Goal: Communication & Community: Answer question/provide support

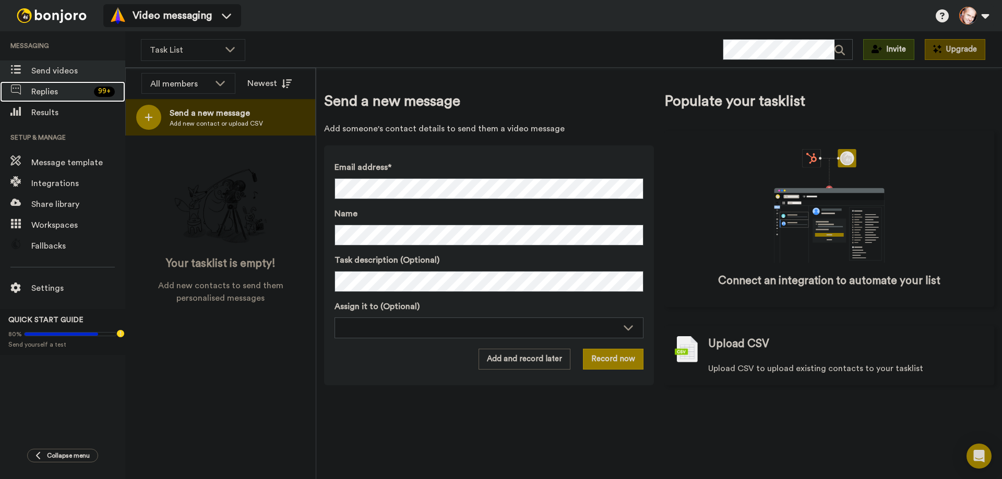
click at [62, 93] on span "Replies" at bounding box center [60, 92] width 58 height 13
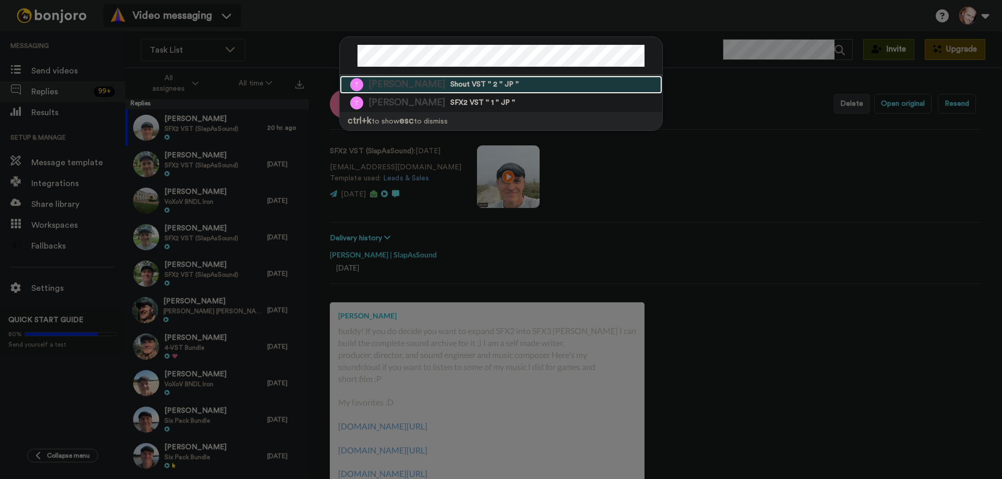
click at [450, 85] on span "Shout VST '' 2 '' JP ''" at bounding box center [484, 85] width 68 height 10
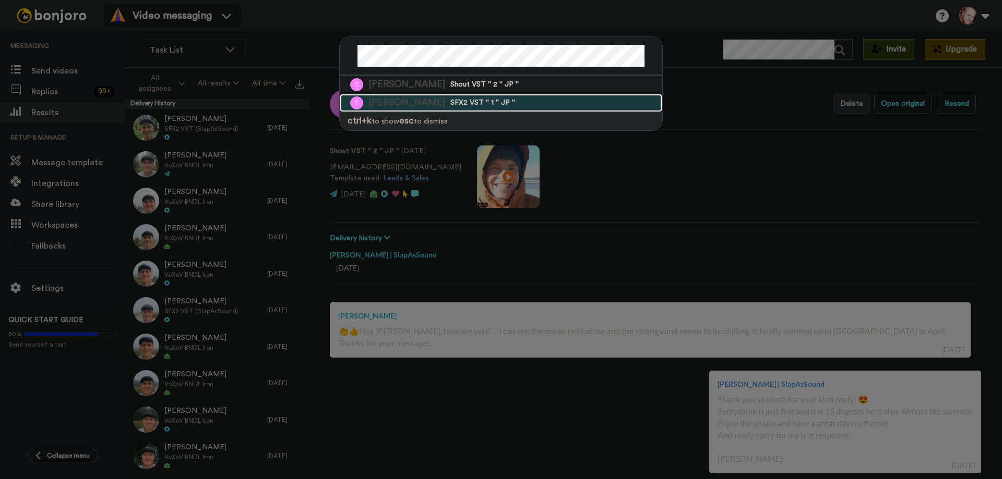
click at [450, 105] on span "SFX2 VST '' 1 '' JP ''" at bounding box center [482, 103] width 65 height 10
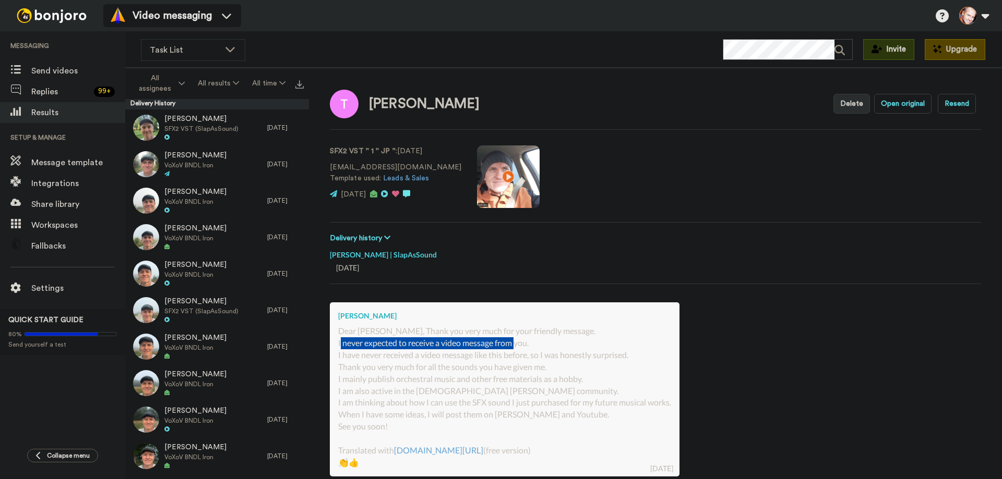
drag, startPoint x: 358, startPoint y: 344, endPoint x: 519, endPoint y: 344, distance: 160.7
click at [519, 344] on div "Dear Marko, Thank you very much for your friendly message. I never expected to …" at bounding box center [504, 397] width 333 height 143
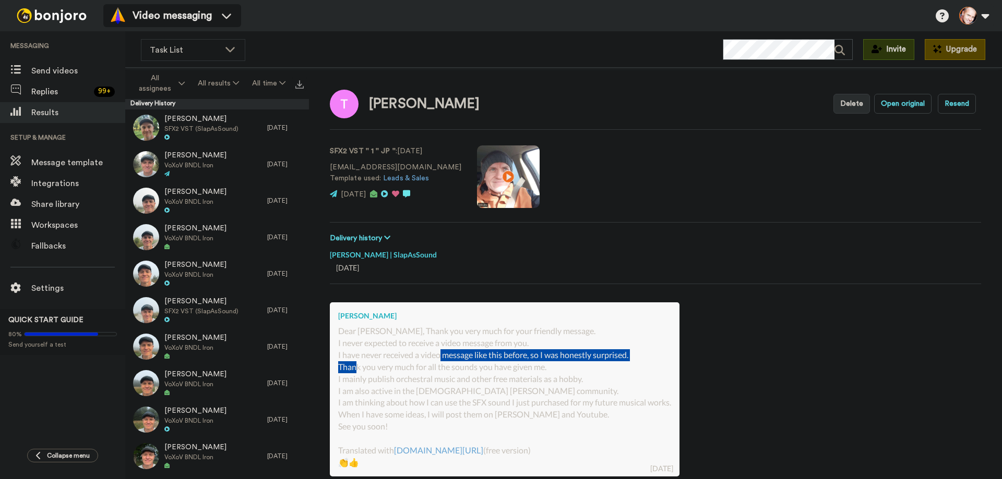
drag, startPoint x: 357, startPoint y: 361, endPoint x: 475, endPoint y: 353, distance: 118.2
click at [444, 355] on div "Dear Marko, Thank you very much for your friendly message. I never expected to …" at bounding box center [504, 397] width 333 height 143
click at [475, 353] on div "Dear Marko, Thank you very much for your friendly message. I never expected to …" at bounding box center [504, 397] width 333 height 143
click at [477, 172] on video at bounding box center [508, 177] width 63 height 63
click at [477, 177] on video at bounding box center [508, 177] width 63 height 63
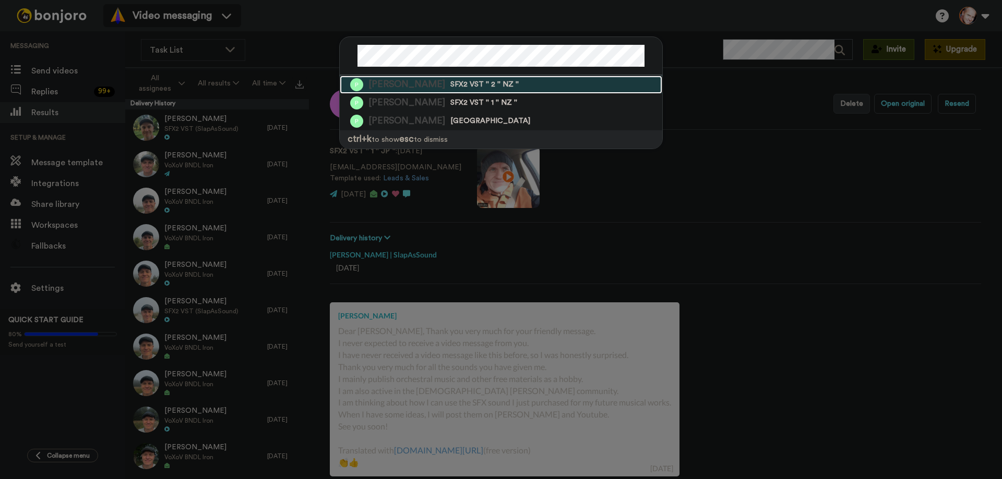
click at [424, 83] on div "Peter Madsen SFX2 VST '' 2 '' NZ ''" at bounding box center [501, 85] width 322 height 18
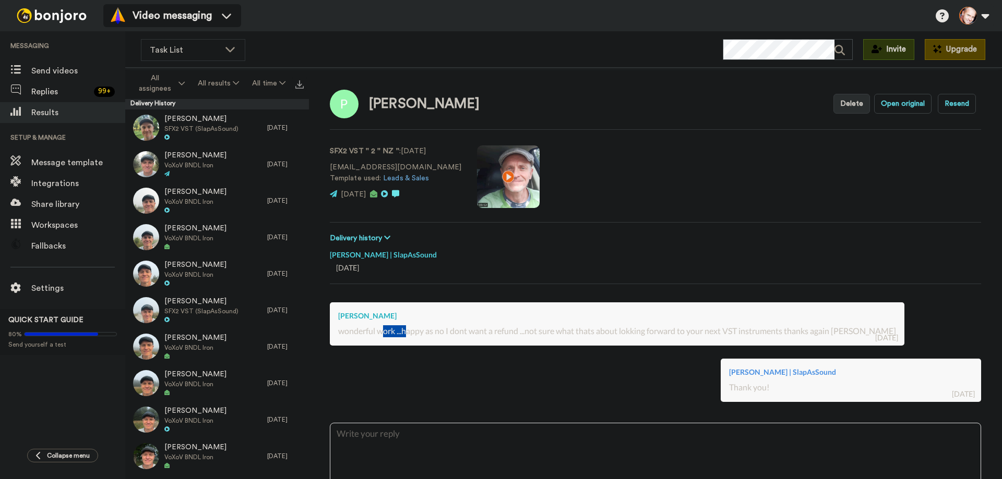
drag, startPoint x: 452, startPoint y: 331, endPoint x: 443, endPoint y: 330, distance: 9.0
click at [406, 330] on div "wonderful work ...happy as no I dont want a refund ...not sure what thats about…" at bounding box center [617, 332] width 558 height 12
drag, startPoint x: 466, startPoint y: 332, endPoint x: 556, endPoint y: 336, distance: 89.3
click at [518, 336] on div "wonderful work ...happy as no I dont want a refund ...not sure what thats about…" at bounding box center [617, 332] width 558 height 12
drag, startPoint x: 676, startPoint y: 332, endPoint x: 782, endPoint y: 331, distance: 106.4
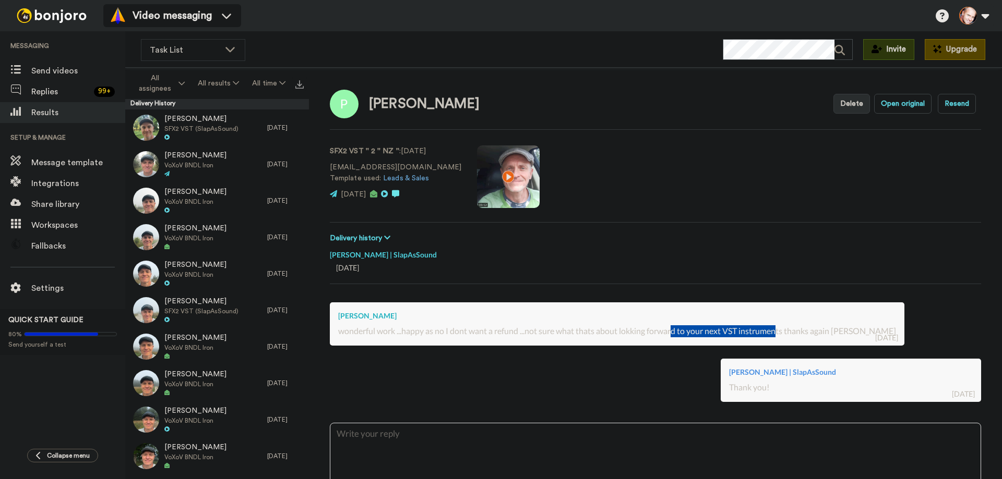
click at [782, 331] on div "wonderful work ...happy as no I dont want a refund ...not sure what thats about…" at bounding box center [617, 332] width 558 height 12
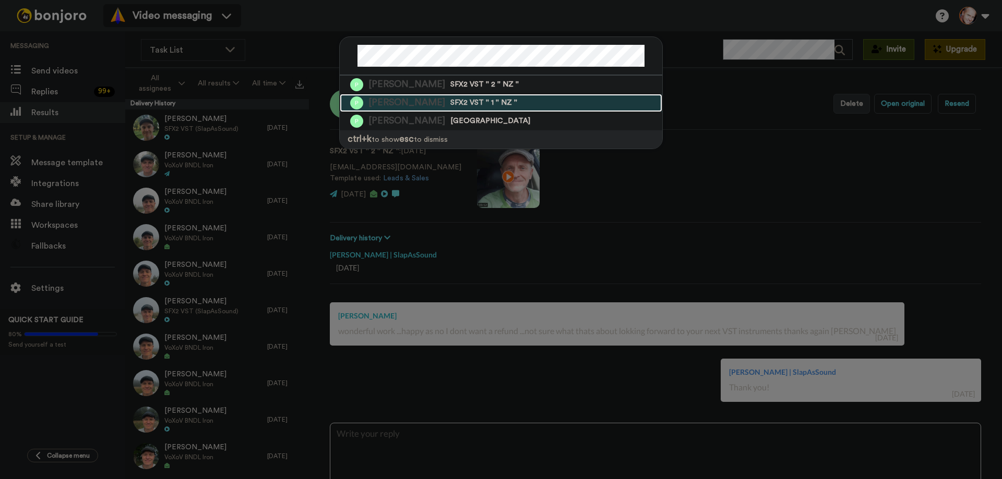
click at [404, 101] on span "Peter Madsen" at bounding box center [406, 103] width 77 height 13
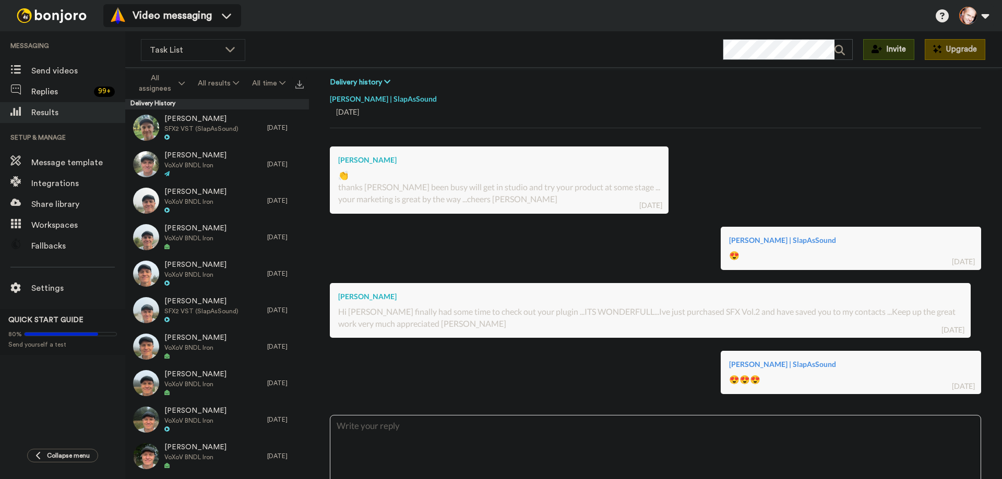
scroll to position [157, 0]
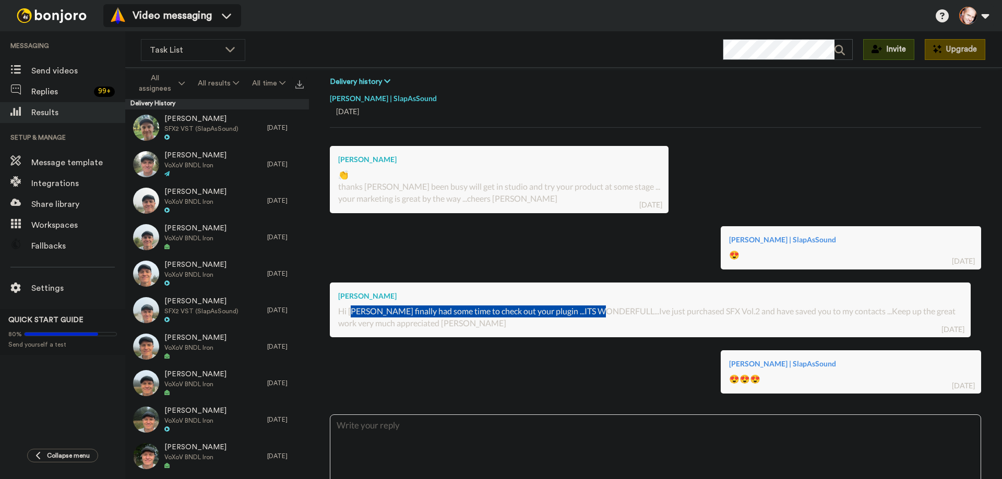
drag, startPoint x: 354, startPoint y: 314, endPoint x: 634, endPoint y: 311, distance: 279.6
click at [605, 312] on div "Hi Marko Ive finally had some time to check out your plugin ...ITS WONDERFULL..…" at bounding box center [650, 318] width 624 height 24
click at [711, 298] on div "Peter Madsen" at bounding box center [650, 296] width 624 height 10
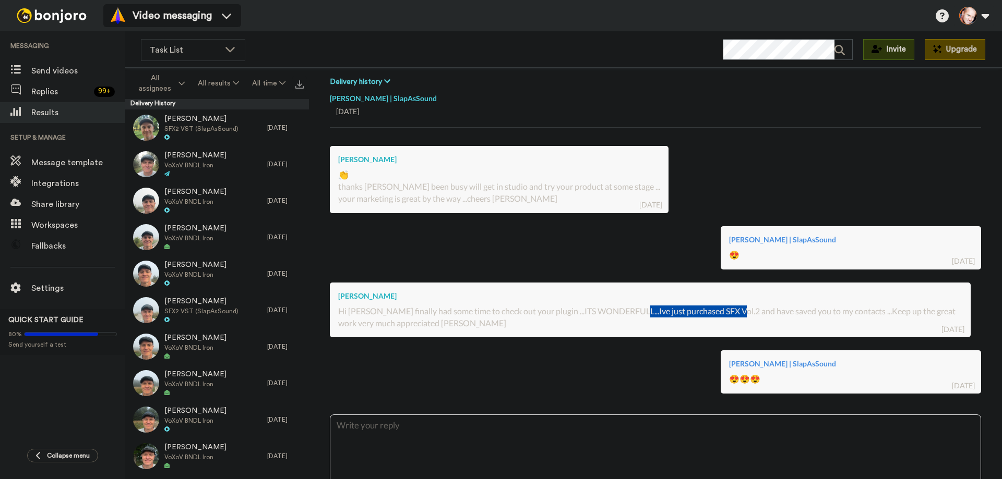
drag, startPoint x: 635, startPoint y: 311, endPoint x: 735, endPoint y: 311, distance: 99.6
click at [735, 311] on div "Hi Marko Ive finally had some time to check out your plugin ...ITS WONDERFULL..…" at bounding box center [650, 318] width 624 height 24
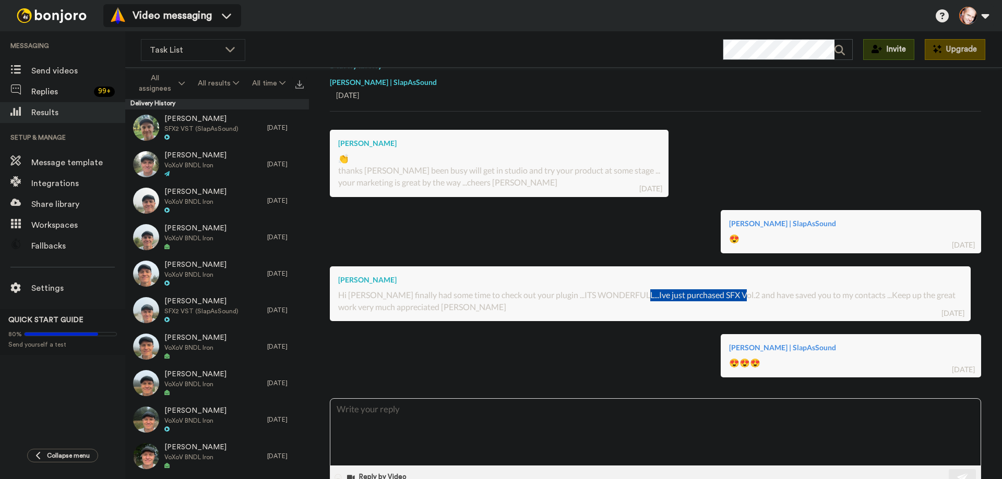
scroll to position [182, 0]
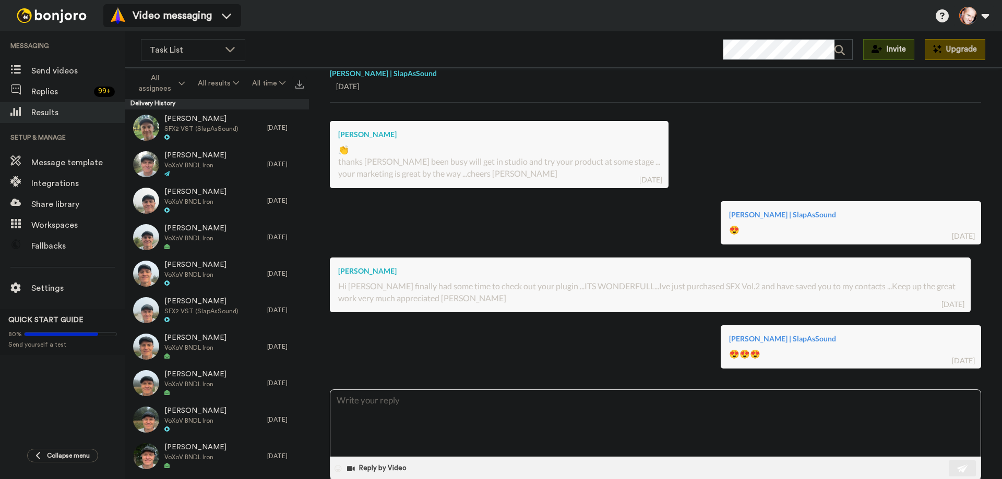
click at [760, 284] on div "Hi Marko Ive finally had some time to check out your plugin ...ITS WONDERFULL..…" at bounding box center [650, 293] width 624 height 24
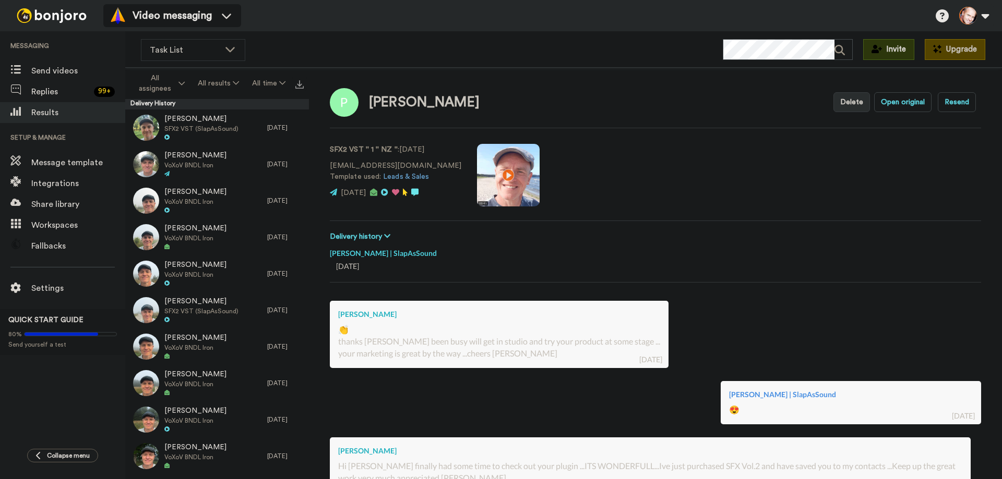
scroll to position [0, 0]
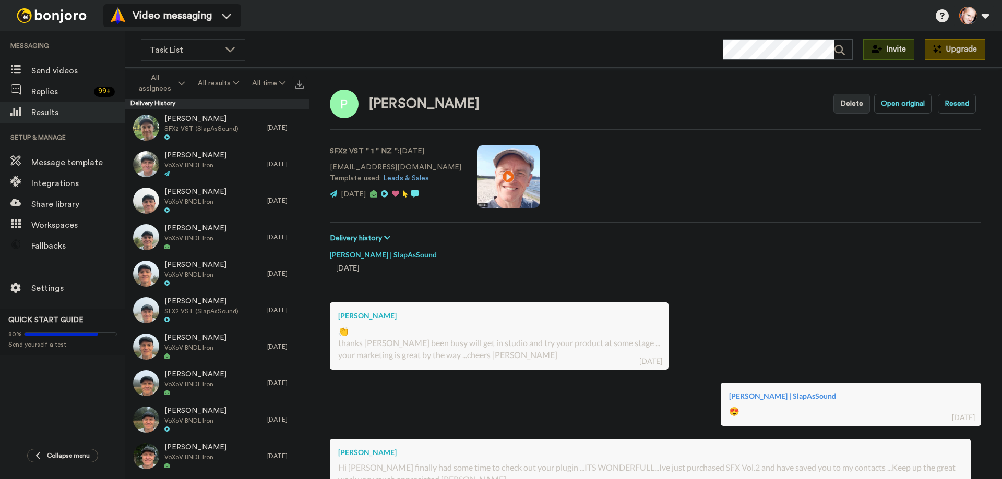
click at [478, 172] on video at bounding box center [508, 177] width 63 height 63
click at [483, 176] on video at bounding box center [508, 177] width 63 height 63
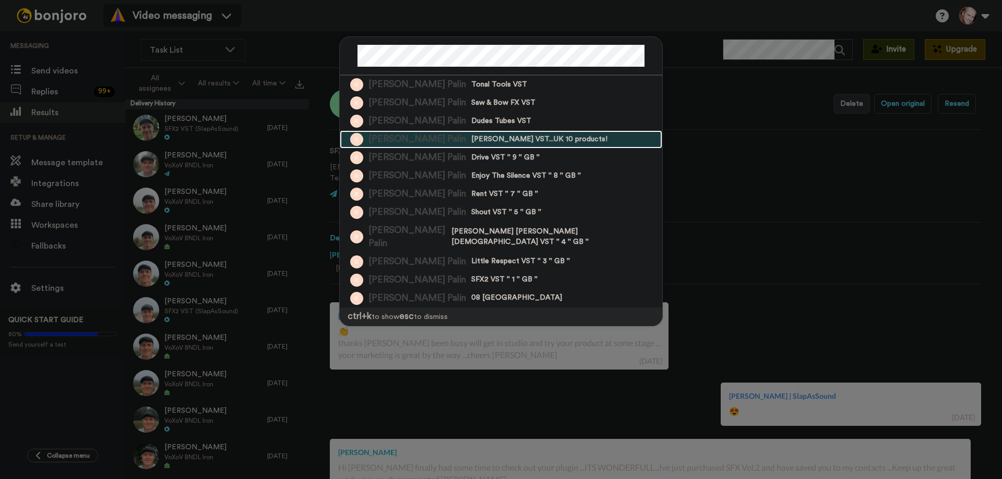
click at [471, 139] on span "Rudy Ruler VST...UK 10 products!" at bounding box center [539, 140] width 136 height 10
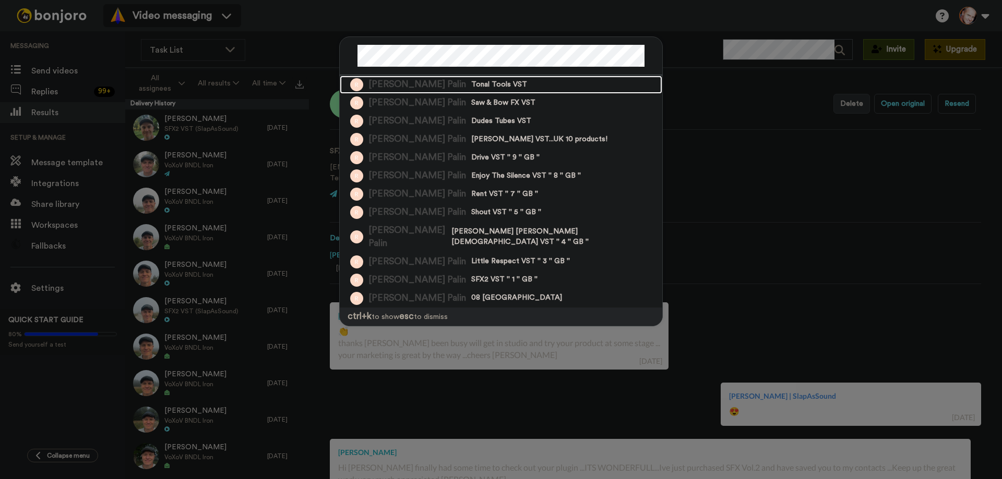
click at [471, 81] on span "Tonal Tools VST" at bounding box center [499, 85] width 56 height 10
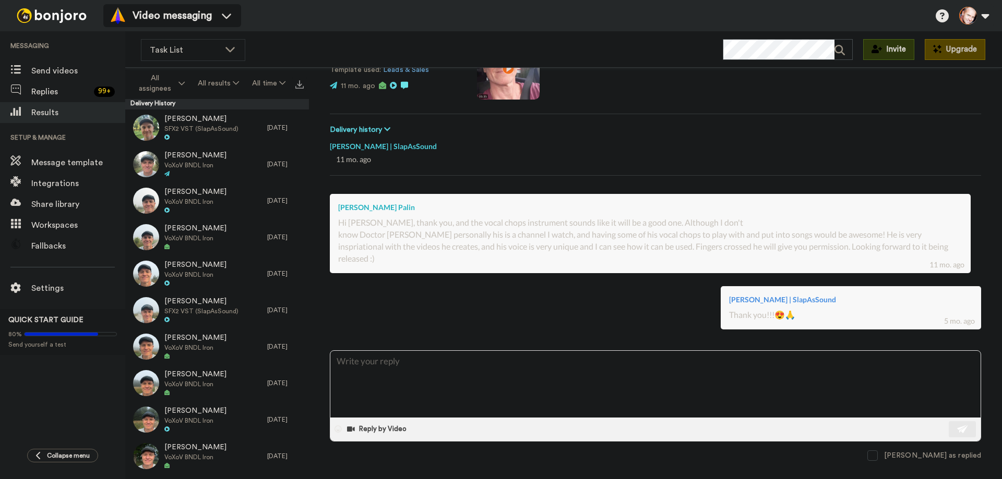
scroll to position [109, 0]
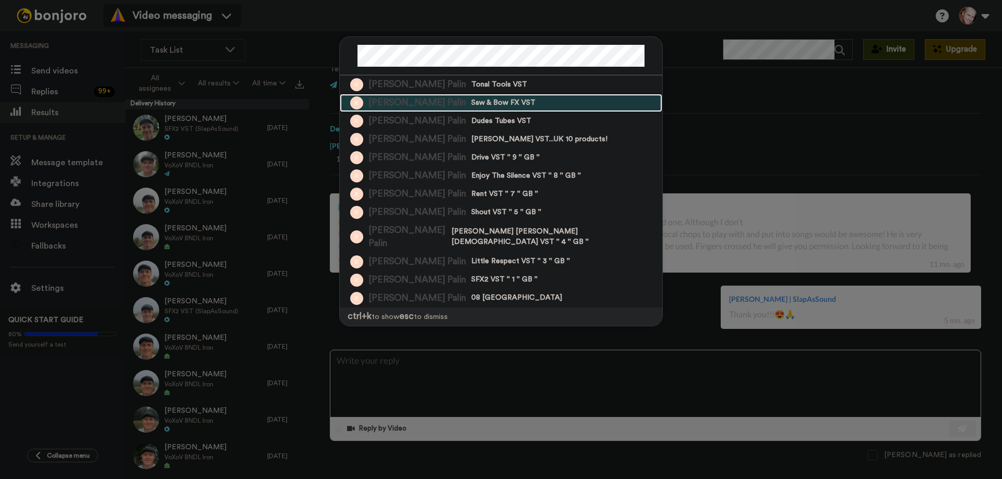
click at [414, 101] on span "Russell Palin Palin" at bounding box center [417, 103] width 98 height 13
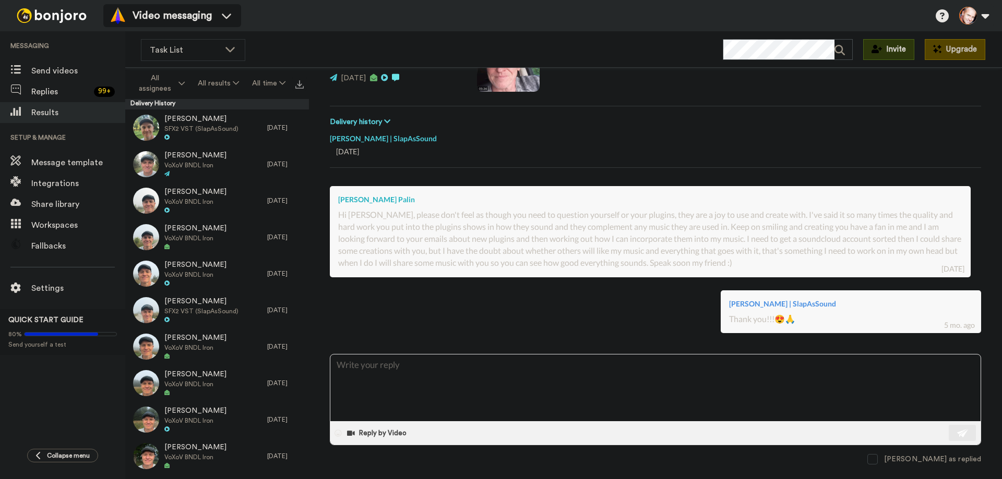
scroll to position [133, 0]
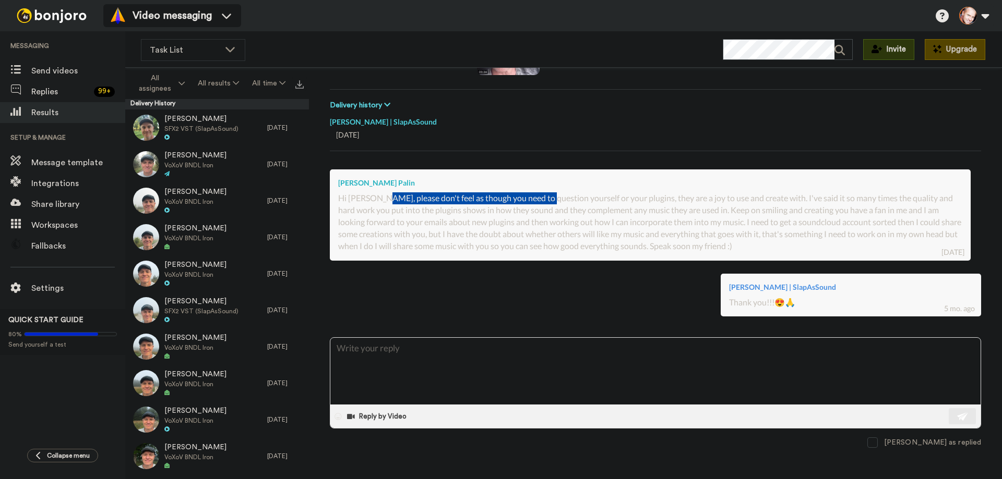
drag, startPoint x: 381, startPoint y: 200, endPoint x: 548, endPoint y: 199, distance: 167.5
click at [547, 199] on div "Hi Marko, please don't feel as though you need to question yourself or your plu…" at bounding box center [650, 221] width 624 height 59
click at [471, 197] on div "Hi Marko, please don't feel as though you need to question yourself or your plu…" at bounding box center [650, 221] width 624 height 59
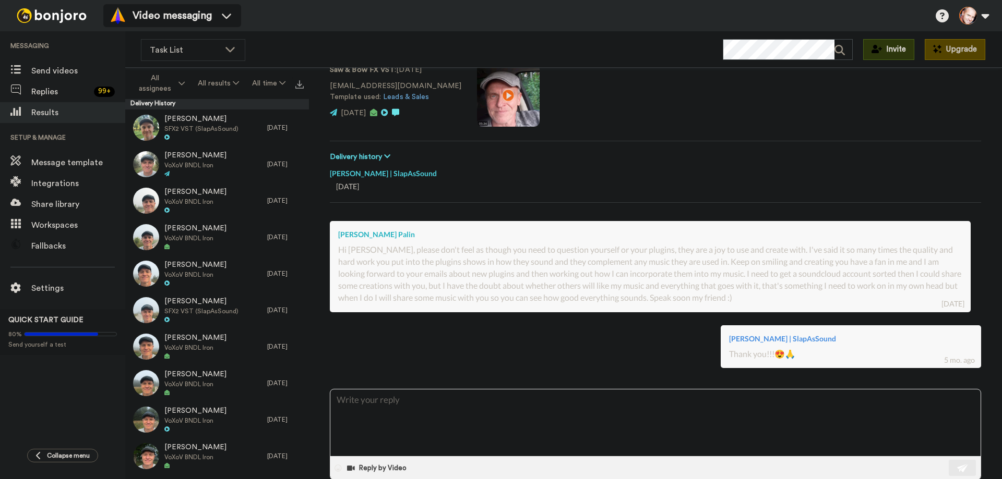
scroll to position [0, 0]
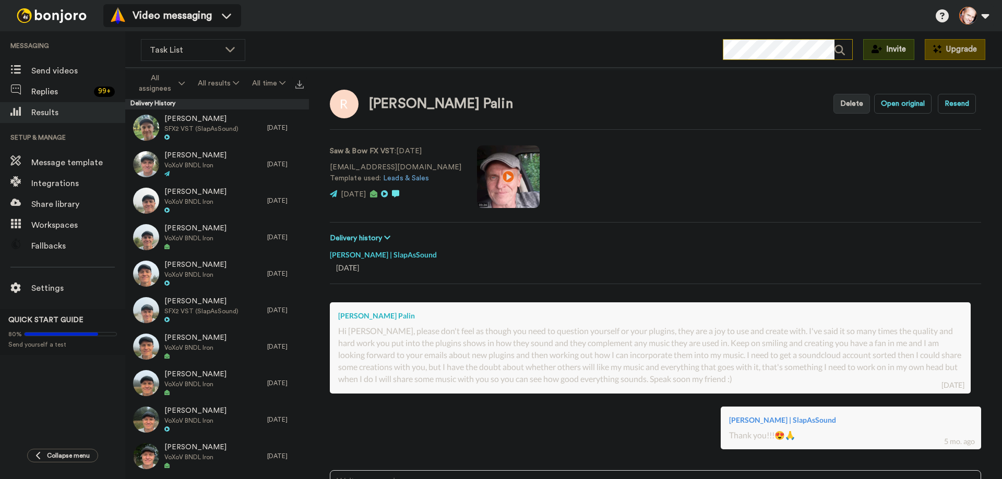
click at [772, 56] on div at bounding box center [788, 49] width 130 height 21
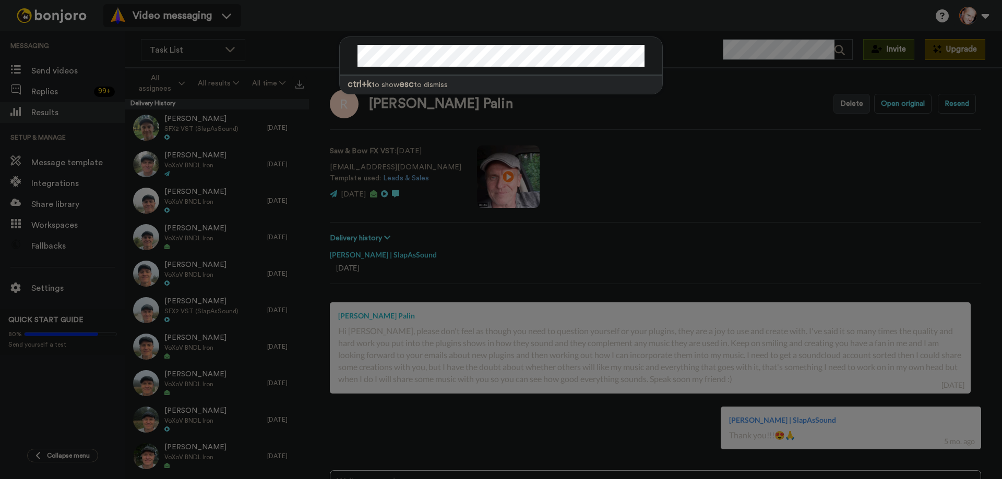
click at [693, 89] on div "ctrl +k to show esc to dismiss" at bounding box center [501, 239] width 1002 height 479
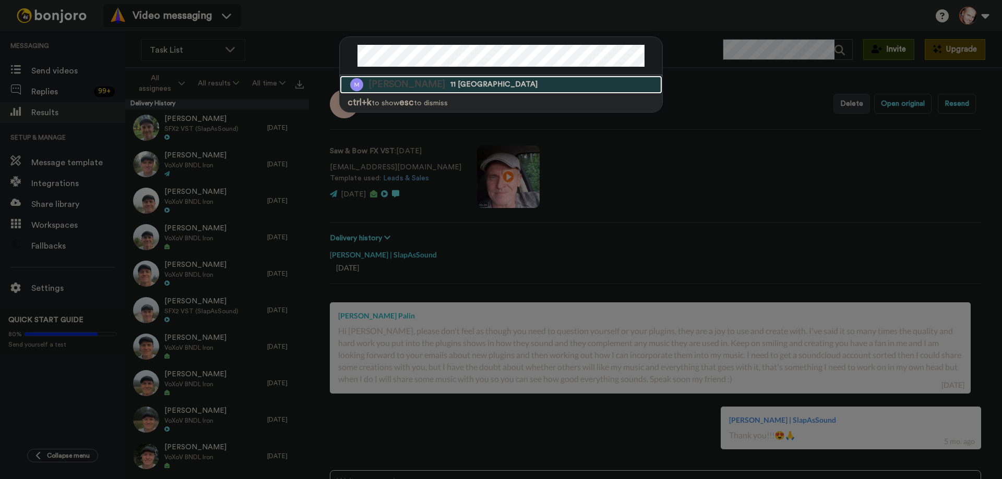
click at [396, 84] on span "Michael Sprengart" at bounding box center [406, 84] width 77 height 13
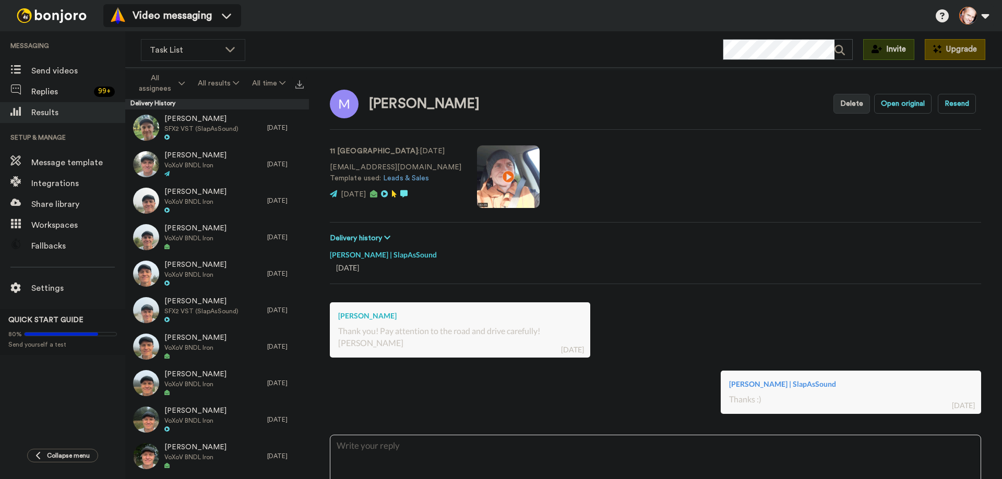
click at [538, 329] on div "Thank you! Pay attention to the road and drive carefully! Michael" at bounding box center [460, 338] width 244 height 24
click at [477, 174] on video at bounding box center [508, 177] width 63 height 63
click at [483, 174] on video at bounding box center [508, 177] width 63 height 63
type textarea "x"
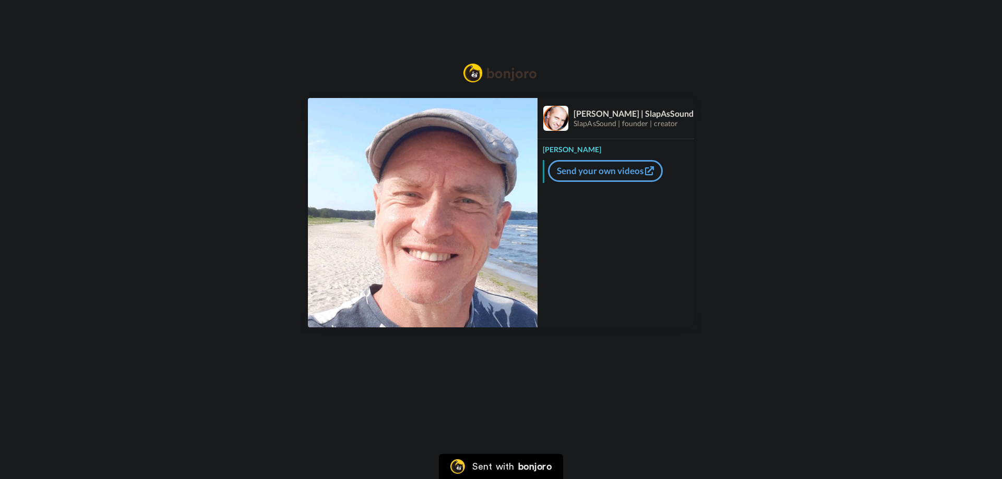
click at [462, 215] on img at bounding box center [423, 213] width 230 height 230
click at [423, 244] on video at bounding box center [423, 213] width 230 height 230
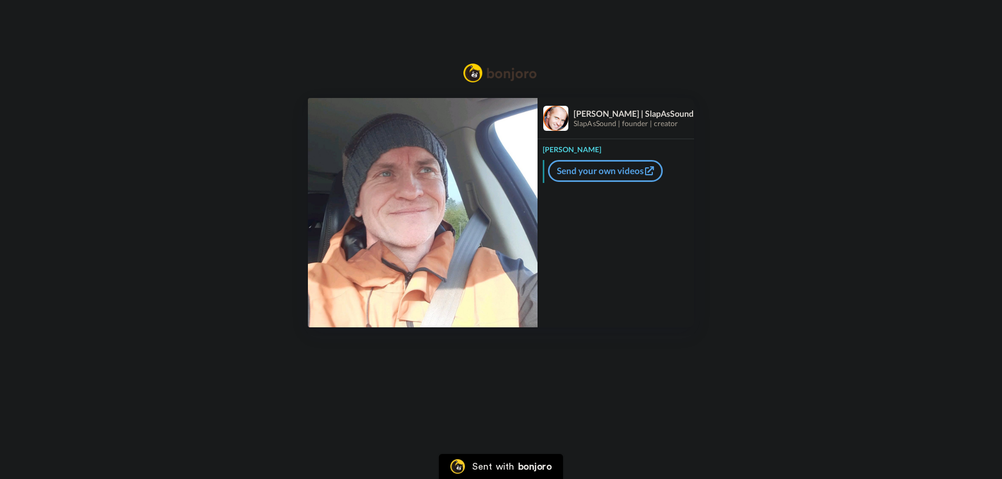
click at [418, 237] on img at bounding box center [423, 213] width 230 height 230
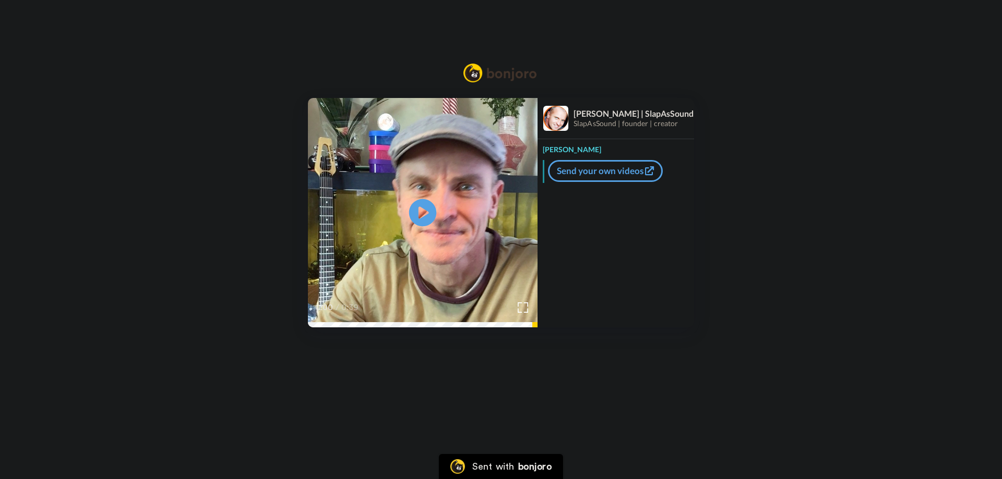
click at [427, 211] on icon at bounding box center [423, 213] width 28 height 28
click at [393, 214] on video at bounding box center [423, 213] width 230 height 230
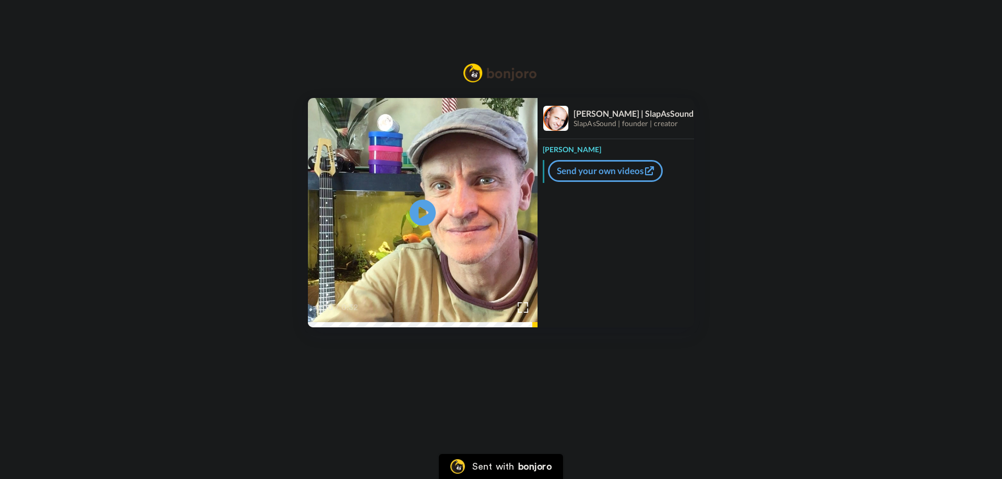
click at [427, 218] on icon at bounding box center [423, 213] width 26 height 26
click at [454, 210] on video at bounding box center [423, 213] width 230 height 230
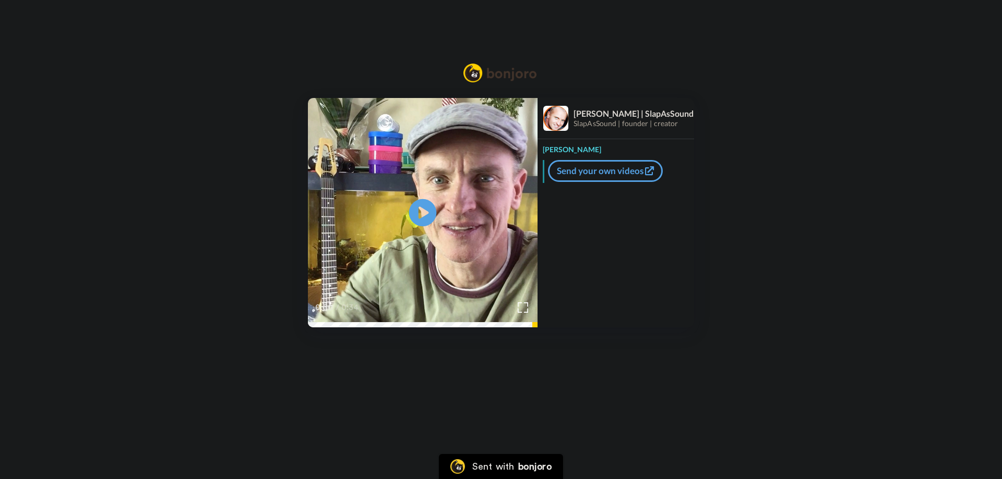
click at [420, 204] on icon at bounding box center [423, 213] width 28 height 28
click at [437, 213] on video at bounding box center [423, 213] width 230 height 230
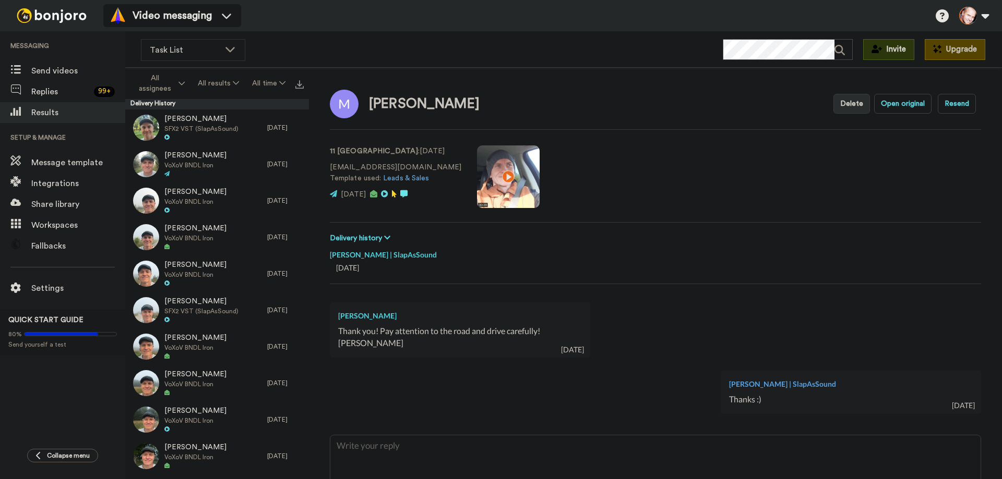
type textarea "x"
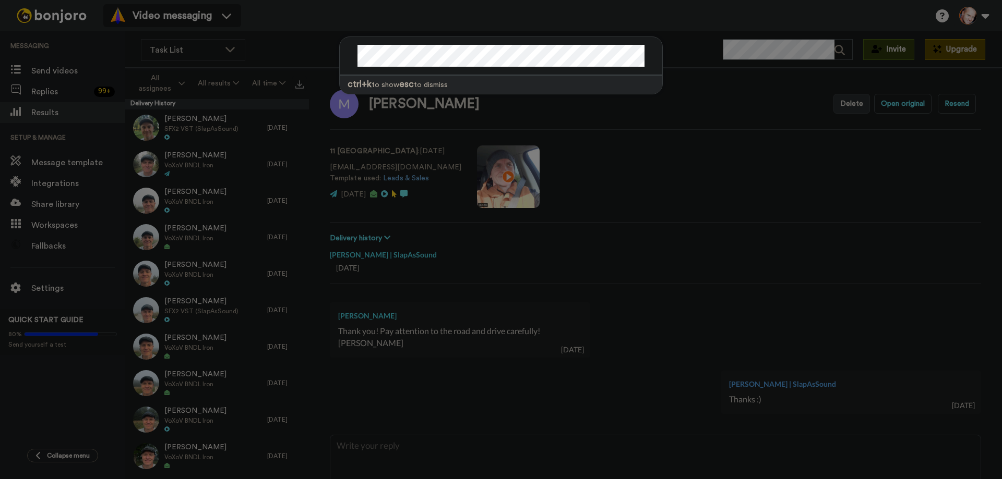
click at [641, 32] on div "ctrl +k to show esc to dismiss" at bounding box center [501, 70] width 344 height 89
click at [673, 43] on div "ctrl +k to show esc to dismiss" at bounding box center [501, 239] width 1002 height 479
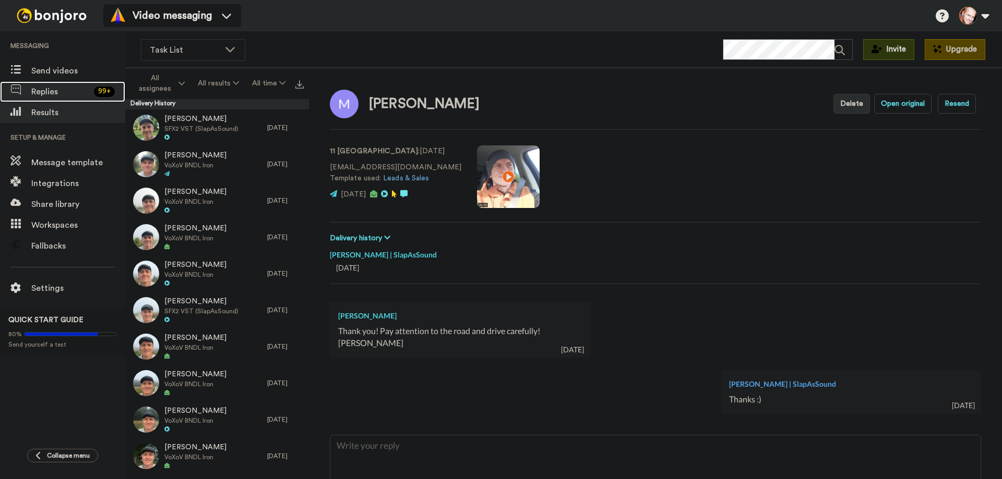
click at [47, 94] on span "Replies" at bounding box center [60, 92] width 58 height 13
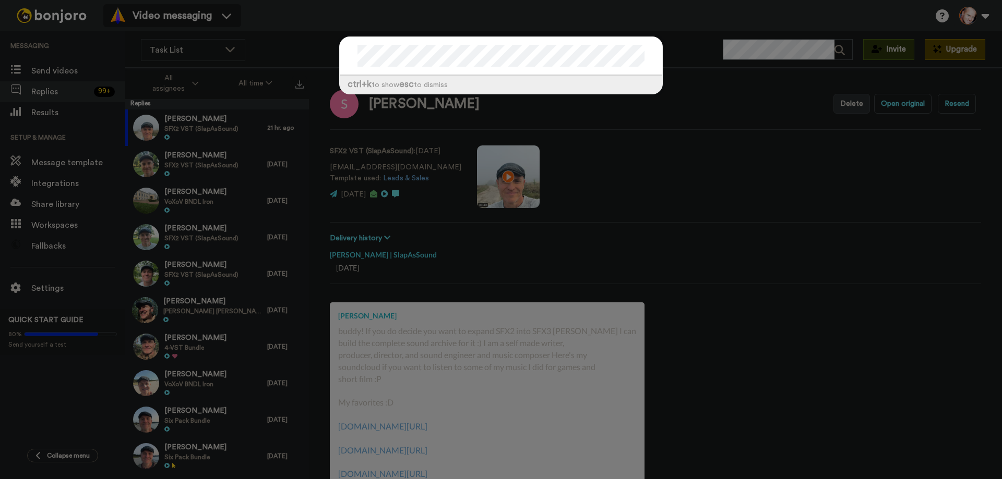
click at [680, 50] on div "ctrl +k to show esc to dismiss" at bounding box center [501, 239] width 1002 height 479
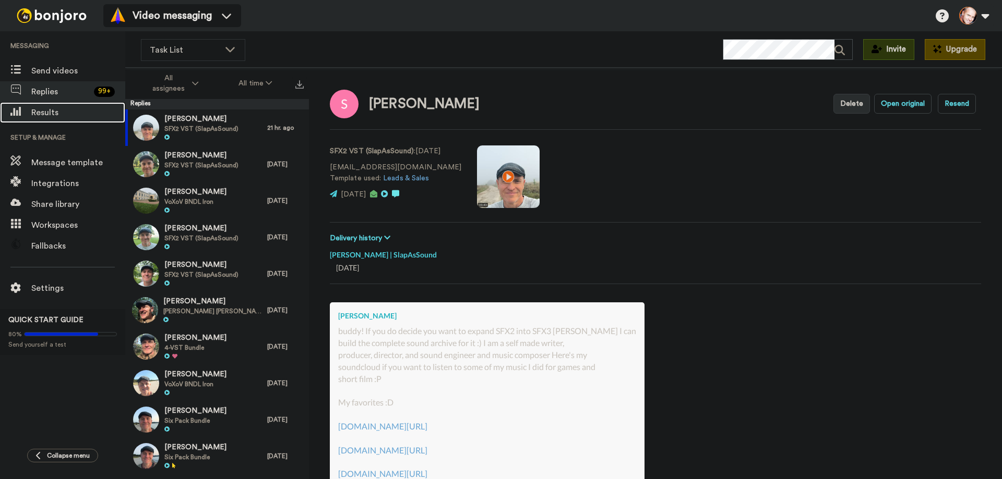
click at [51, 116] on span "Results" at bounding box center [78, 112] width 94 height 13
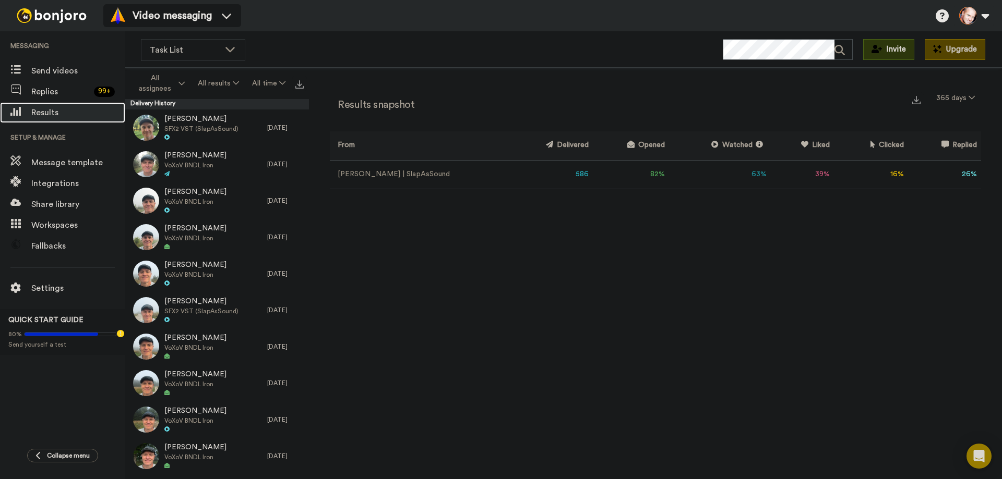
click at [49, 115] on span "Results" at bounding box center [78, 112] width 94 height 13
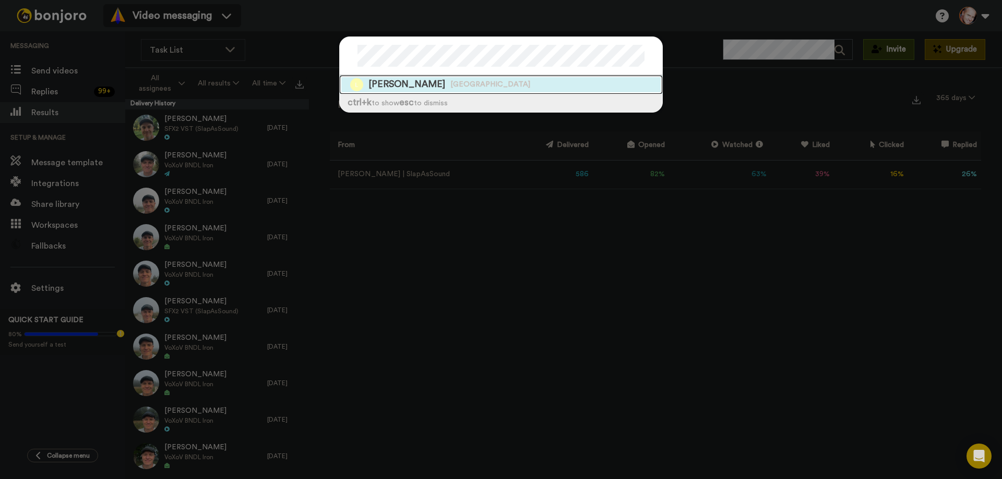
click at [416, 87] on span "Logan Thomas" at bounding box center [406, 84] width 77 height 13
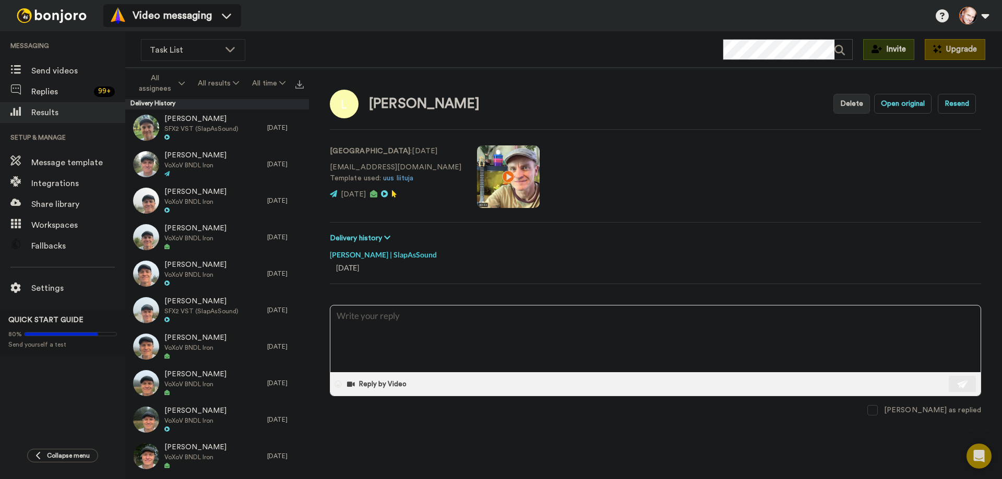
click at [477, 177] on video at bounding box center [508, 177] width 63 height 63
click at [477, 174] on video at bounding box center [508, 177] width 63 height 63
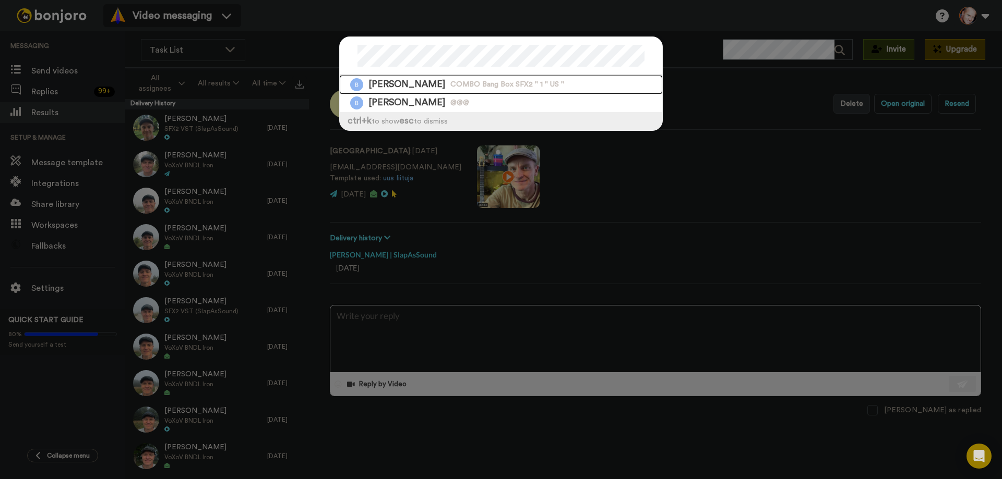
click at [450, 81] on span "COMBO Bang Box SFX2 '' 1 '' US ''" at bounding box center [507, 85] width 114 height 10
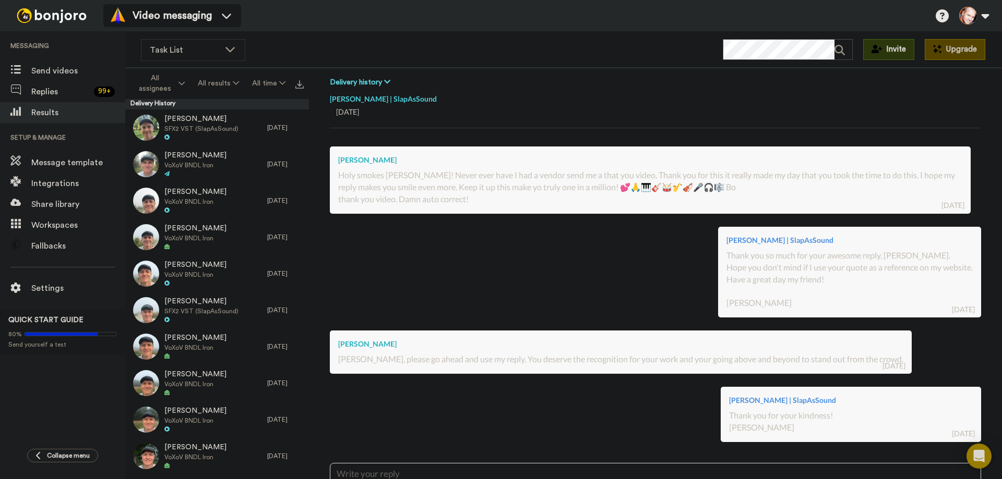
scroll to position [157, 0]
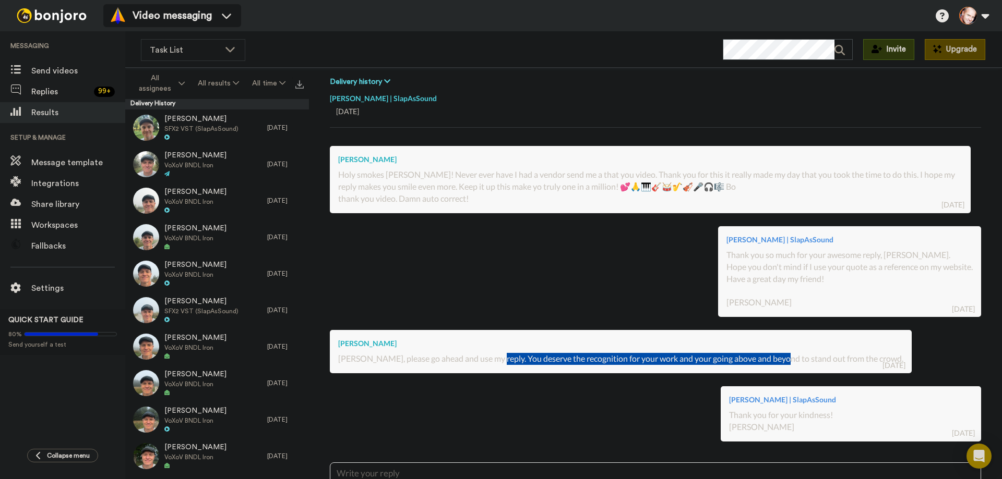
drag, startPoint x: 491, startPoint y: 360, endPoint x: 781, endPoint y: 365, distance: 290.1
click at [781, 365] on div "Bo Bickley Marko, please go ahead and use my reply. You deserve the recognition…" at bounding box center [621, 351] width 582 height 43
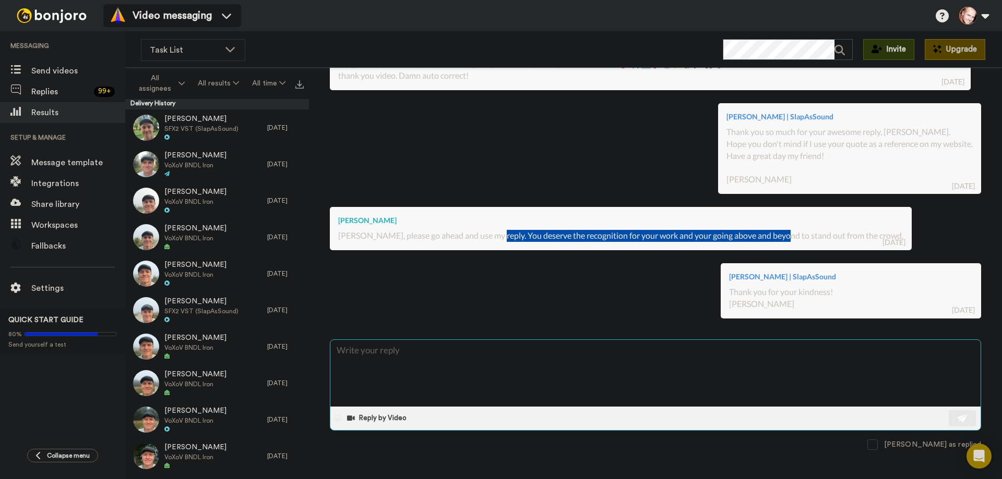
scroll to position [281, 0]
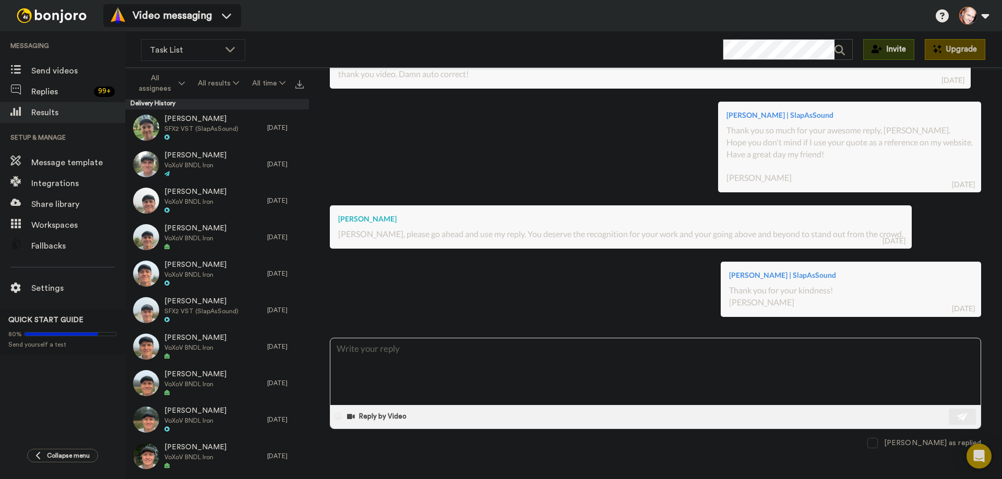
click at [455, 240] on div "Bo Bickley Marko, please go ahead and use my reply. You deserve the recognition…" at bounding box center [621, 227] width 582 height 43
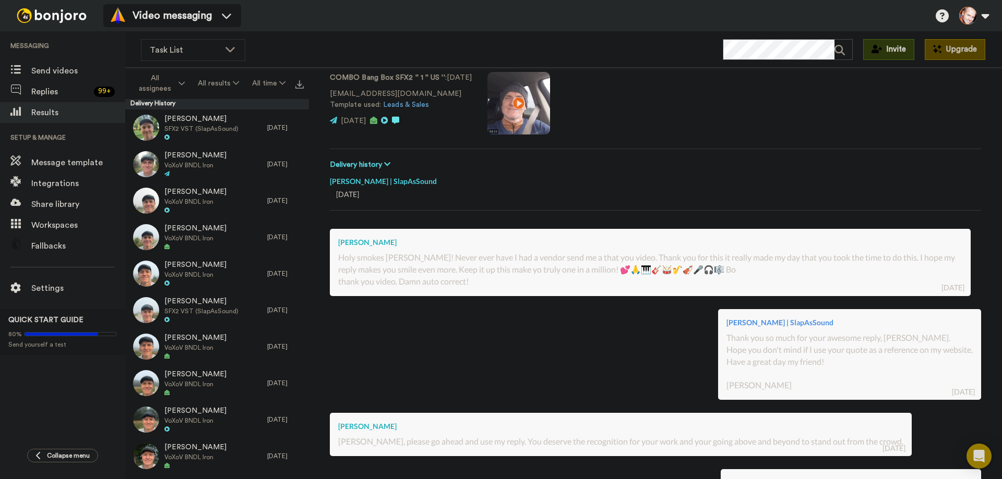
scroll to position [73, 0]
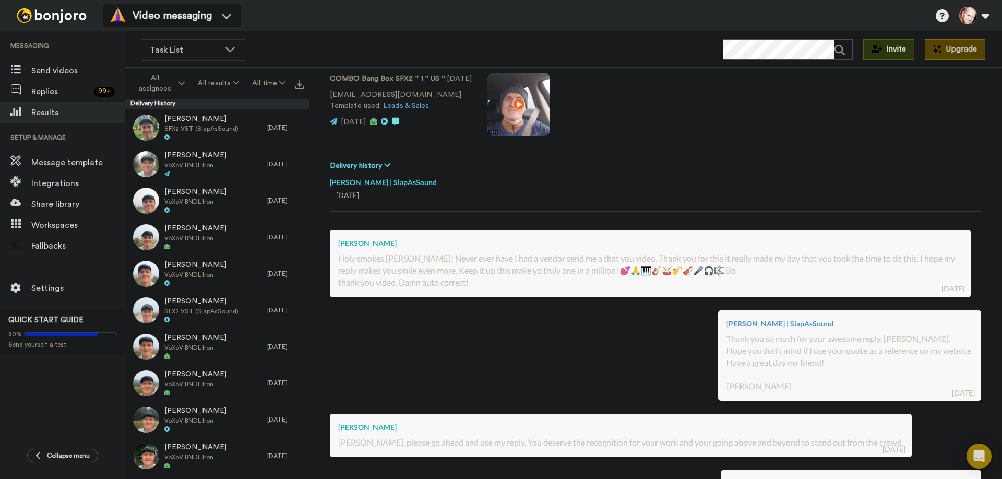
click at [410, 282] on div "thank you video. Damn auto correct!" at bounding box center [650, 283] width 624 height 12
drag, startPoint x: 419, startPoint y: 283, endPoint x: 506, endPoint y: 280, distance: 86.7
click at [506, 280] on div "thank you video. Damn auto correct!" at bounding box center [650, 283] width 624 height 12
click at [504, 261] on div "Holy smokes Marko! Never ever have I had a vendor send me a that you video. Tha…" at bounding box center [650, 265] width 624 height 24
click at [519, 105] on video at bounding box center [518, 104] width 63 height 63
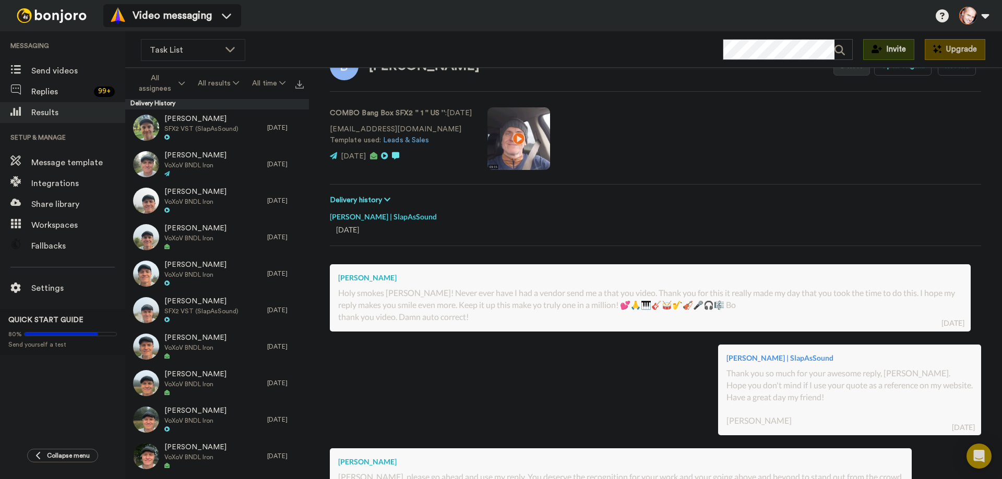
scroll to position [0, 0]
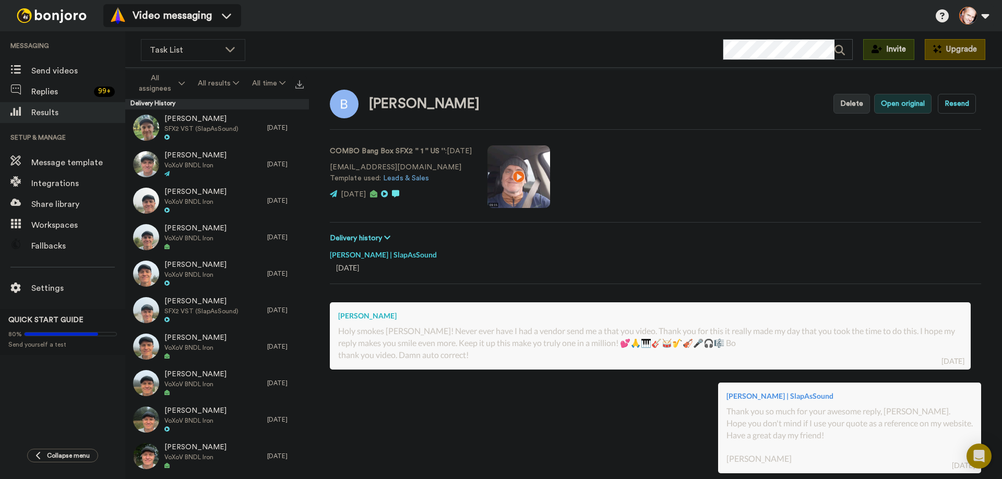
click at [887, 109] on button "Open original" at bounding box center [902, 104] width 57 height 20
click at [524, 177] on video at bounding box center [518, 177] width 63 height 63
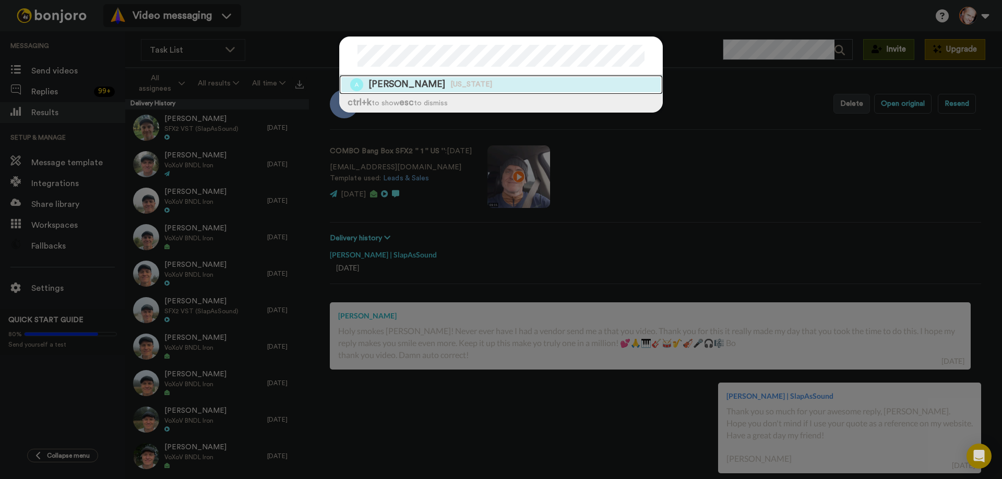
click at [450, 85] on span "Northern Mariana Islands" at bounding box center [471, 85] width 42 height 10
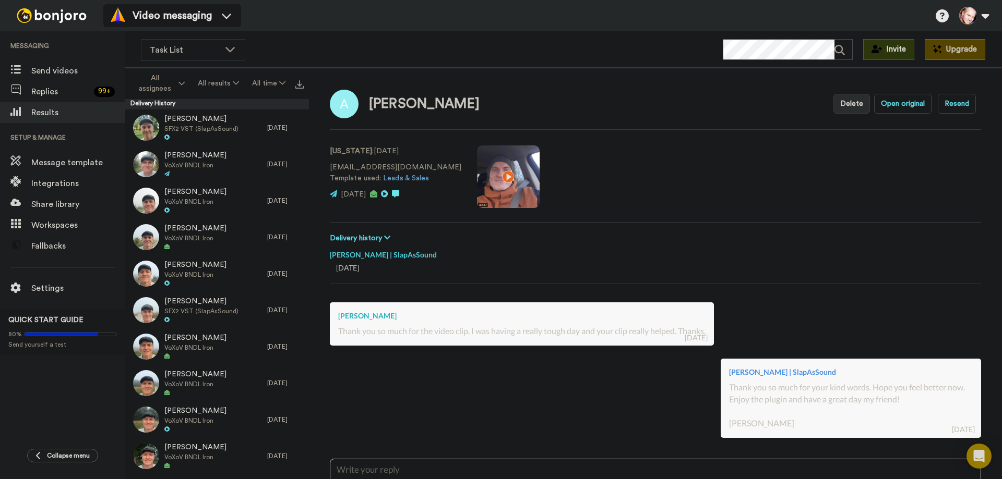
click at [489, 172] on video at bounding box center [508, 177] width 63 height 63
click at [504, 179] on video at bounding box center [508, 177] width 63 height 63
type textarea "x"
click at [49, 92] on span "Replies" at bounding box center [60, 92] width 58 height 13
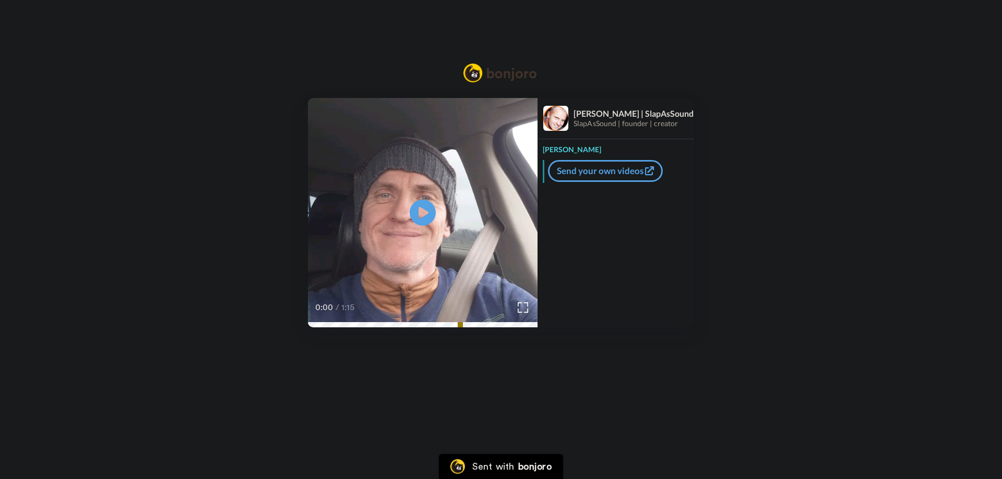
click at [430, 205] on icon at bounding box center [423, 213] width 26 height 26
drag, startPoint x: 428, startPoint y: 206, endPoint x: 437, endPoint y: 199, distance: 11.2
click at [434, 202] on icon "Play/Pause" at bounding box center [423, 212] width 26 height 47
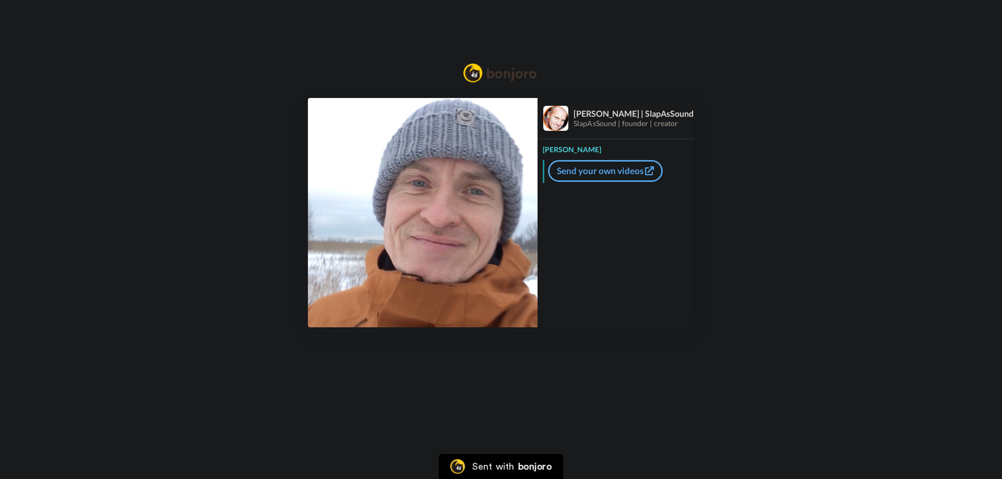
click at [421, 203] on img at bounding box center [423, 213] width 230 height 230
click at [461, 226] on video at bounding box center [423, 213] width 230 height 230
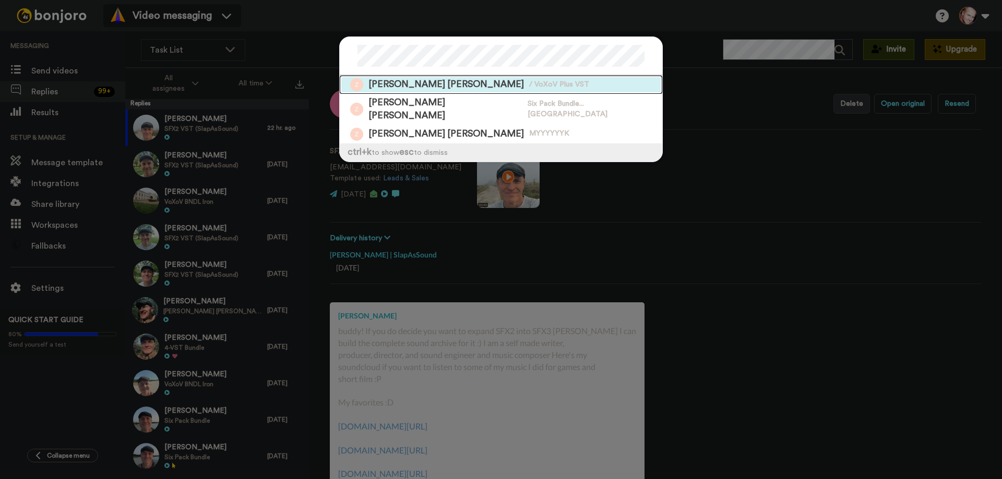
click at [529, 85] on span "/ VoXoV Plus VST" at bounding box center [559, 85] width 60 height 10
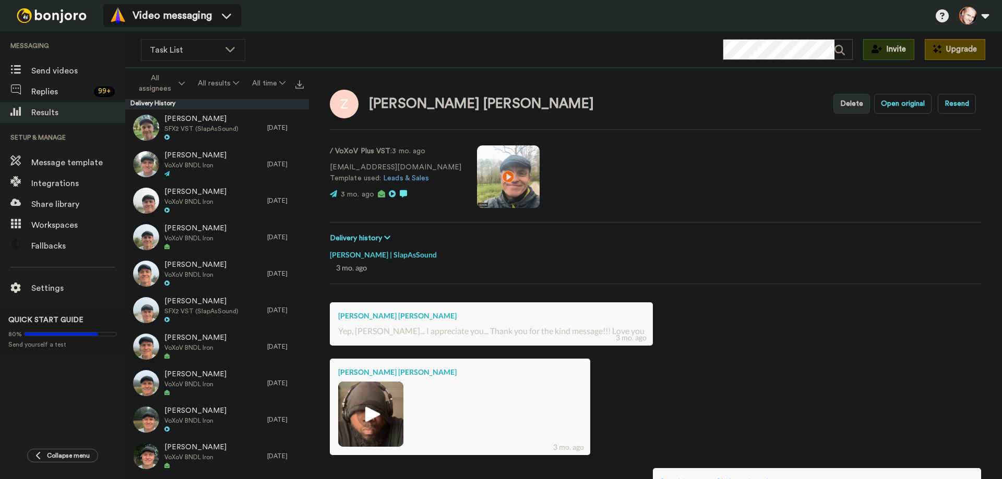
click at [478, 179] on video at bounding box center [508, 177] width 63 height 63
click at [886, 102] on button "Open original" at bounding box center [902, 104] width 57 height 20
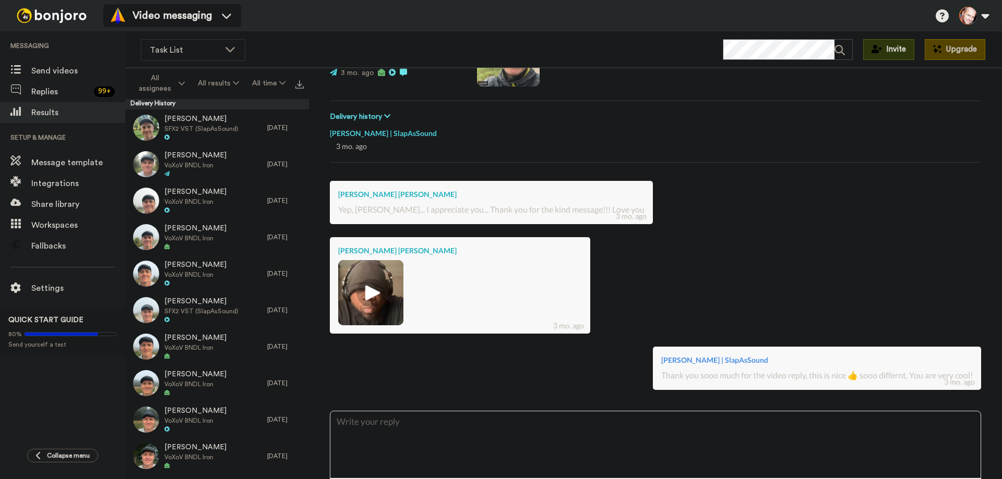
scroll to position [52, 0]
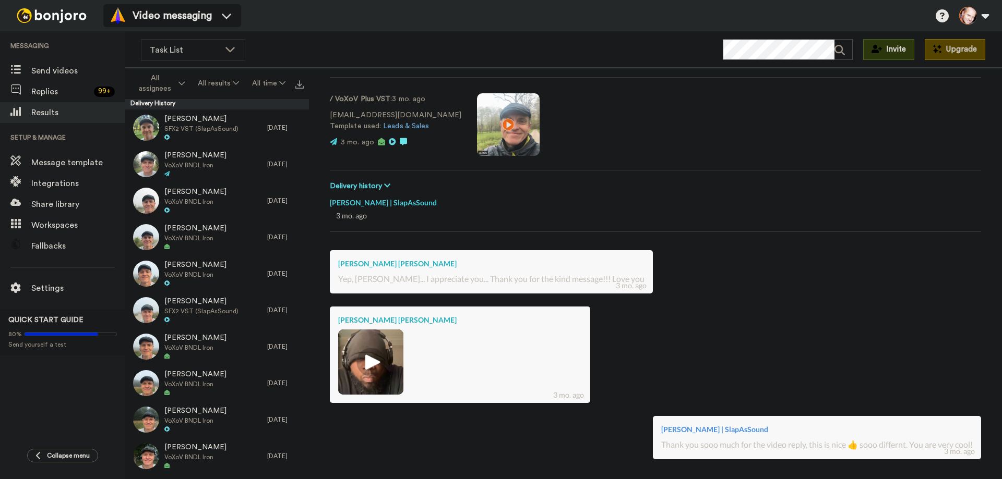
click at [374, 360] on img at bounding box center [370, 362] width 29 height 29
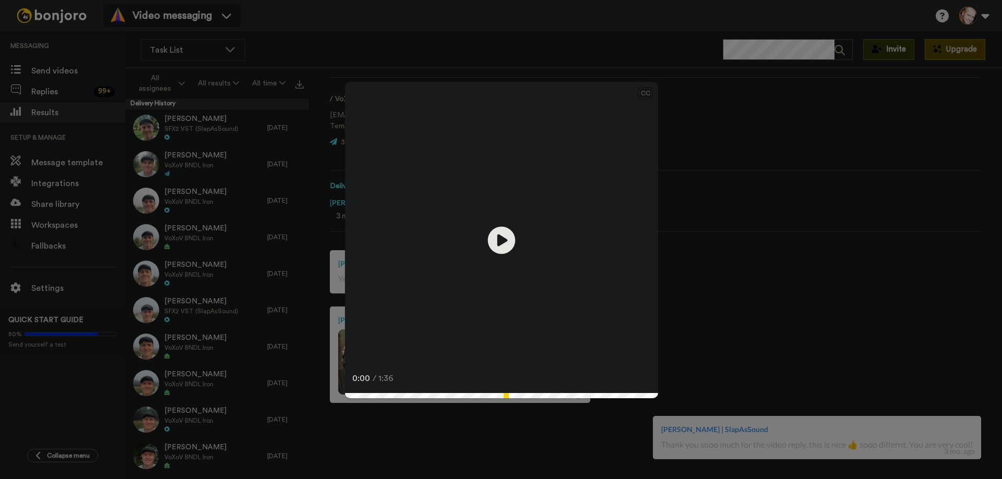
click at [498, 247] on icon at bounding box center [502, 240] width 28 height 28
click at [557, 239] on video at bounding box center [501, 238] width 313 height 313
click at [765, 251] on div "CC Play/Pause [PERSON_NAME]. 0:03 / 1:36" at bounding box center [501, 239] width 1002 height 479
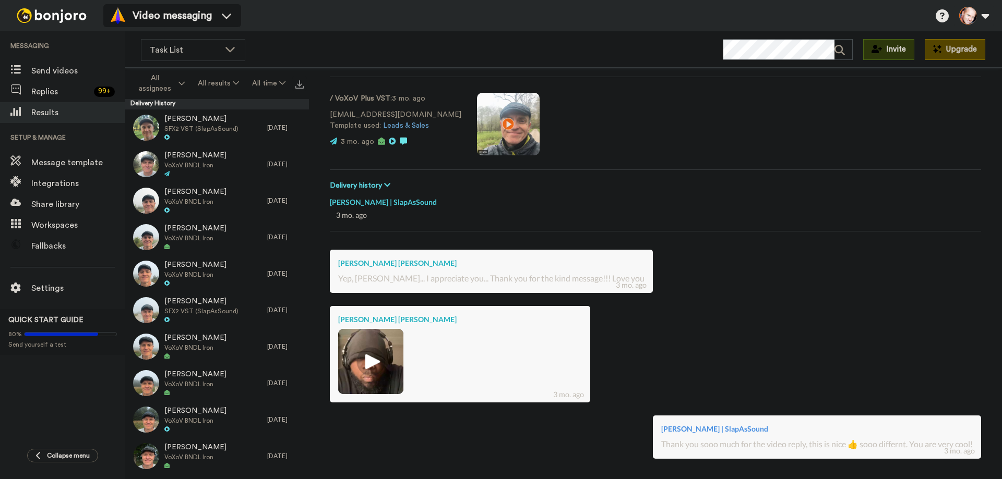
scroll to position [0, 0]
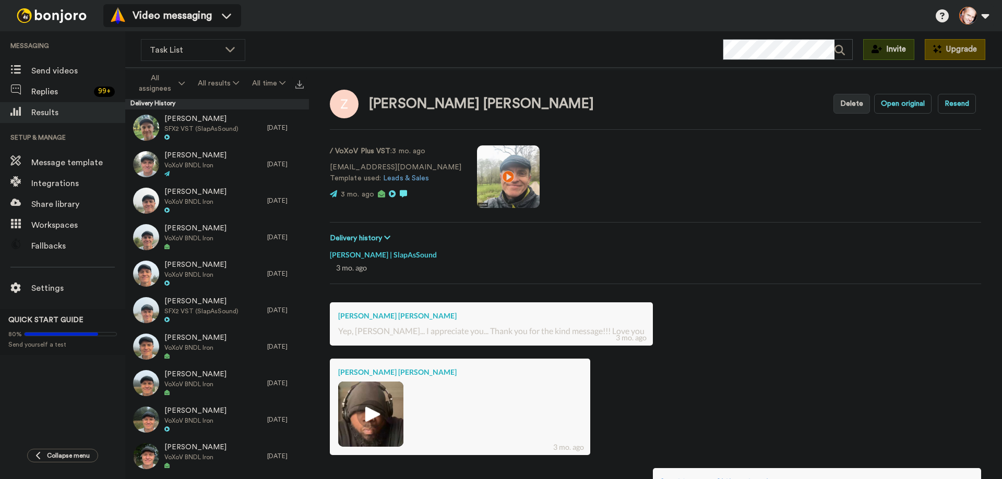
click at [477, 174] on video at bounding box center [508, 177] width 63 height 63
click at [491, 173] on video at bounding box center [508, 177] width 63 height 63
click at [368, 407] on img at bounding box center [370, 414] width 29 height 29
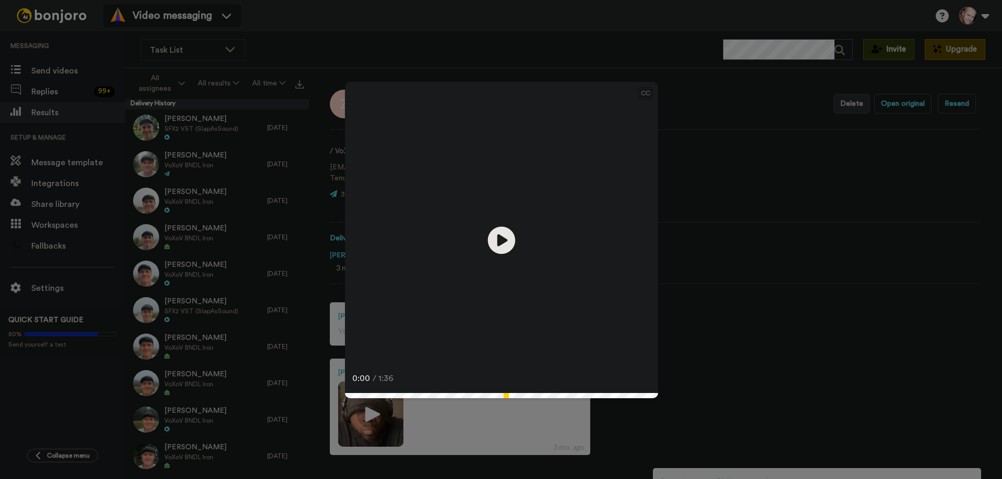
click at [488, 260] on icon "Play/Pause" at bounding box center [502, 240] width 28 height 50
click at [508, 252] on icon "Play/Pause" at bounding box center [502, 240] width 28 height 50
click at [725, 176] on div "CC Play/Pause It's [PERSON_NAME]. 0:02 / 1:36" at bounding box center [501, 239] width 1002 height 479
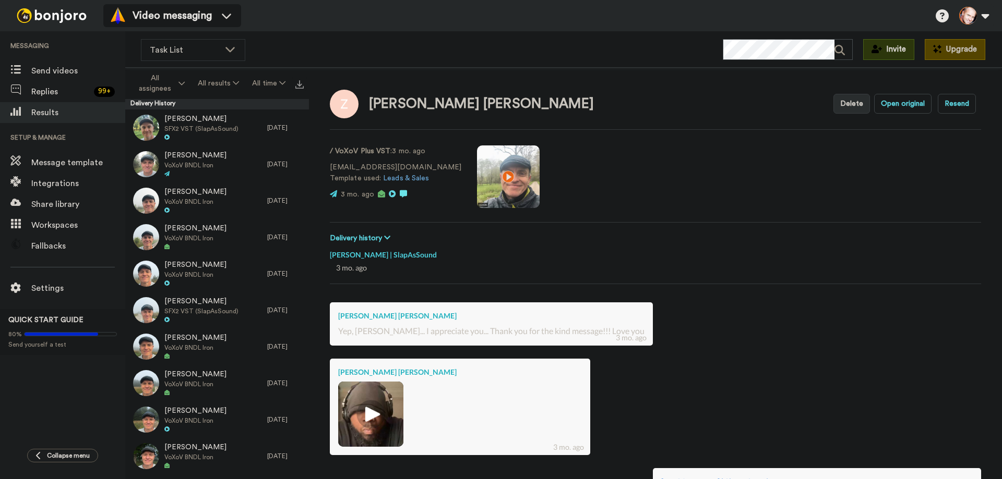
type textarea "x"
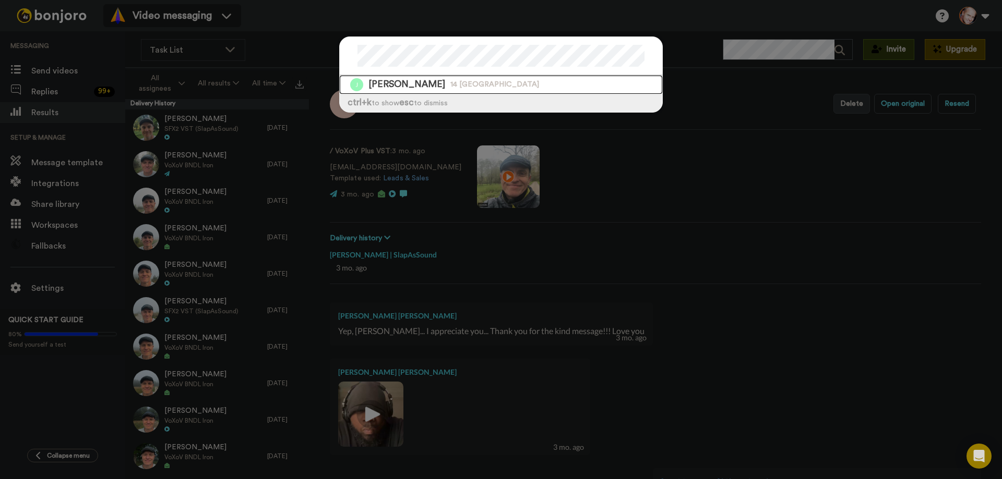
click at [450, 85] on span "14 [GEOGRAPHIC_DATA]" at bounding box center [494, 85] width 89 height 10
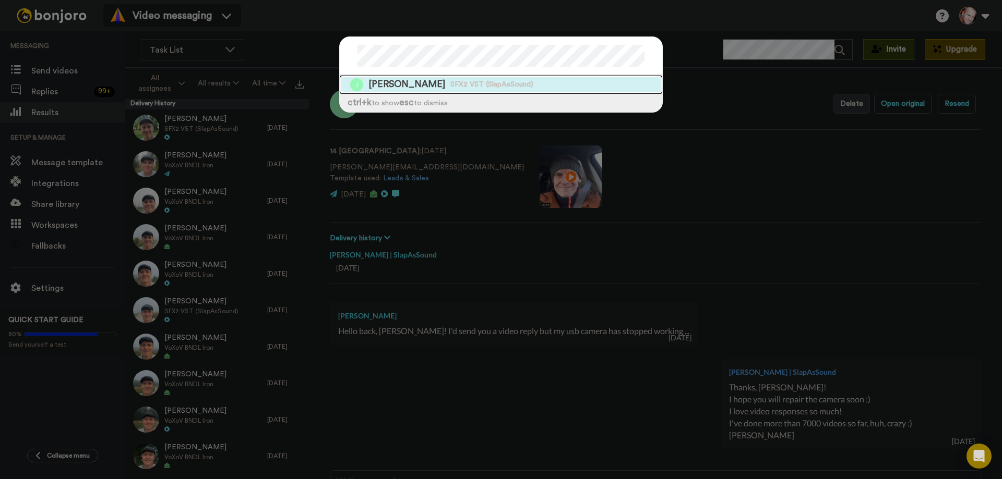
click at [450, 85] on span "SFX2 VST (SlapAsSound)" at bounding box center [491, 85] width 83 height 10
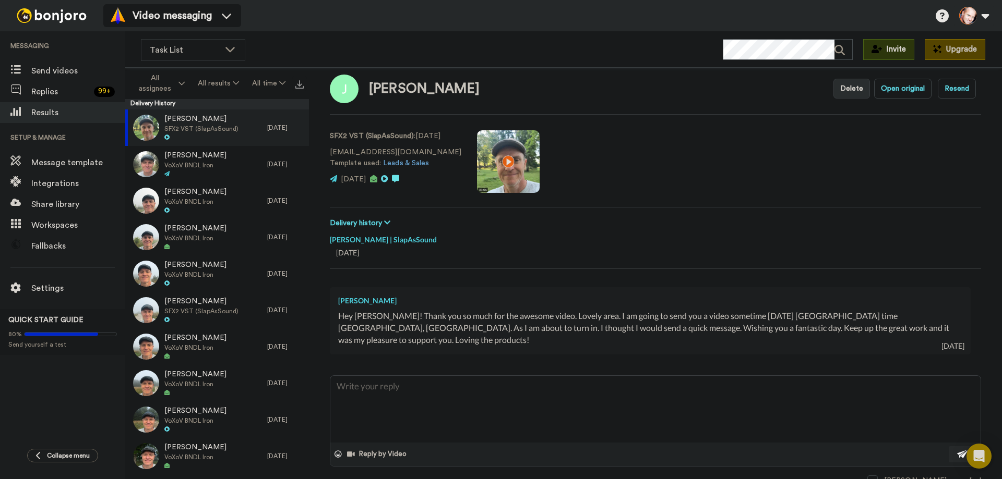
scroll to position [41, 0]
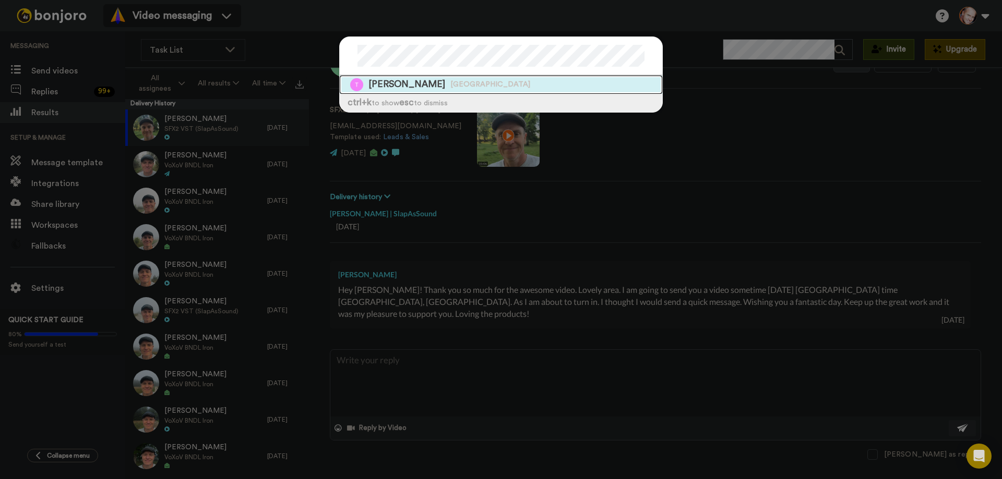
click at [450, 85] on span "[GEOGRAPHIC_DATA]" at bounding box center [490, 85] width 80 height 10
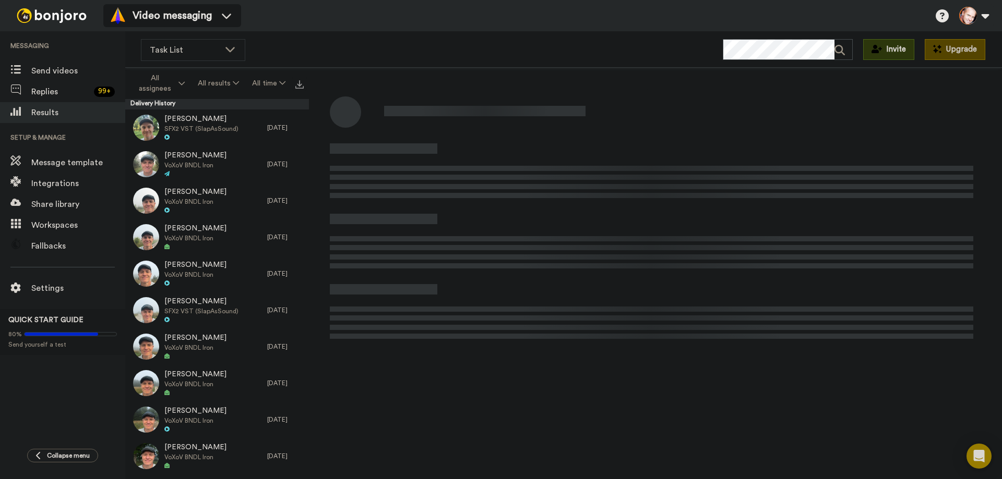
type textarea "x"
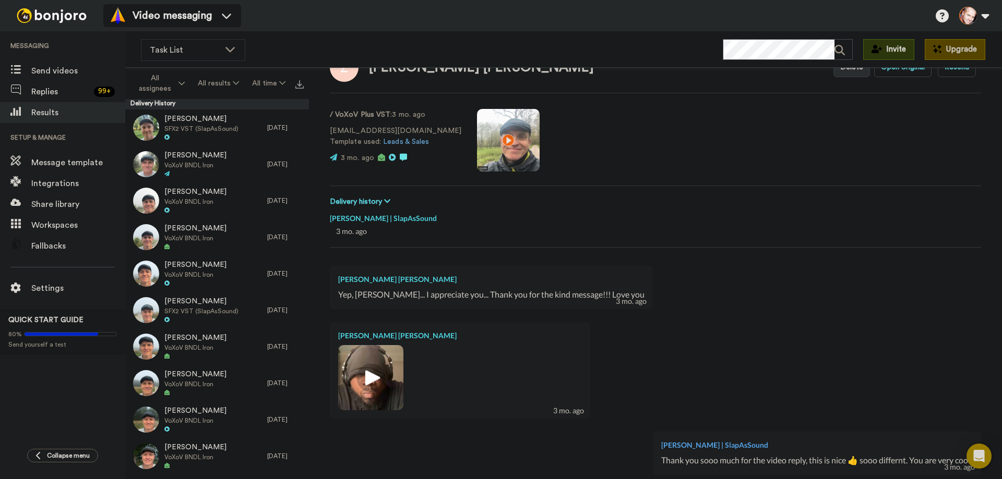
scroll to position [52, 0]
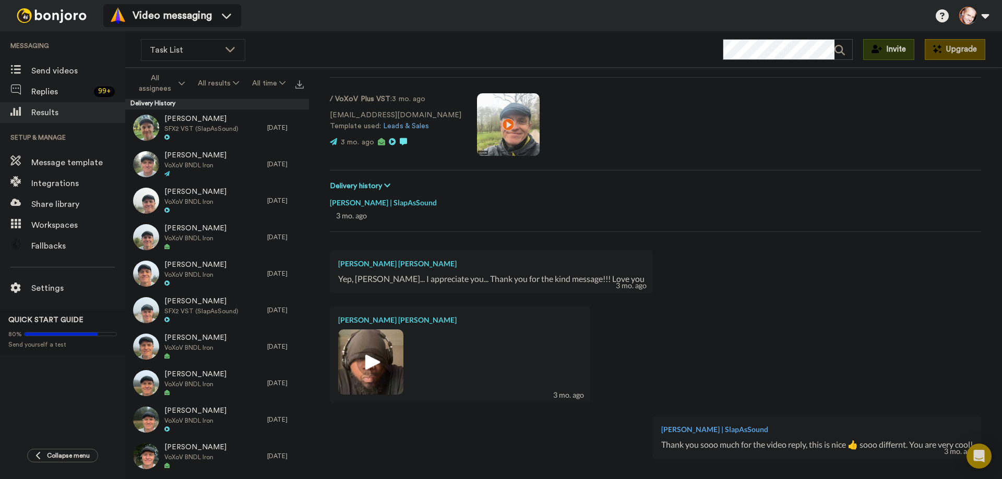
type textarea "x"
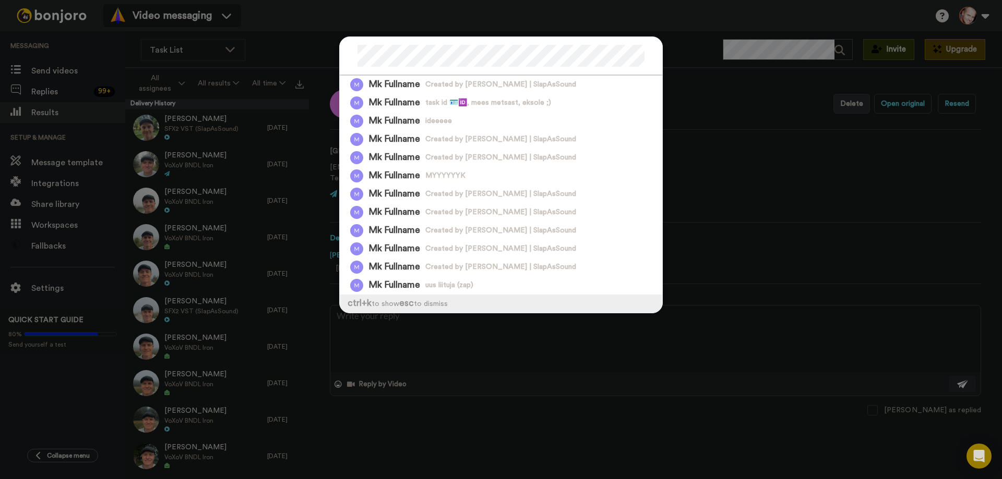
click at [676, 41] on div "Mk Fullname Created by [PERSON_NAME] | SlapAsSound Mk Fullname task id 🪪🆔, [PER…" at bounding box center [501, 239] width 1002 height 479
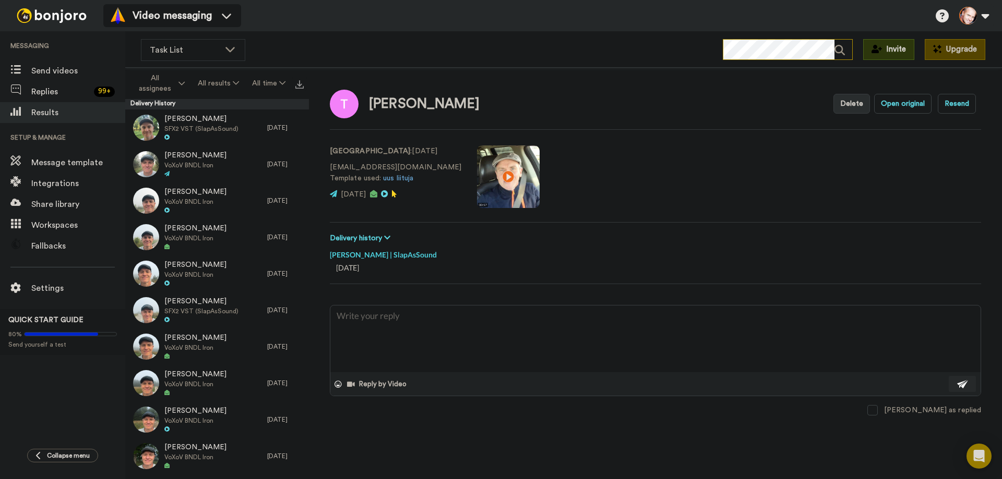
type textarea "x"
click at [46, 92] on span "Replies" at bounding box center [60, 92] width 58 height 13
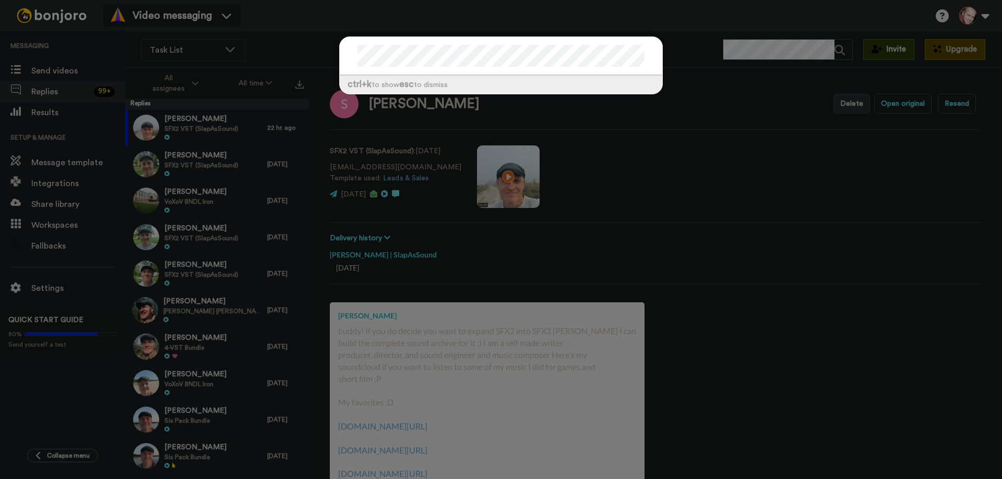
click at [70, 114] on div "ctrl +k to show esc to dismiss" at bounding box center [501, 239] width 1002 height 479
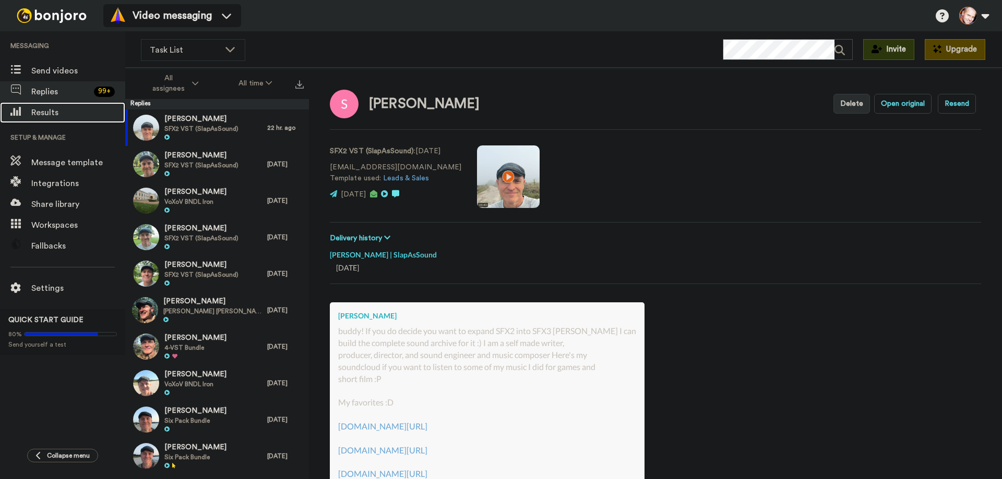
click at [45, 113] on span "Results" at bounding box center [78, 112] width 94 height 13
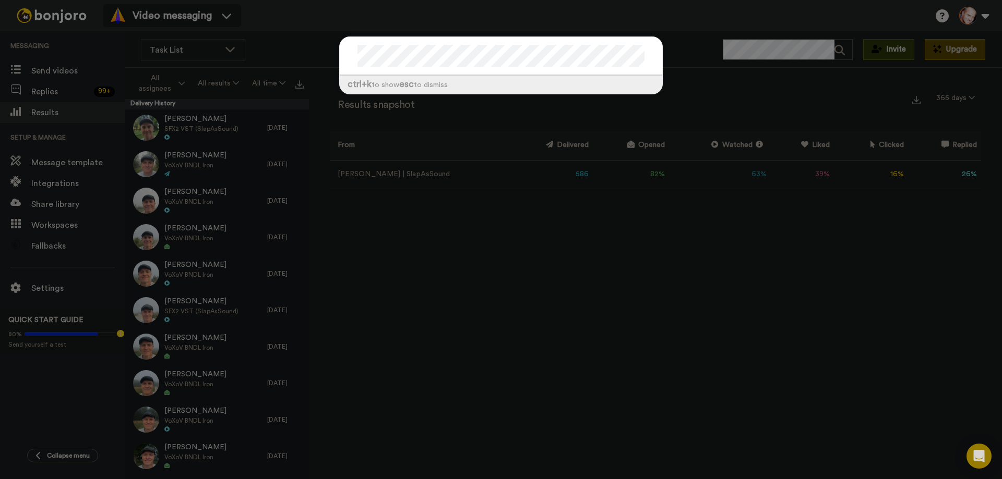
click at [753, 49] on div "ctrl +k to show esc to dismiss" at bounding box center [501, 239] width 1002 height 479
click at [681, 53] on div "ctrl +k to show esc to dismiss" at bounding box center [501, 239] width 1002 height 479
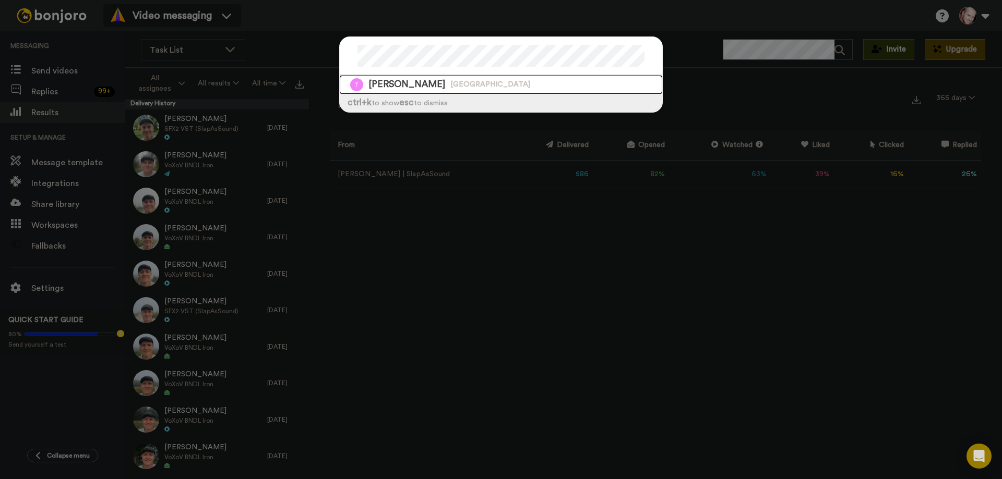
click at [405, 85] on span "Taye Akintoye" at bounding box center [406, 84] width 77 height 13
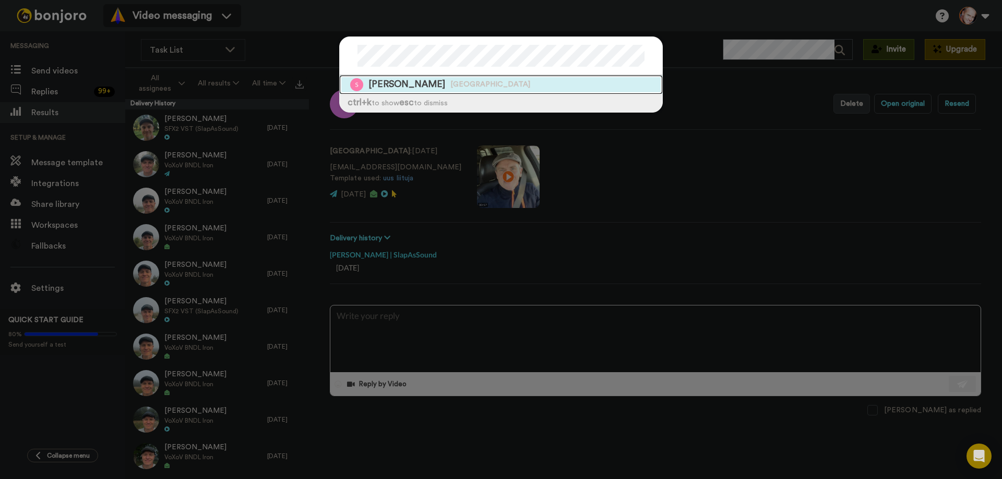
click at [450, 83] on span "United Kingdom" at bounding box center [490, 85] width 80 height 10
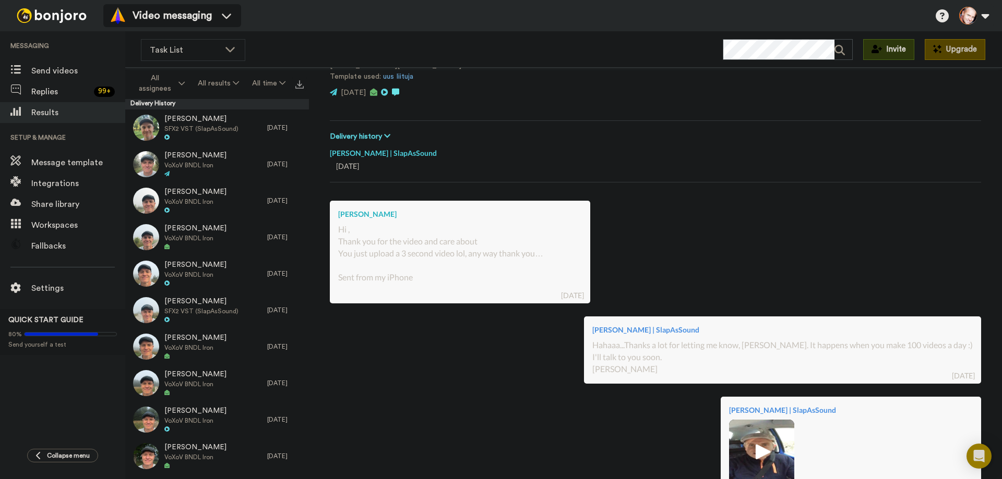
scroll to position [261, 0]
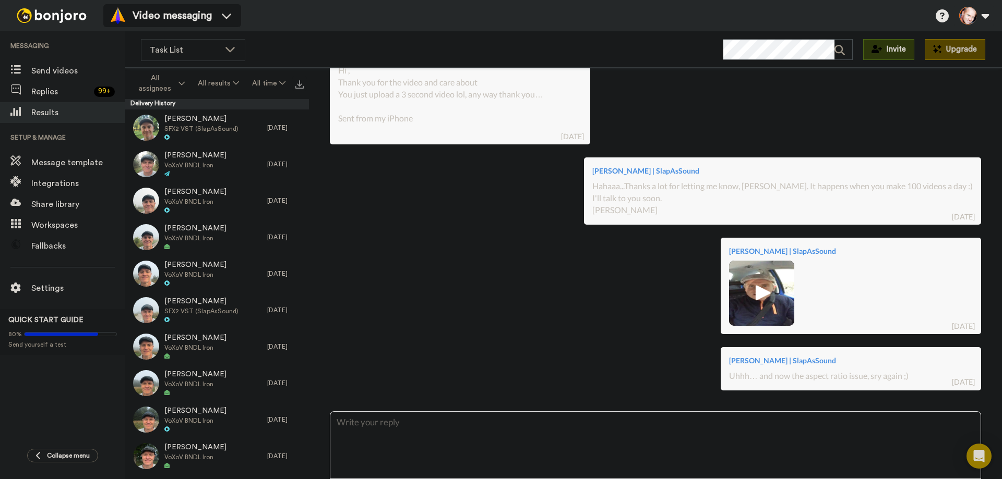
click at [761, 295] on img at bounding box center [761, 293] width 29 height 29
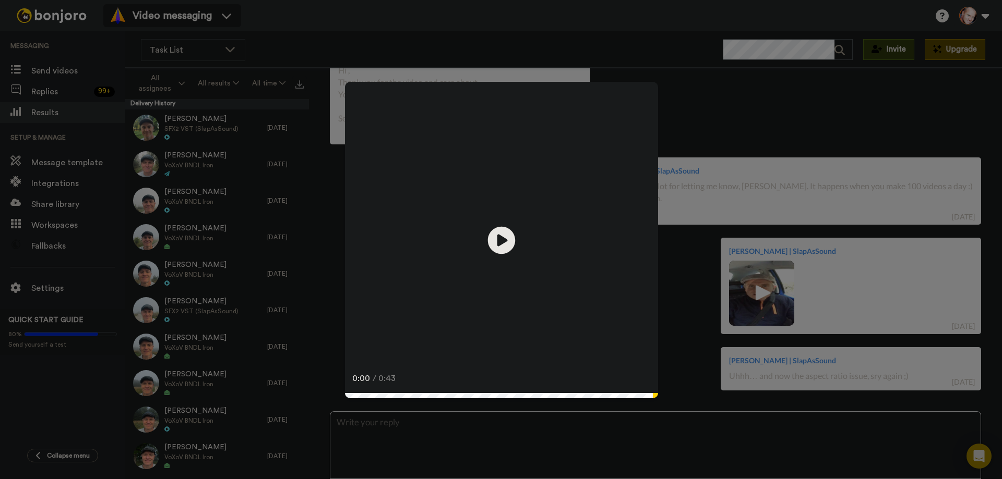
click at [504, 242] on icon at bounding box center [502, 240] width 28 height 28
click at [567, 251] on video at bounding box center [501, 238] width 313 height 313
click at [772, 143] on div "Play/Pause 0:03 / 0:43" at bounding box center [501, 239] width 1002 height 479
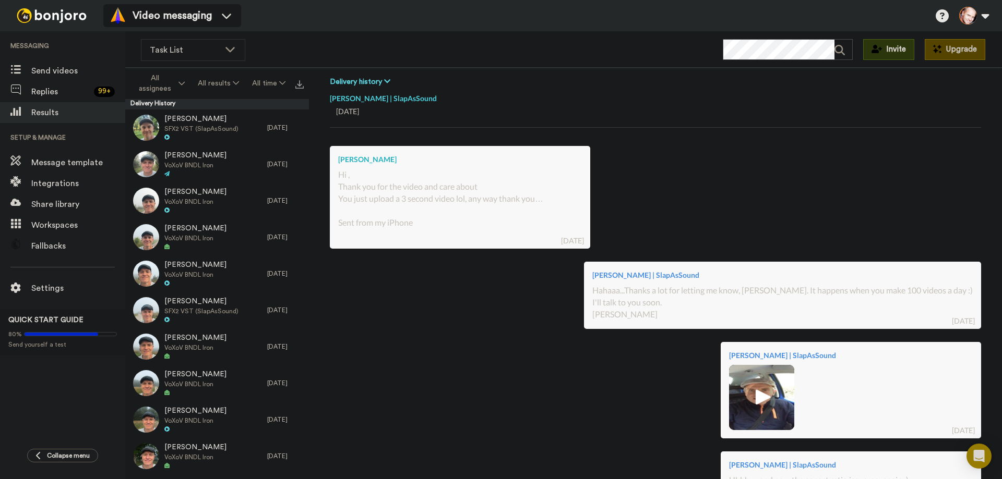
scroll to position [0, 0]
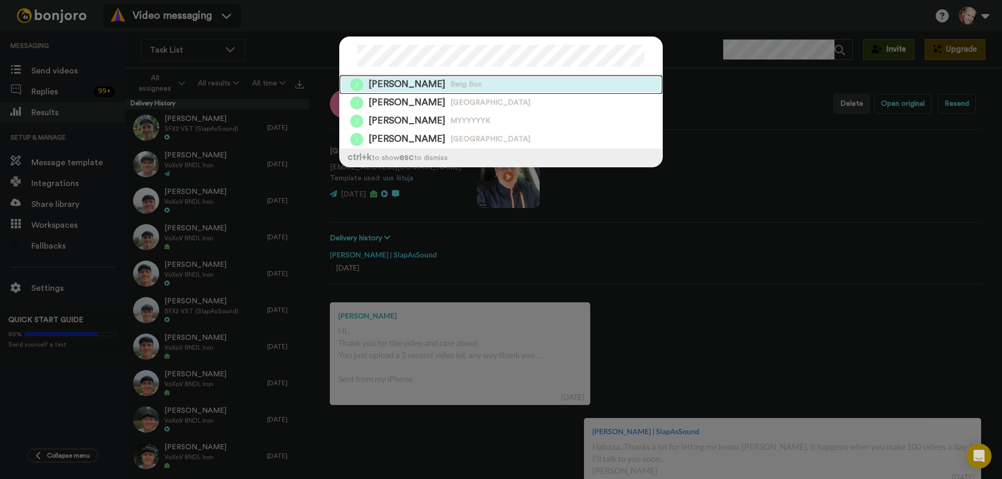
click at [450, 84] on span "Bang Box" at bounding box center [465, 85] width 31 height 10
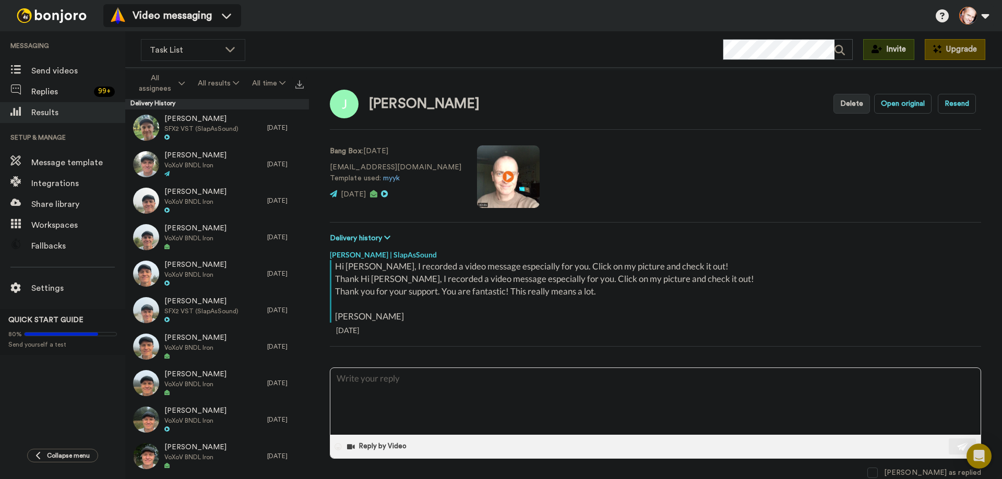
click at [477, 175] on video at bounding box center [508, 177] width 63 height 63
click at [477, 176] on video at bounding box center [508, 177] width 63 height 63
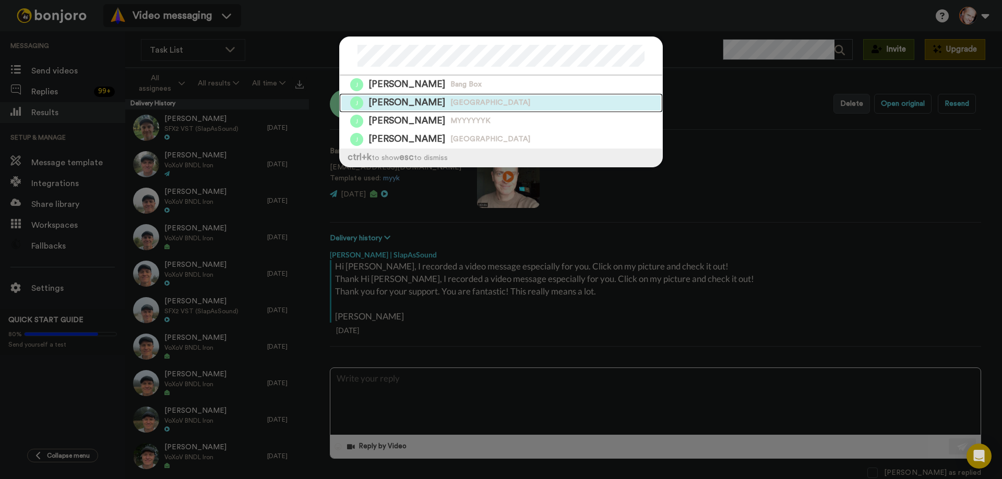
click at [426, 100] on div "Jason Johnson United States" at bounding box center [501, 103] width 322 height 18
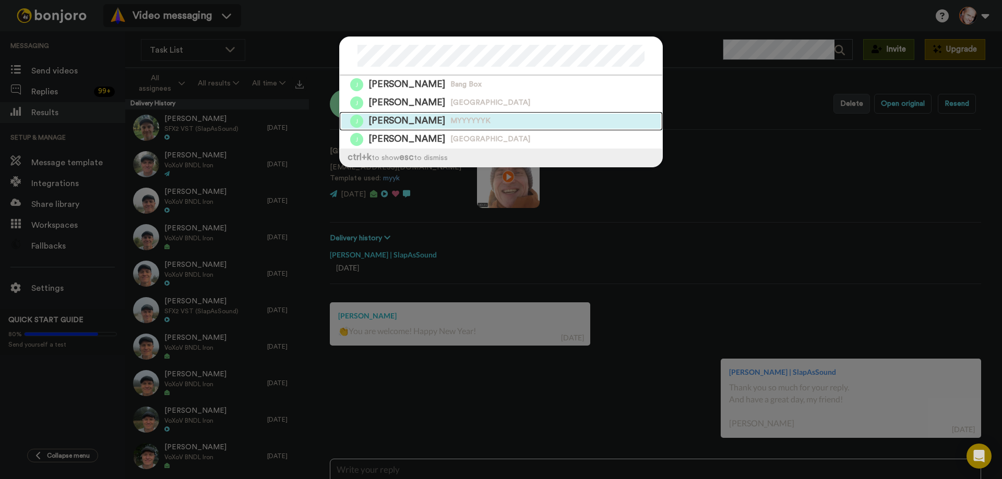
click at [450, 117] on span "MYYYYYYK" at bounding box center [470, 121] width 40 height 10
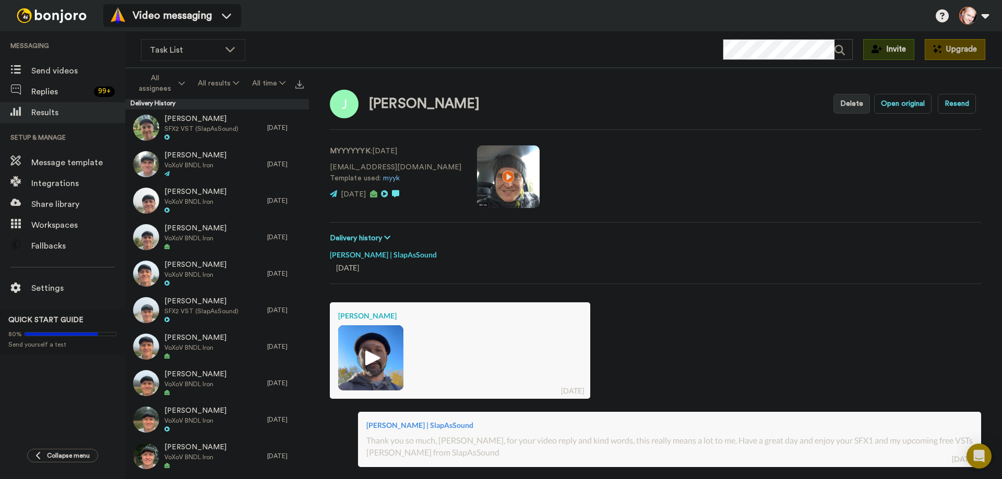
click at [370, 361] on img at bounding box center [370, 358] width 29 height 29
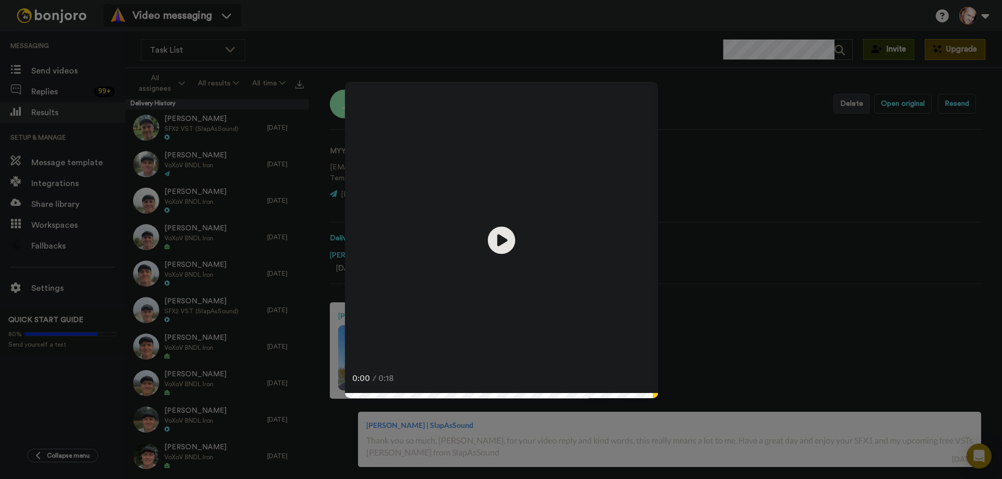
click at [502, 240] on icon "Play/Pause" at bounding box center [502, 240] width 28 height 50
click at [528, 233] on video at bounding box center [501, 238] width 313 height 313
click at [767, 171] on div "Play/Pause 0:08 / 0:18" at bounding box center [501, 239] width 1002 height 479
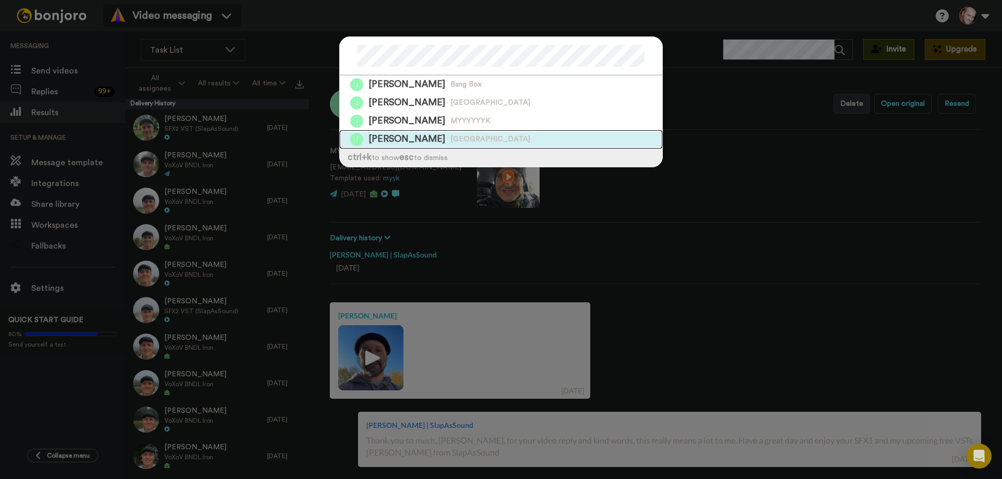
click at [450, 137] on span "United States" at bounding box center [490, 140] width 80 height 10
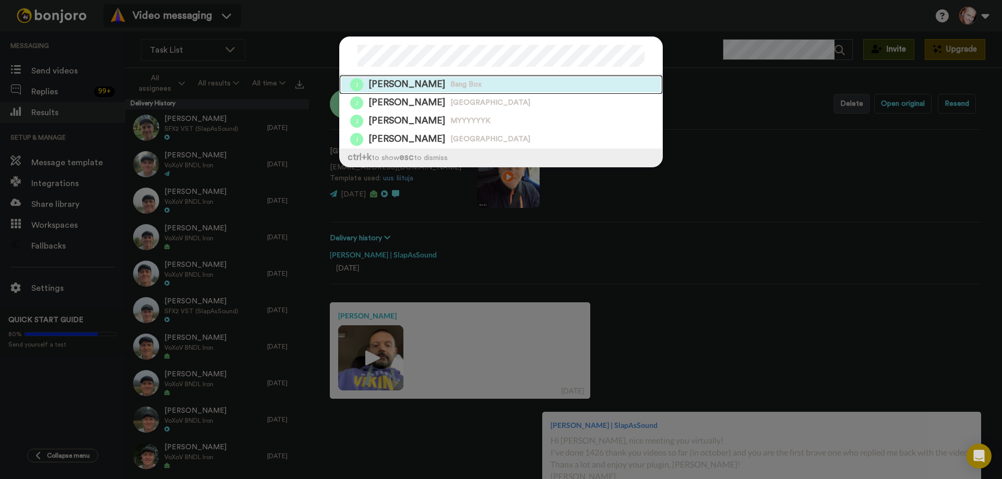
click at [476, 81] on div "Jason Johnson Bang Box" at bounding box center [501, 85] width 322 height 18
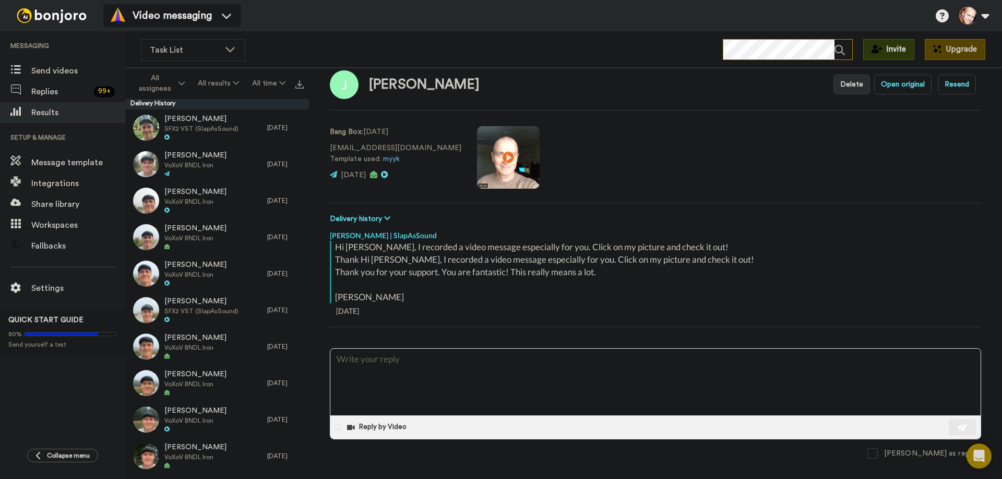
scroll to position [30, 0]
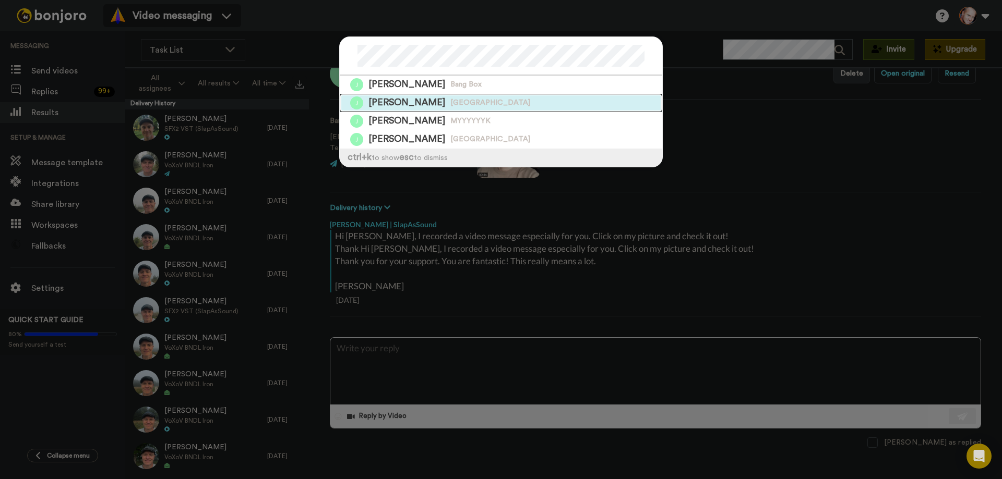
click at [450, 101] on span "United States" at bounding box center [490, 103] width 80 height 10
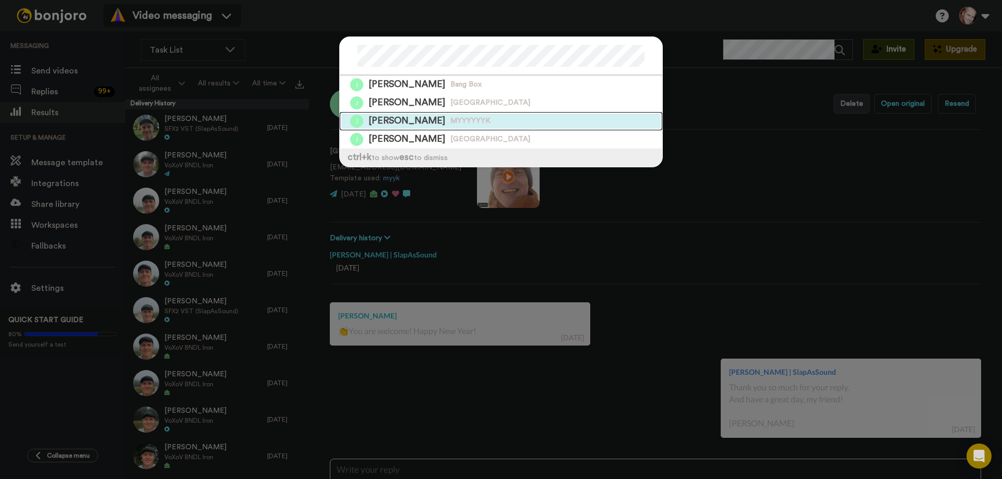
click at [450, 118] on span "MYYYYYYK" at bounding box center [470, 121] width 40 height 10
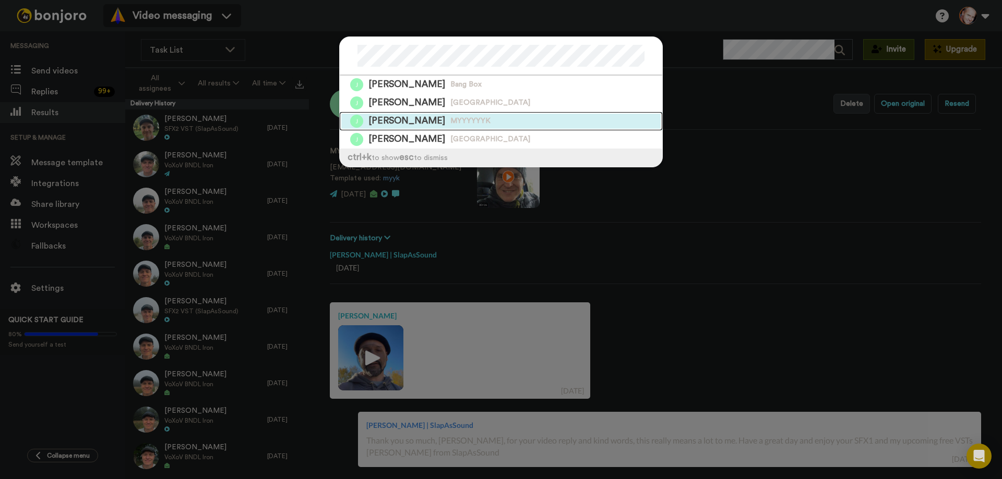
click at [450, 119] on span "MYYYYYYK" at bounding box center [470, 121] width 40 height 10
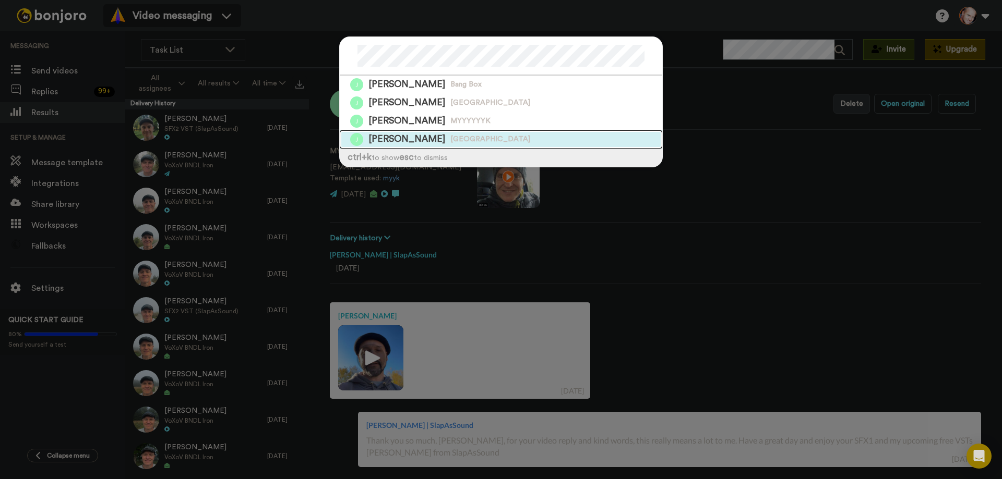
click at [450, 139] on span "United States" at bounding box center [490, 140] width 80 height 10
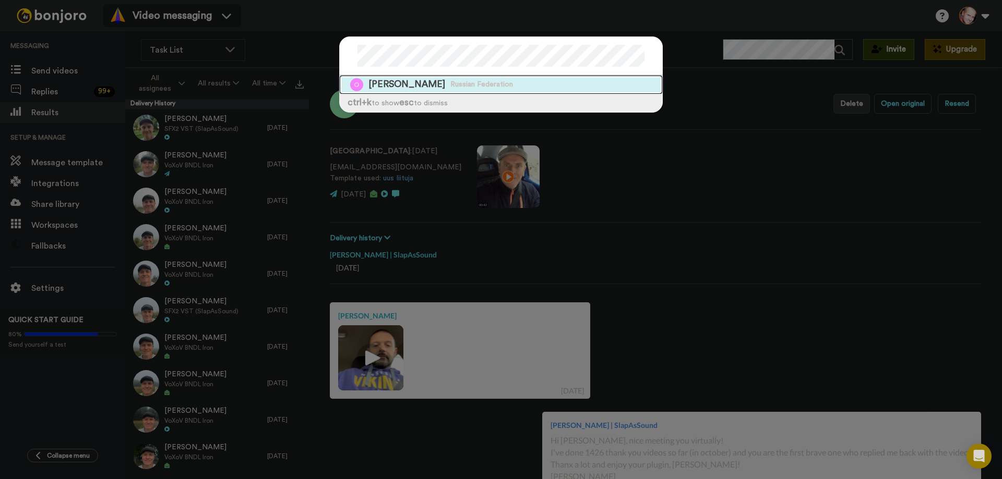
click at [450, 81] on span "Russian Federation" at bounding box center [481, 85] width 63 height 10
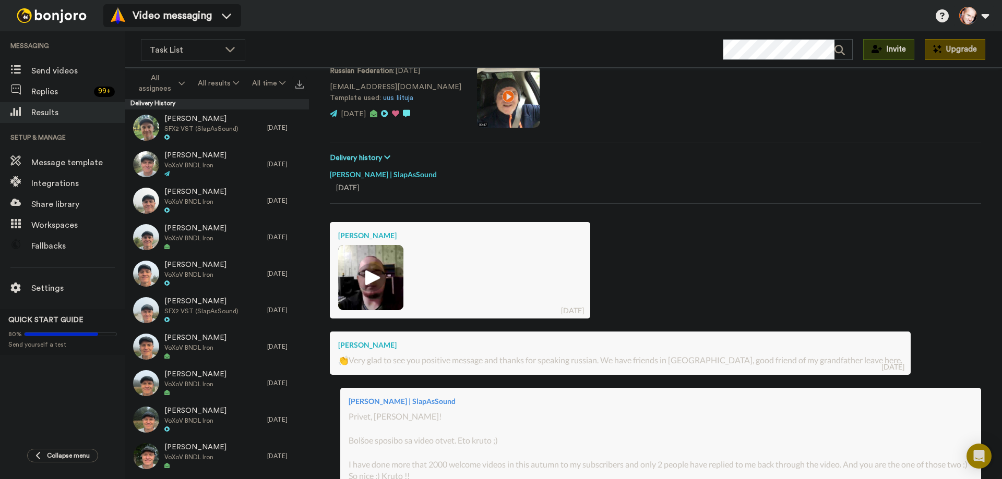
scroll to position [104, 0]
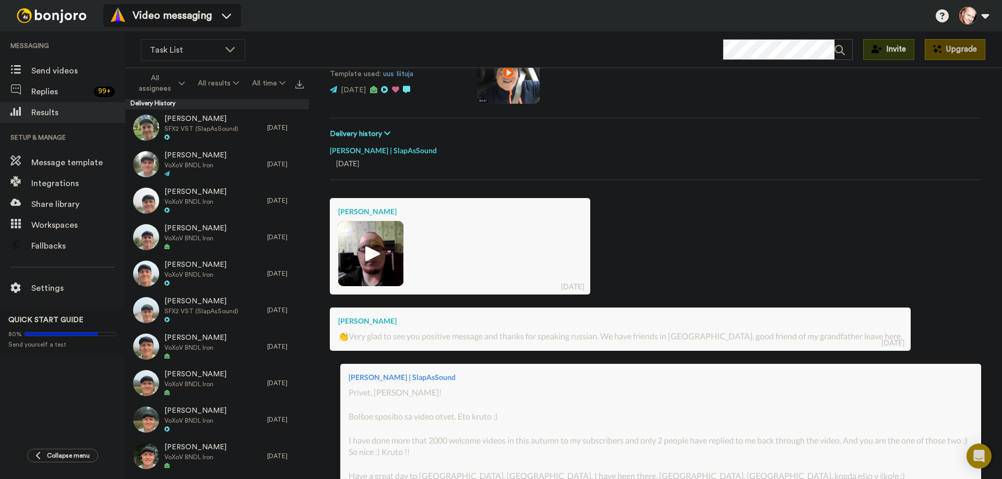
click at [374, 251] on img at bounding box center [370, 253] width 29 height 29
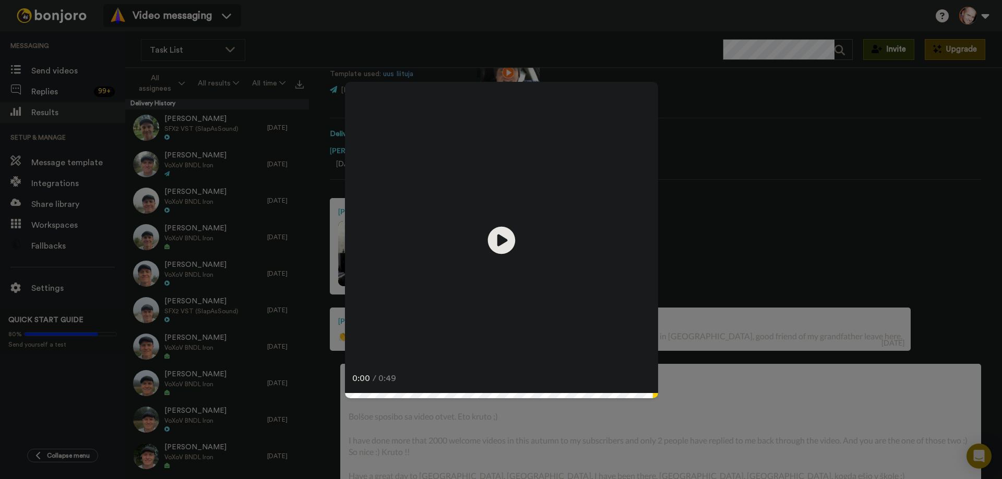
click at [504, 239] on icon at bounding box center [502, 240] width 28 height 28
click at [780, 147] on div "Play/Pause 0:49 / 0:49" at bounding box center [501, 239] width 1002 height 479
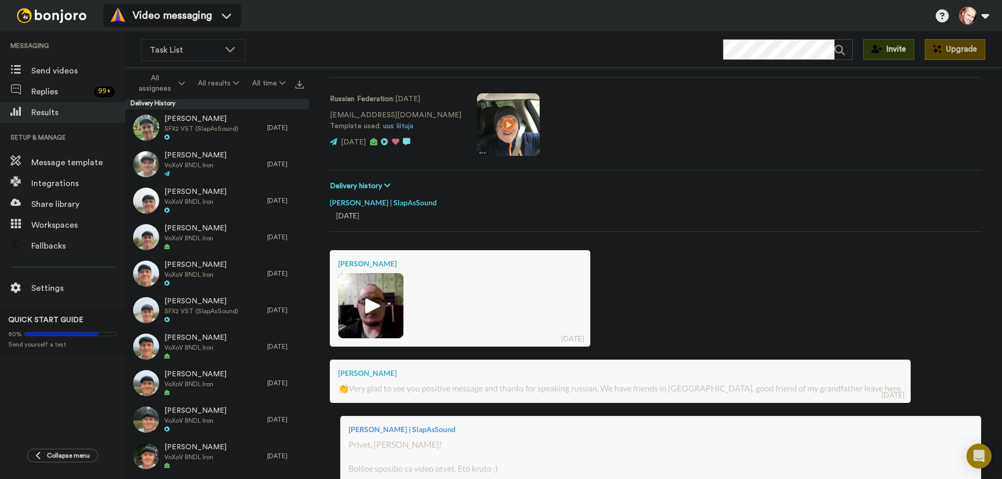
scroll to position [0, 0]
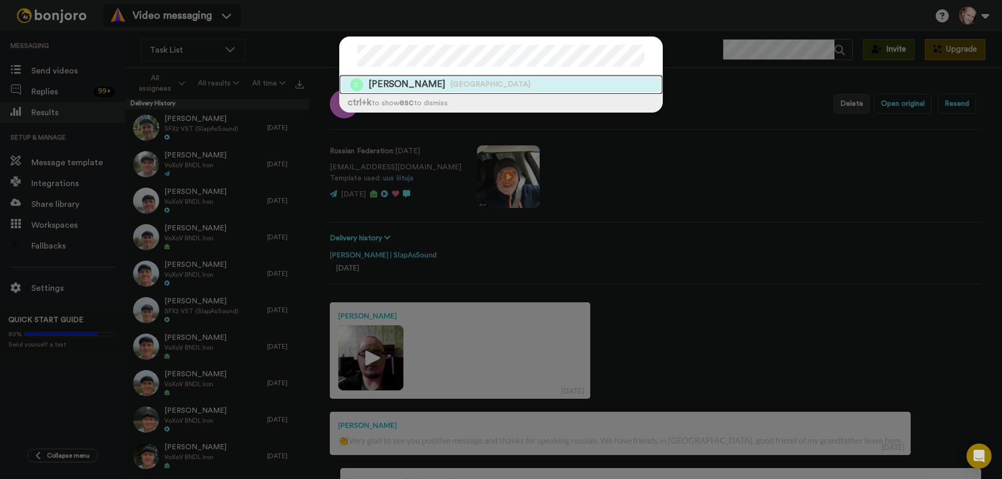
click at [407, 84] on span "[PERSON_NAME]" at bounding box center [406, 84] width 77 height 13
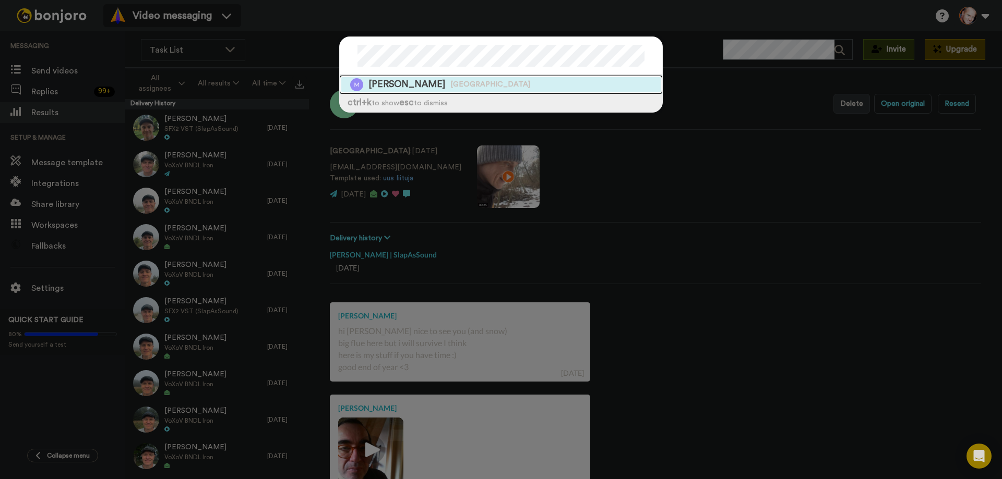
click at [450, 85] on span "[GEOGRAPHIC_DATA]" at bounding box center [490, 85] width 80 height 10
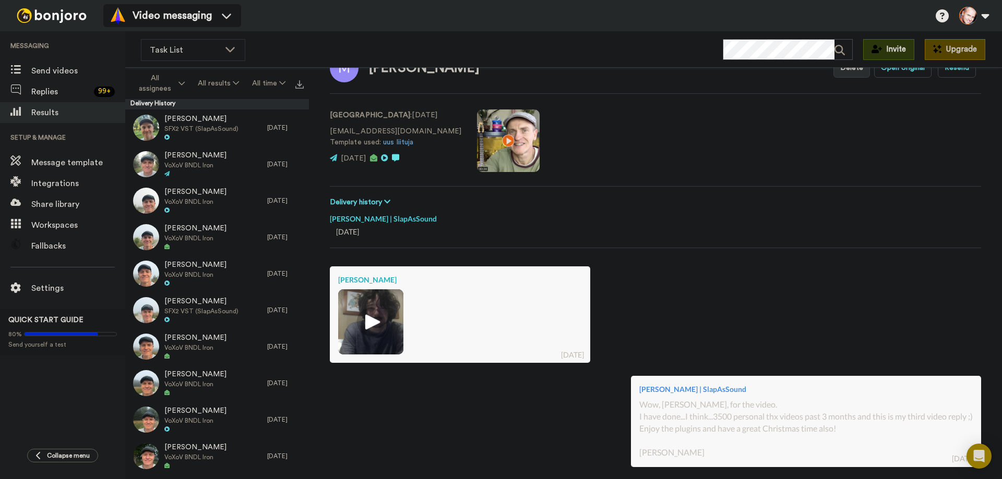
scroll to position [52, 0]
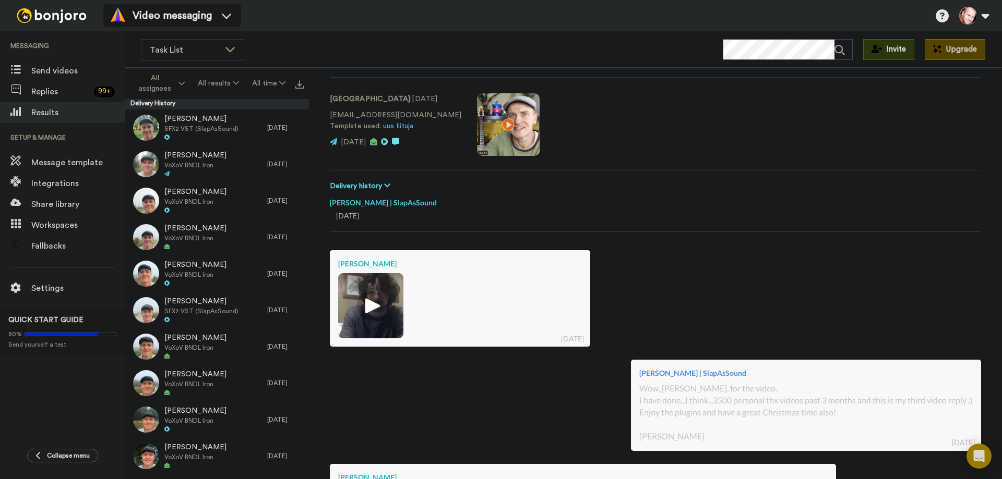
click at [372, 306] on img at bounding box center [370, 306] width 29 height 29
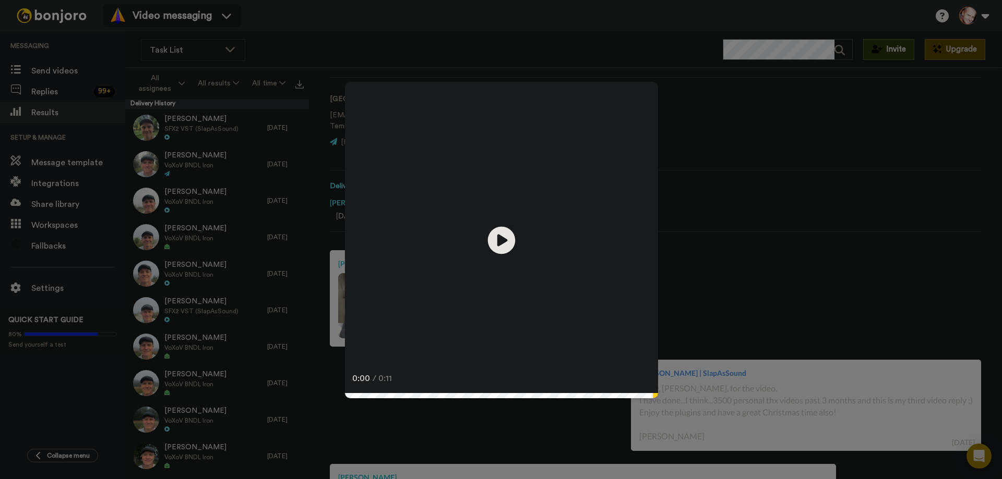
click at [502, 240] on icon "Play/Pause" at bounding box center [502, 240] width 28 height 50
click at [827, 330] on div "Play/Pause 0:11 / 0:11" at bounding box center [501, 239] width 1002 height 479
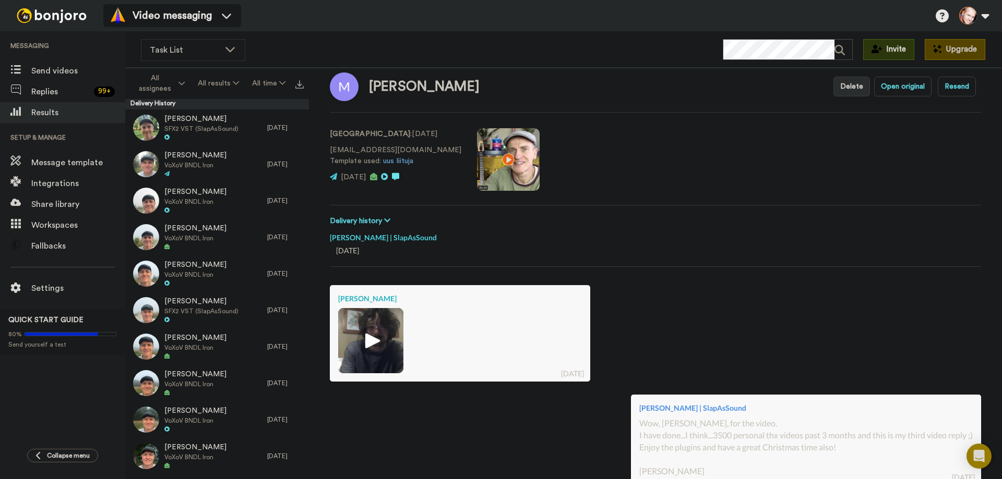
scroll to position [0, 0]
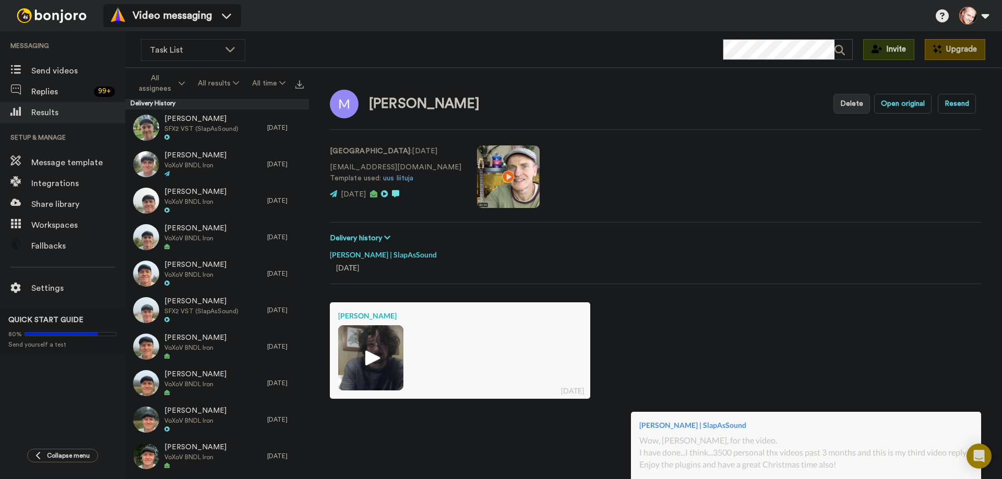
type textarea "x"
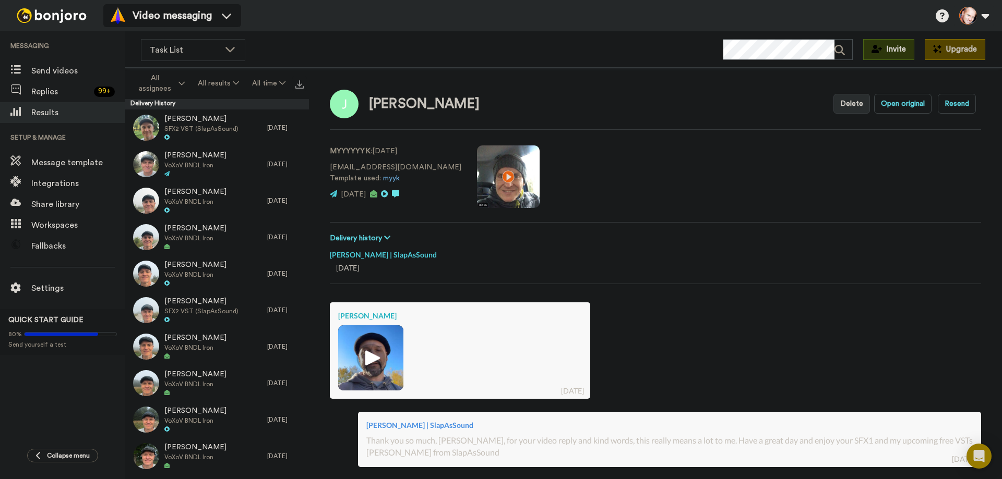
click at [477, 175] on video at bounding box center [508, 177] width 63 height 63
click at [370, 357] on img at bounding box center [370, 358] width 29 height 29
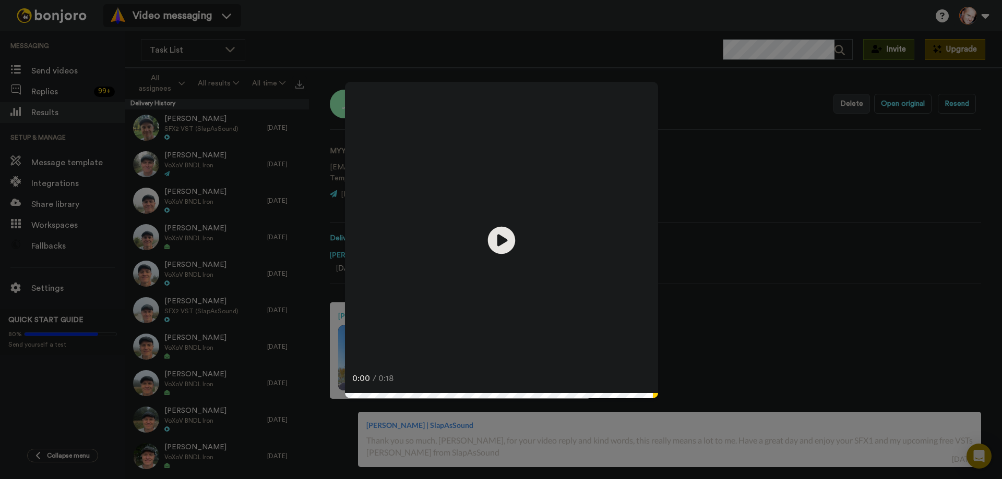
click at [495, 242] on icon "Play/Pause" at bounding box center [502, 240] width 28 height 50
click at [549, 218] on video at bounding box center [501, 238] width 313 height 313
type textarea "x"
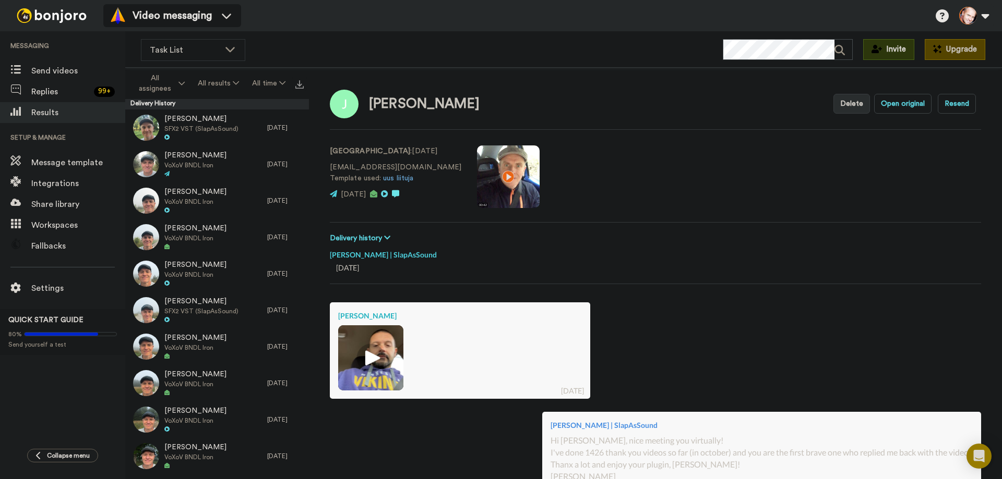
click at [477, 175] on video at bounding box center [508, 177] width 63 height 63
click at [477, 176] on video at bounding box center [508, 177] width 63 height 63
click at [370, 357] on img at bounding box center [370, 358] width 29 height 29
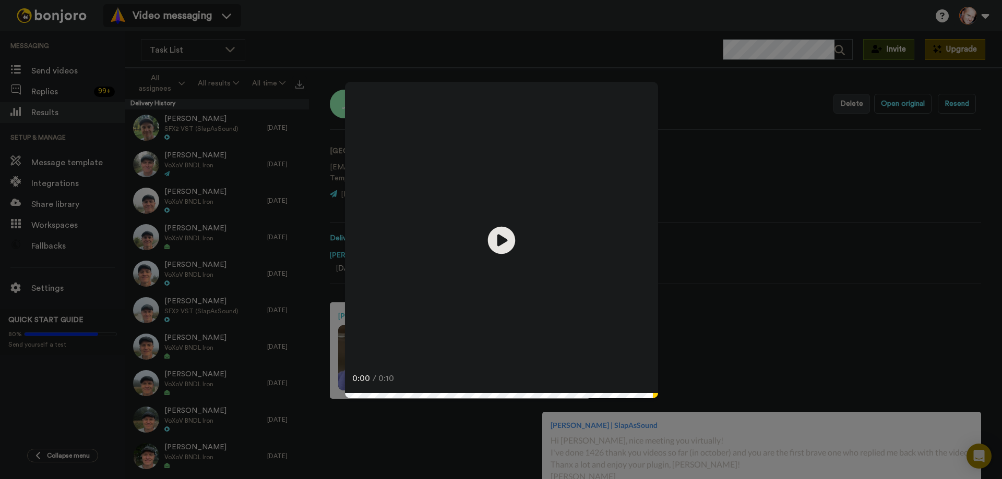
click at [500, 231] on icon at bounding box center [502, 240] width 28 height 28
click at [749, 157] on div "Play/Pause 0:10 / 0:10" at bounding box center [501, 239] width 1002 height 479
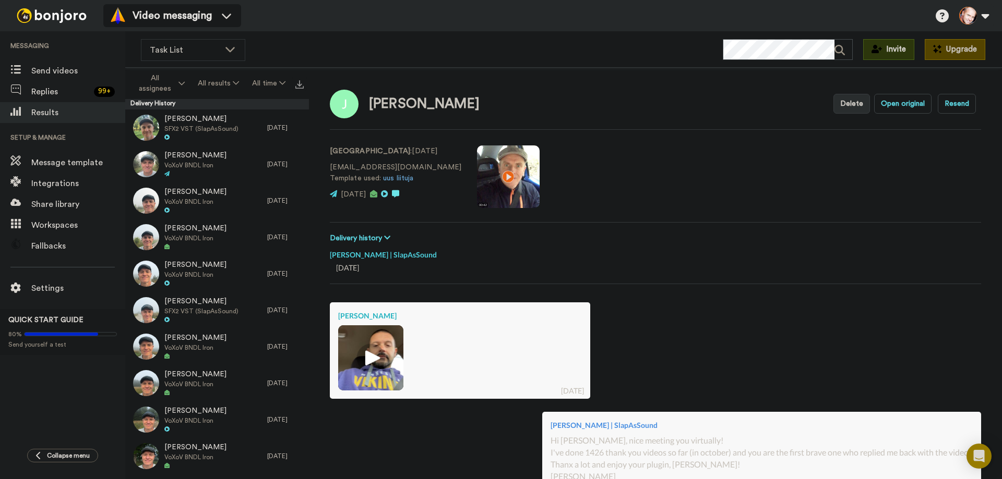
type textarea "x"
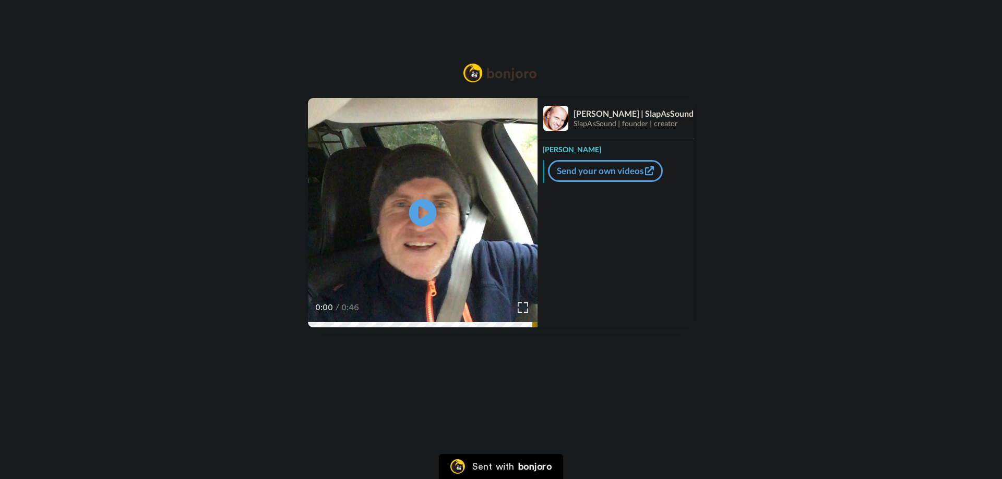
click at [418, 215] on icon "Play/Pause" at bounding box center [423, 213] width 28 height 50
click at [428, 213] on icon "Play/Pause" at bounding box center [423, 213] width 28 height 50
click at [460, 192] on video at bounding box center [423, 213] width 230 height 230
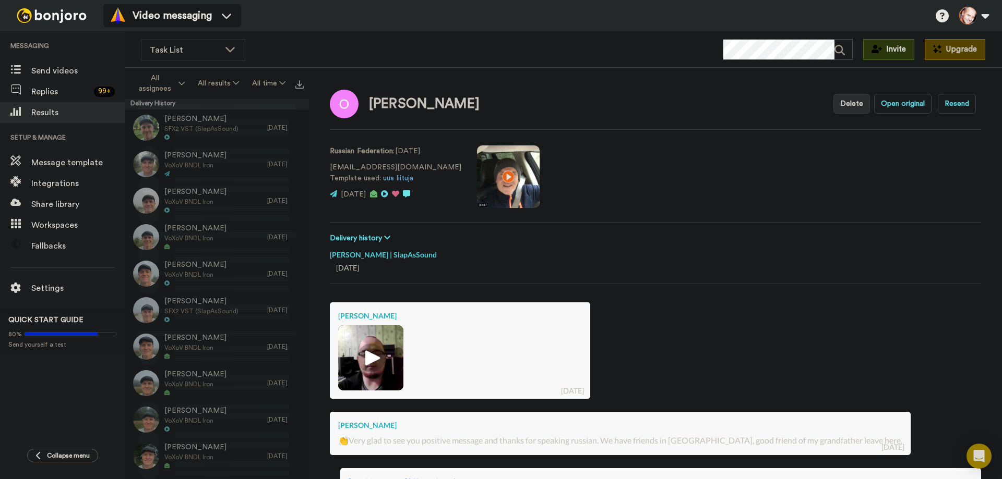
click at [372, 360] on img at bounding box center [370, 358] width 29 height 29
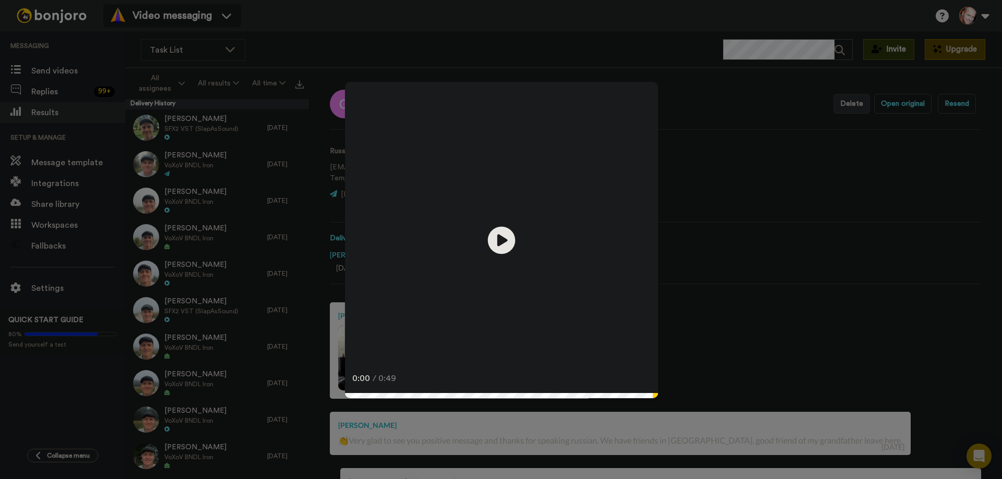
click at [498, 246] on icon at bounding box center [502, 240] width 28 height 28
click at [541, 244] on video at bounding box center [501, 238] width 313 height 313
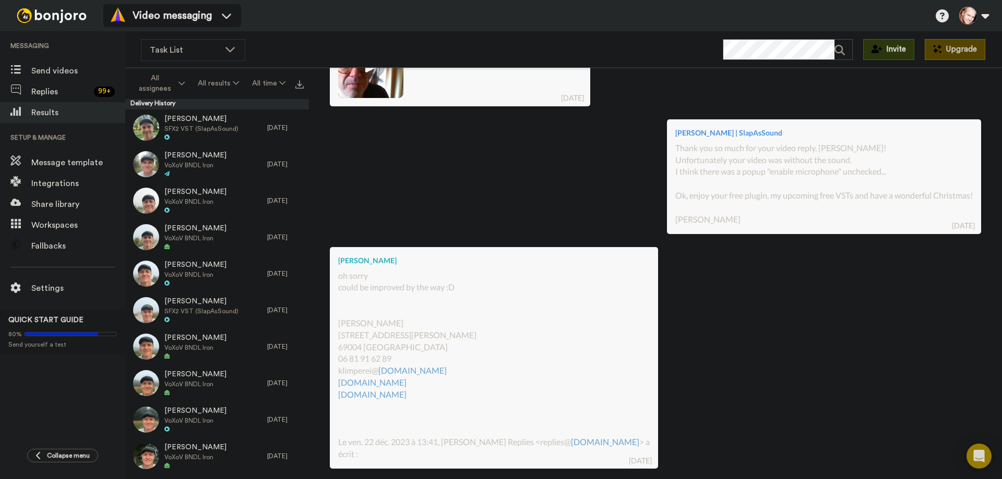
scroll to position [228, 0]
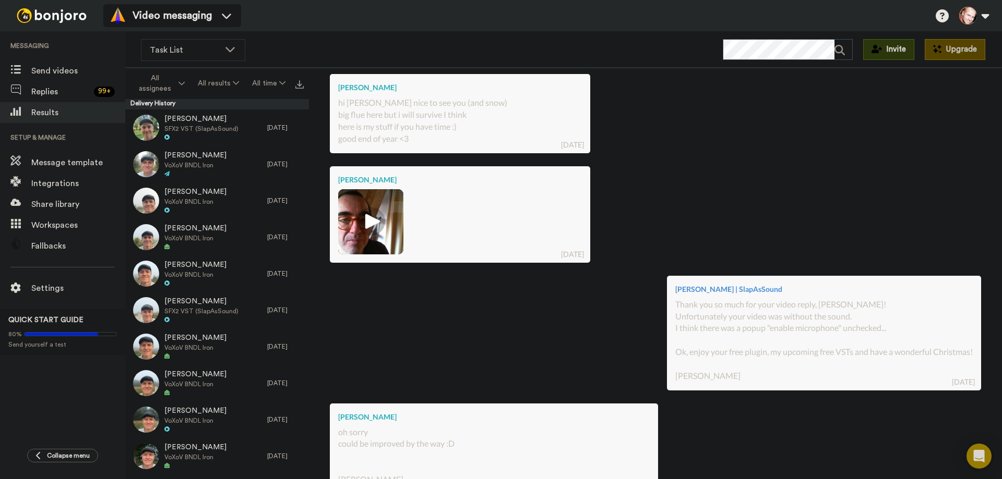
click at [380, 221] on img at bounding box center [370, 222] width 29 height 29
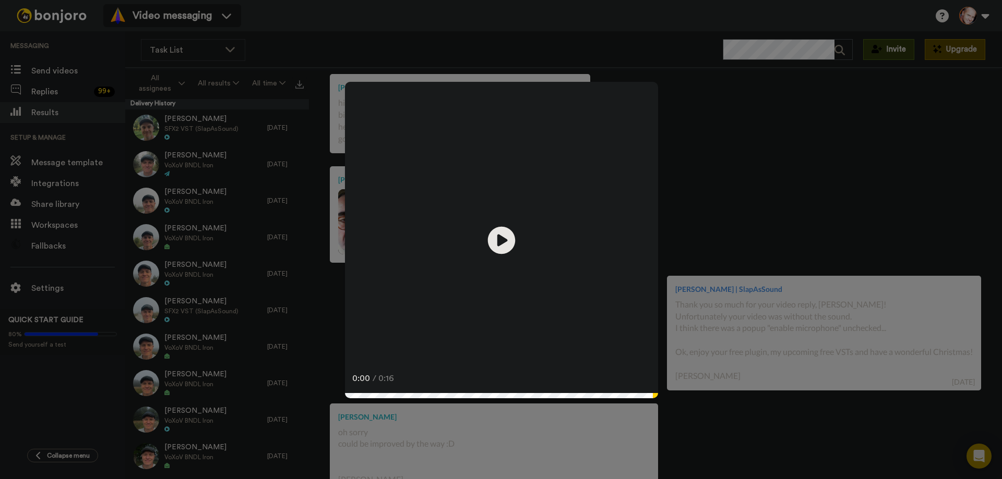
click at [499, 240] on icon "Play/Pause" at bounding box center [502, 240] width 28 height 50
click at [858, 133] on div "Play/Pause 0:14 / 0:16" at bounding box center [501, 239] width 1002 height 479
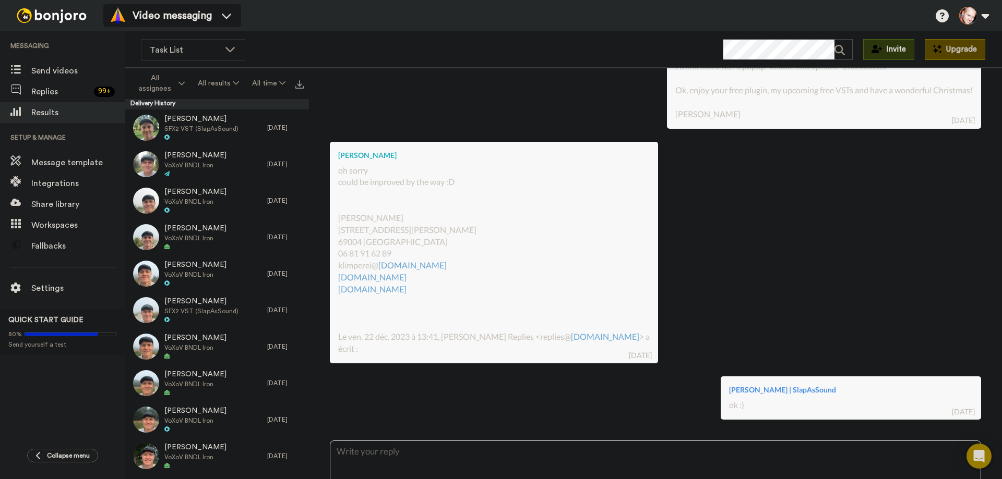
scroll to position [489, 0]
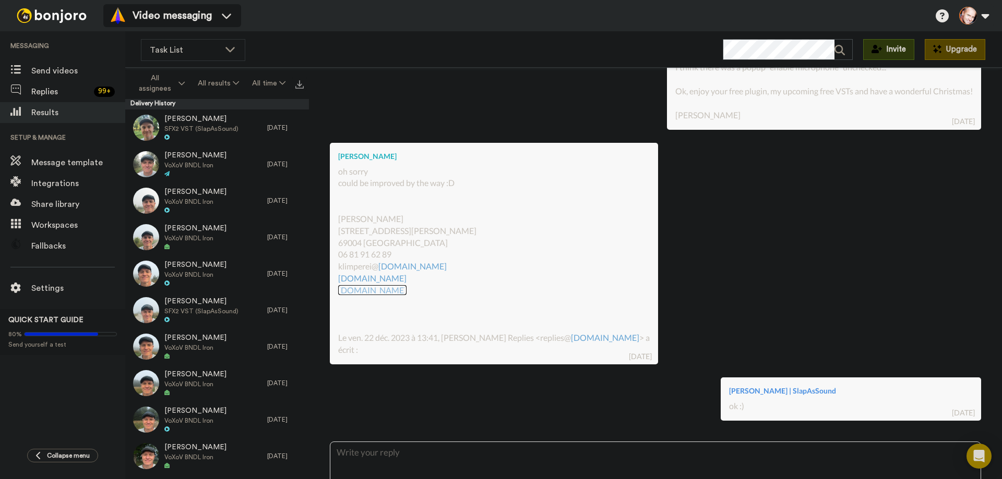
click at [393, 288] on link "[DOMAIN_NAME]" at bounding box center [372, 290] width 68 height 10
type textarea "x"
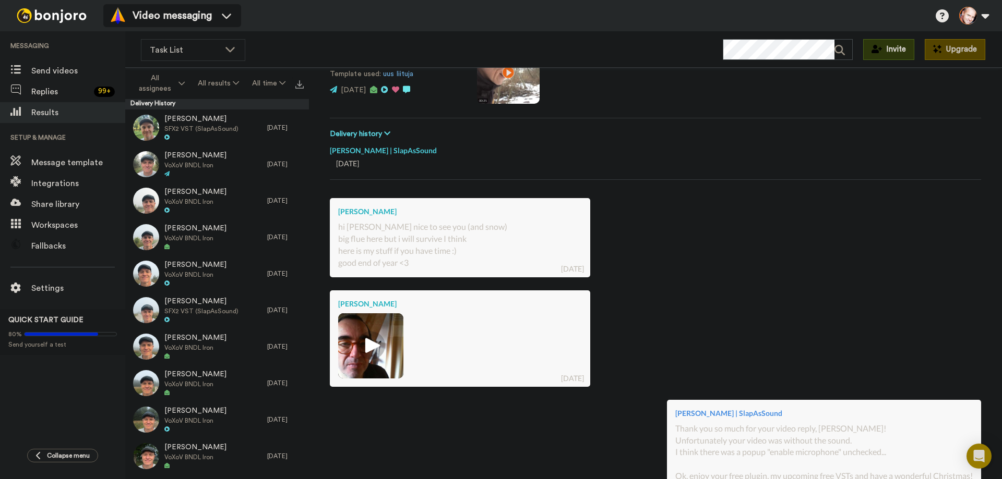
scroll to position [52, 0]
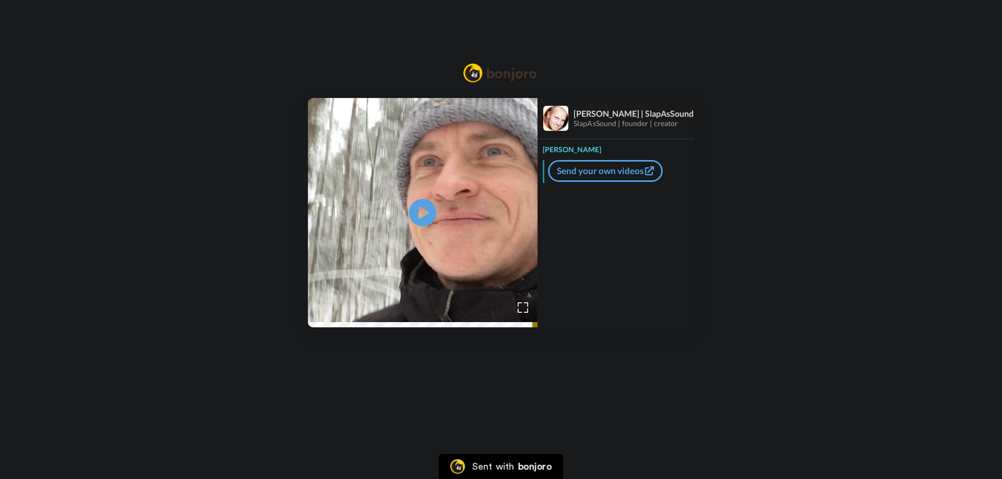
click at [434, 198] on icon "Play/Pause" at bounding box center [423, 213] width 28 height 50
click at [470, 198] on video at bounding box center [423, 213] width 230 height 230
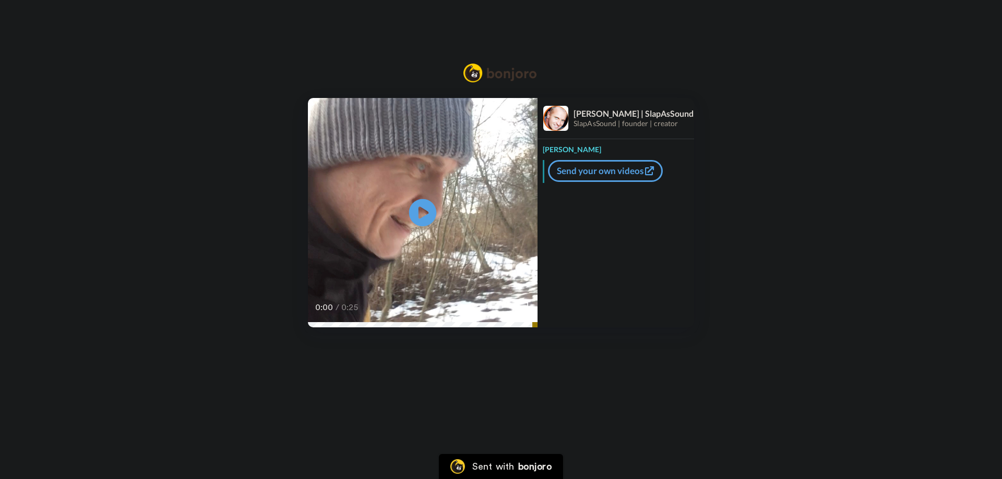
click at [423, 196] on icon "Play/Pause" at bounding box center [423, 213] width 28 height 50
click at [470, 203] on video at bounding box center [423, 213] width 230 height 230
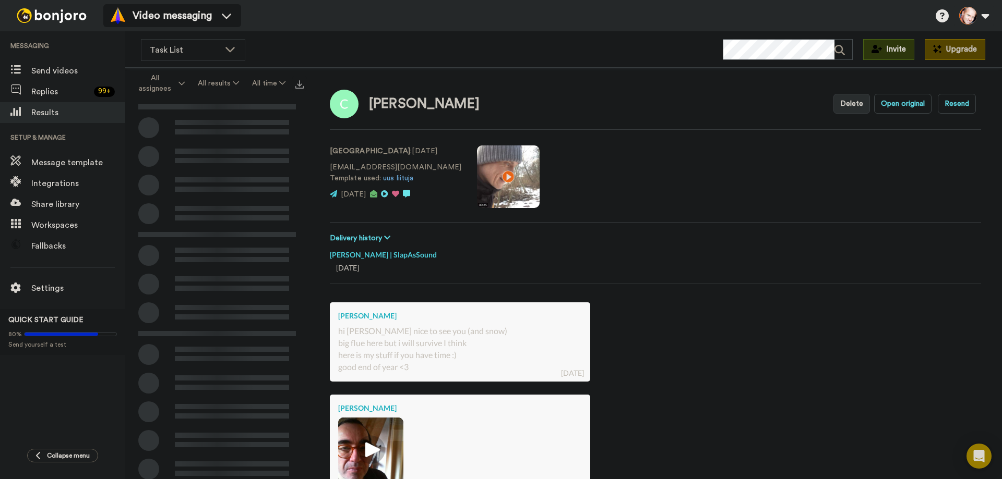
click at [477, 179] on video at bounding box center [508, 177] width 63 height 63
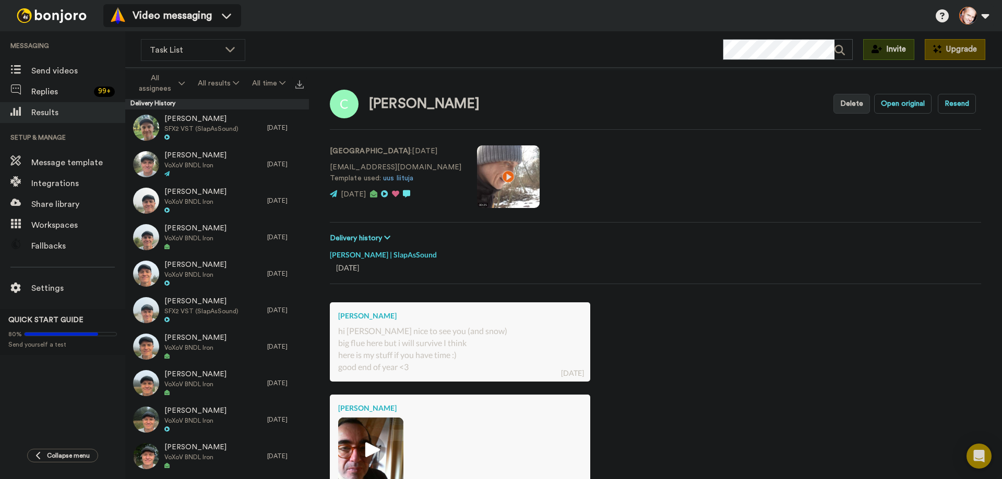
click at [477, 177] on video at bounding box center [508, 177] width 63 height 63
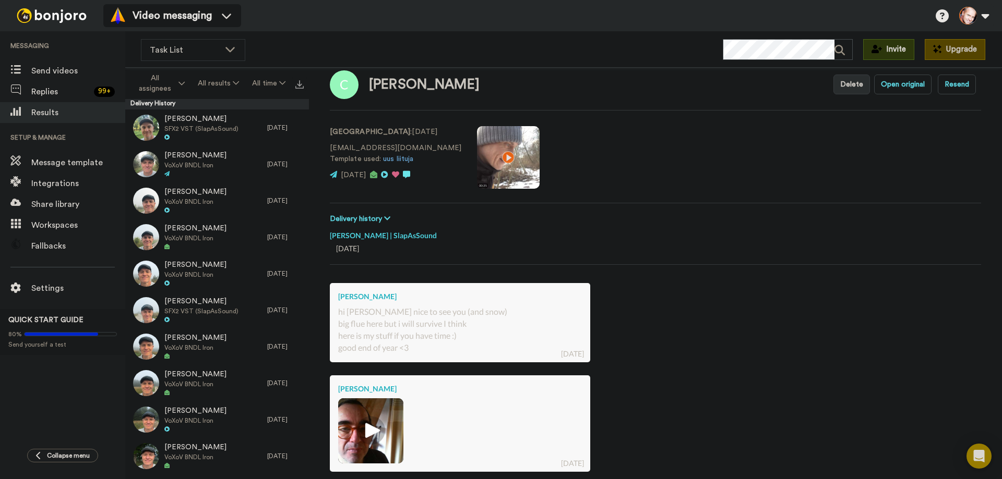
scroll to position [52, 0]
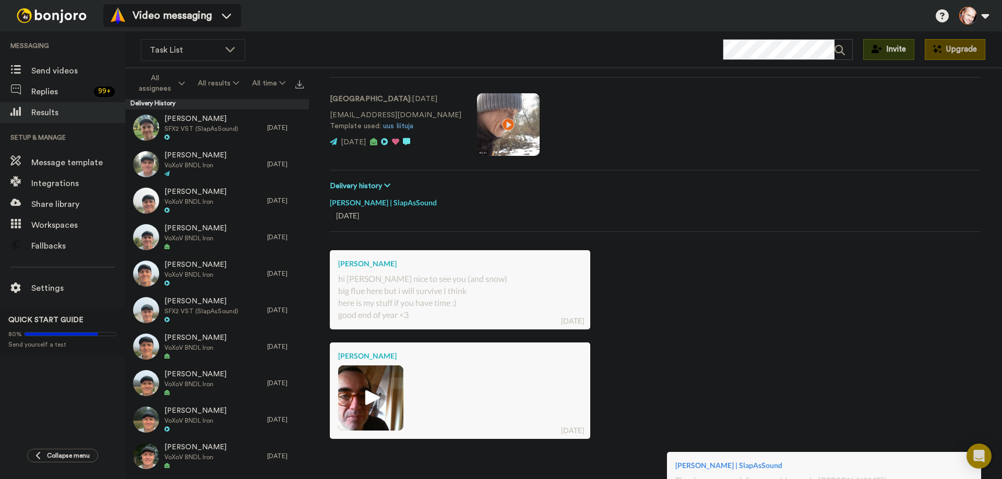
click at [391, 384] on img at bounding box center [370, 398] width 65 height 65
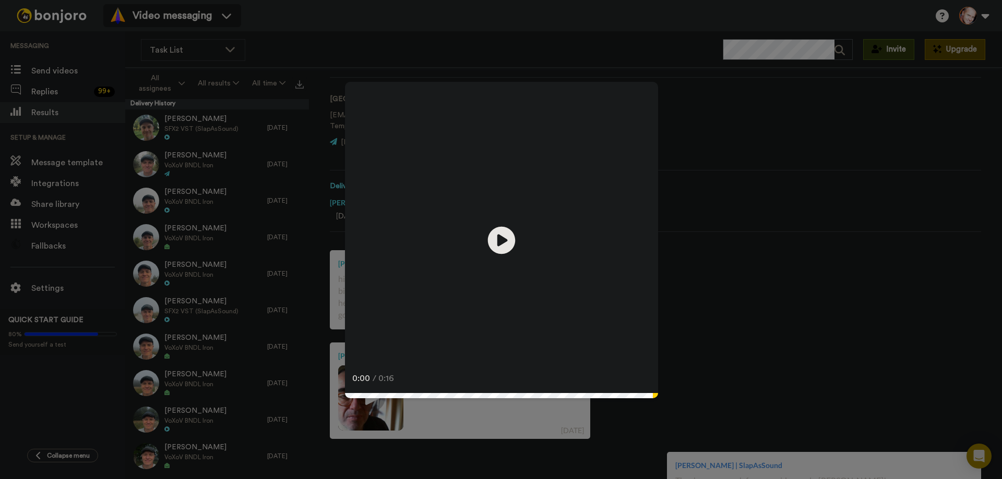
click at [498, 262] on icon "Play/Pause" at bounding box center [502, 240] width 28 height 50
click at [726, 261] on div "Play/Pause 0:01 / 0:16" at bounding box center [501, 239] width 1002 height 479
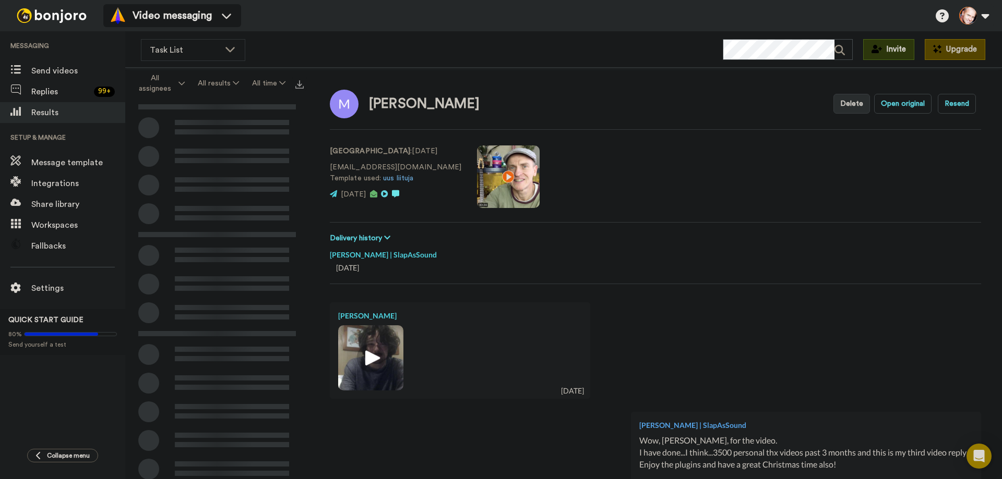
click at [477, 179] on video at bounding box center [508, 177] width 63 height 63
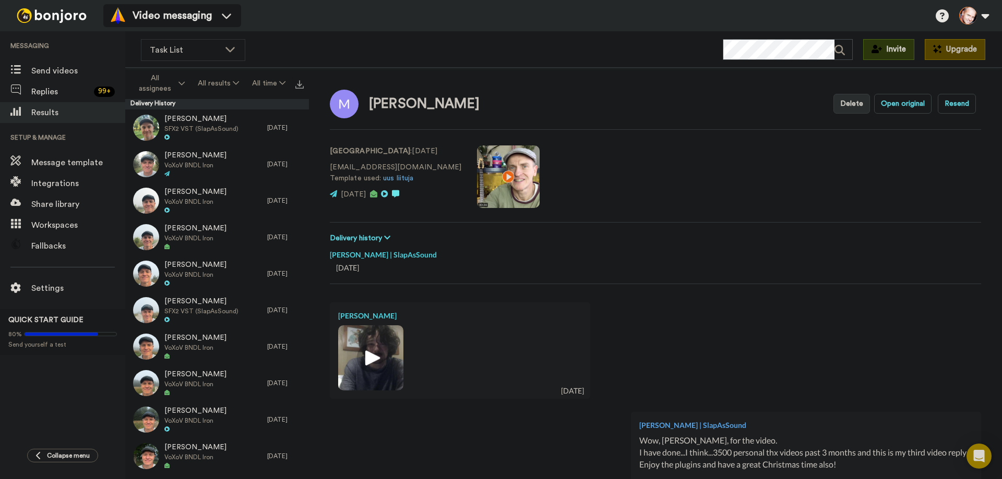
drag, startPoint x: 471, startPoint y: 173, endPoint x: 467, endPoint y: 183, distance: 11.1
click at [477, 174] on video at bounding box center [508, 177] width 63 height 63
click at [378, 352] on img at bounding box center [370, 358] width 29 height 29
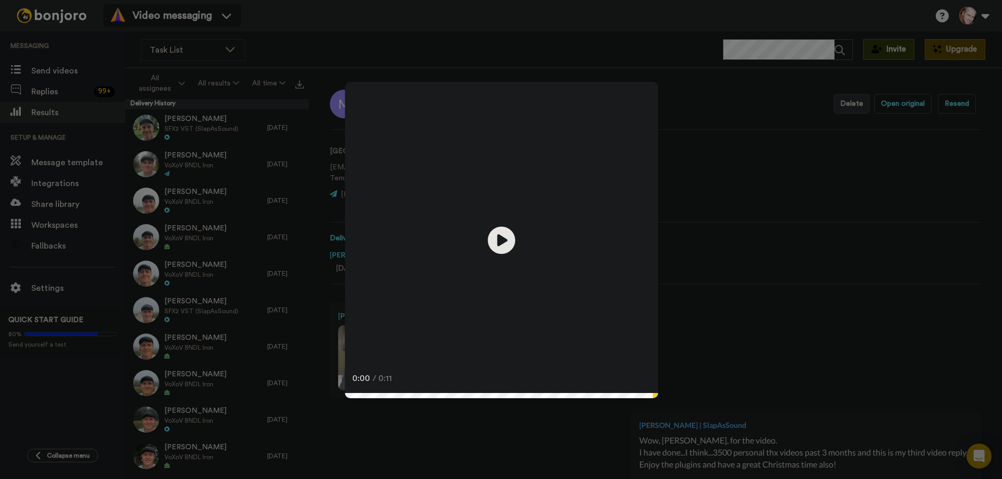
click at [505, 244] on icon at bounding box center [502, 240] width 28 height 28
click at [548, 224] on video at bounding box center [501, 238] width 313 height 313
click at [760, 206] on div "Play/Pause 0:04 / 0:11" at bounding box center [501, 239] width 1002 height 479
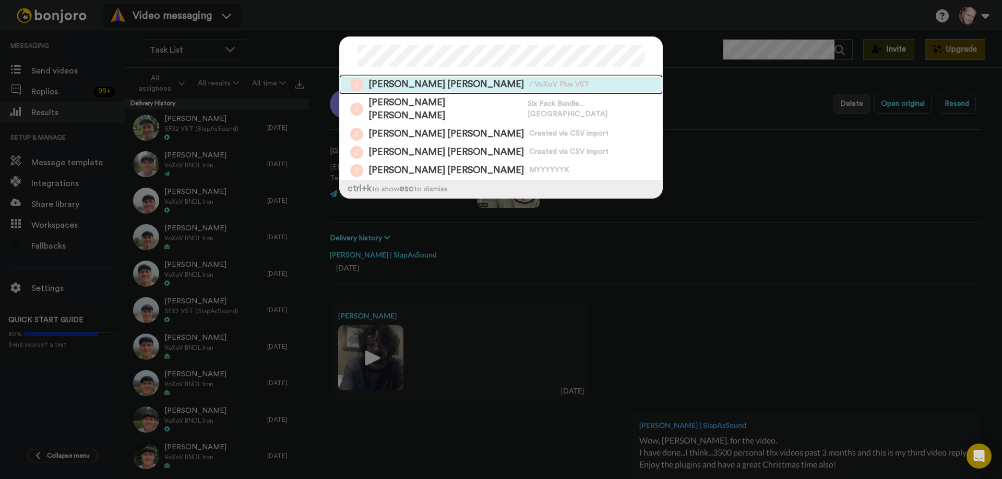
click at [529, 86] on span "/ VoXoV Plus VST" at bounding box center [559, 85] width 60 height 10
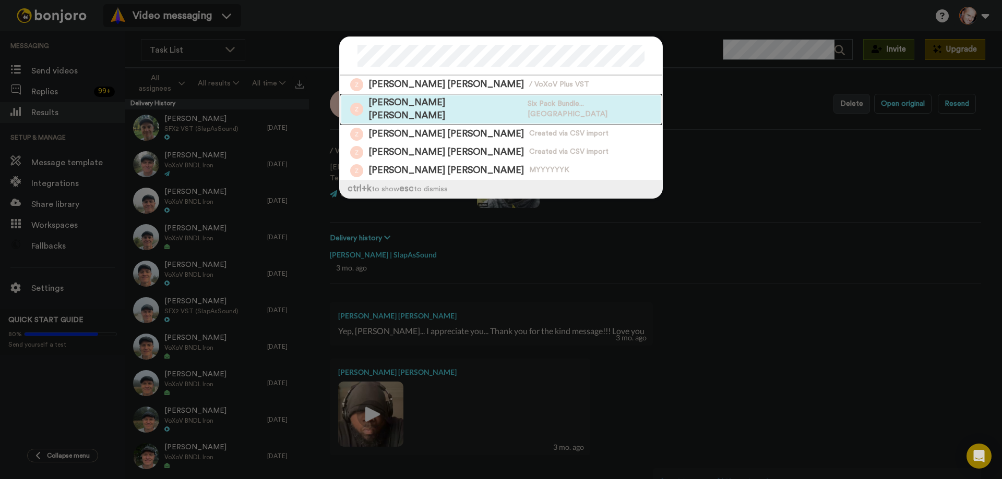
click at [426, 102] on span "[PERSON_NAME] [PERSON_NAME]" at bounding box center [445, 110] width 154 height 26
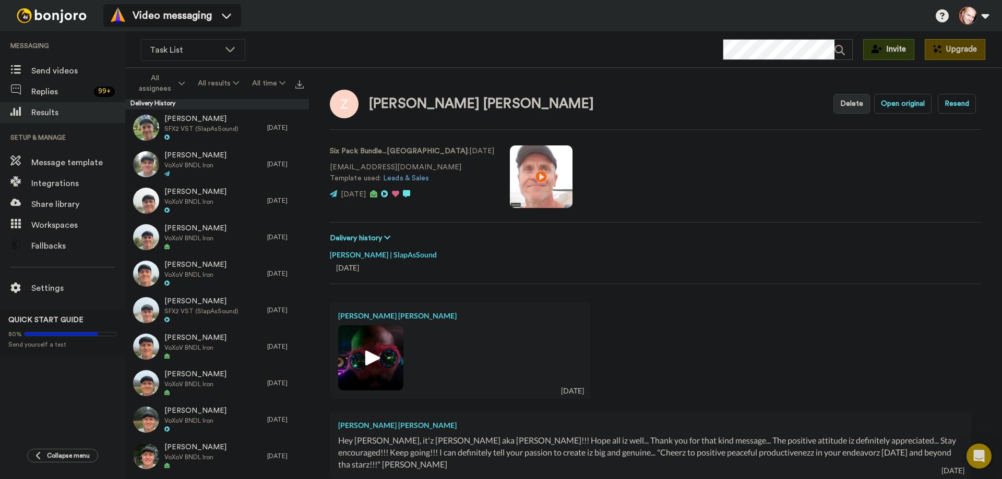
click at [560, 41] on div "Task List WORKSPACES View all All Default Task List + Add a new workspace Invit…" at bounding box center [563, 49] width 876 height 37
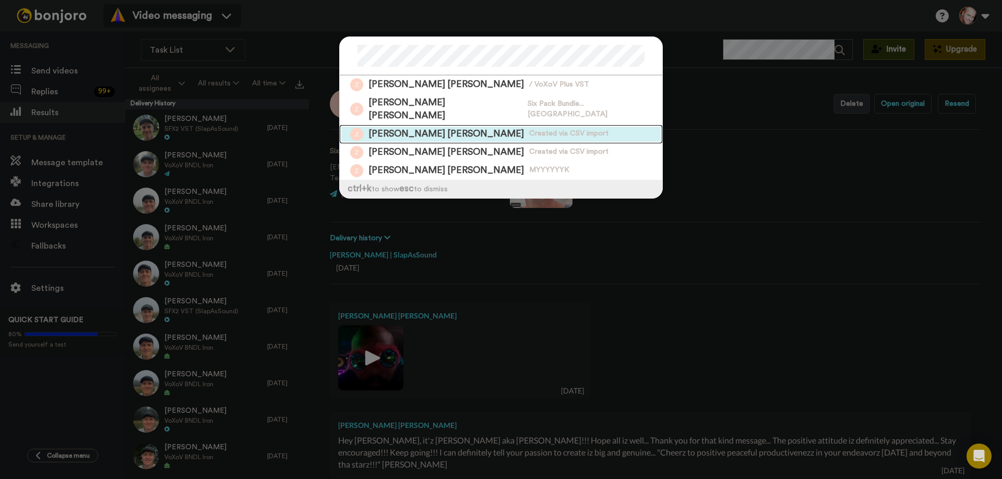
click at [439, 128] on span "Mr Marcus Campbell" at bounding box center [445, 134] width 155 height 13
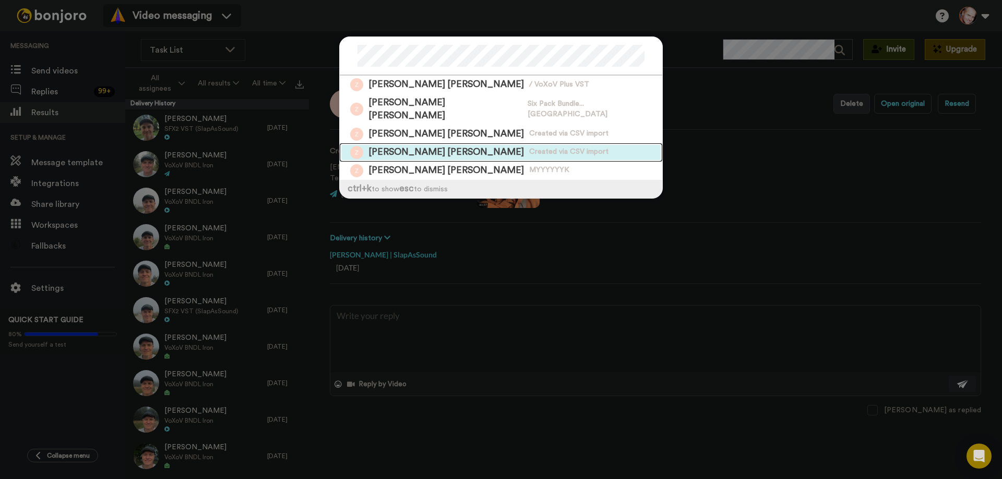
click at [430, 146] on span "Mr Marcus Campbell" at bounding box center [445, 152] width 155 height 13
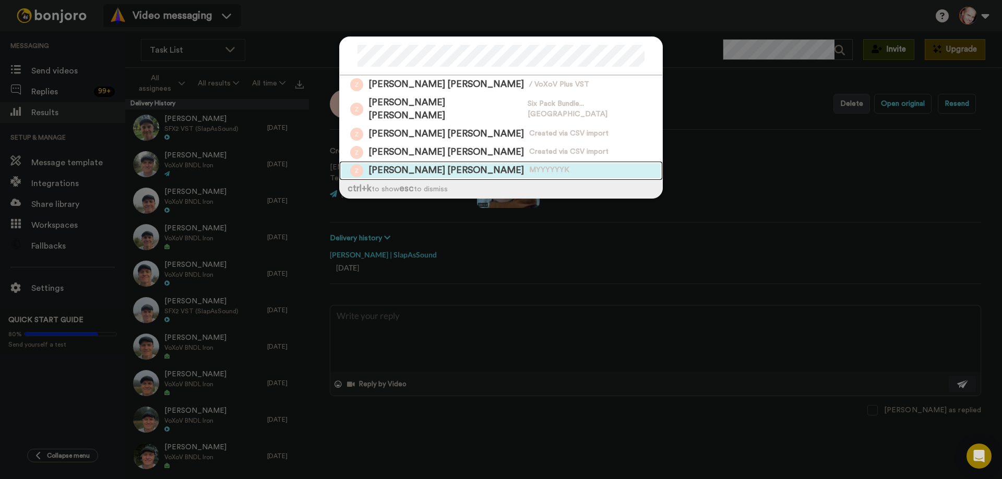
click at [529, 165] on span "MYYYYYYK" at bounding box center [549, 170] width 40 height 10
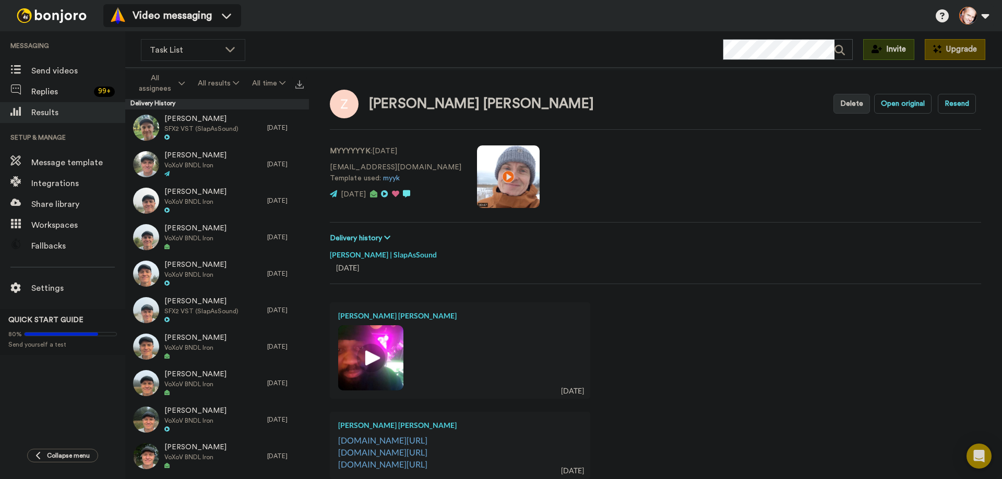
click at [551, 171] on div "MYYYYYYK : 1 yr. ago thawrathofzelli@gmail.com Template used: myyk 1 yr. ago" at bounding box center [655, 175] width 651 height 71
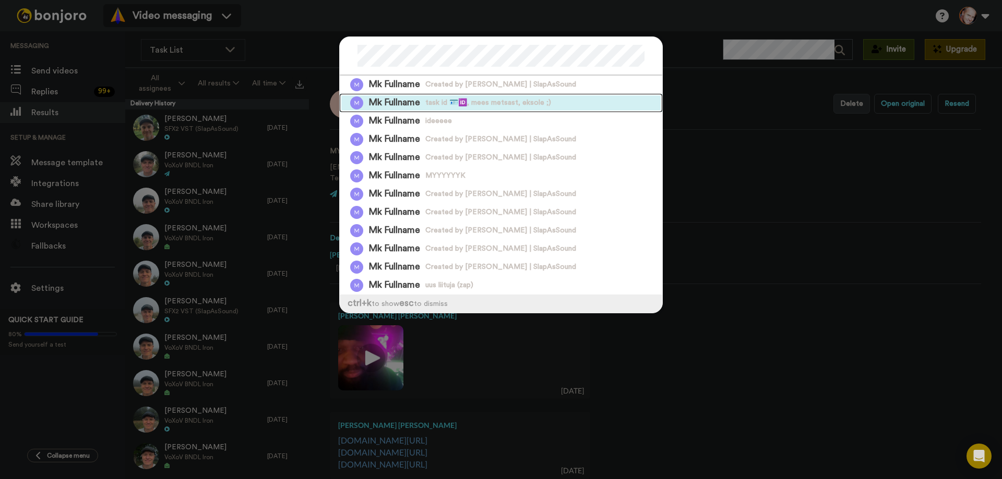
click at [496, 105] on span "task id 🪪🆔, mees metsast, eksole ;)" at bounding box center [488, 103] width 126 height 10
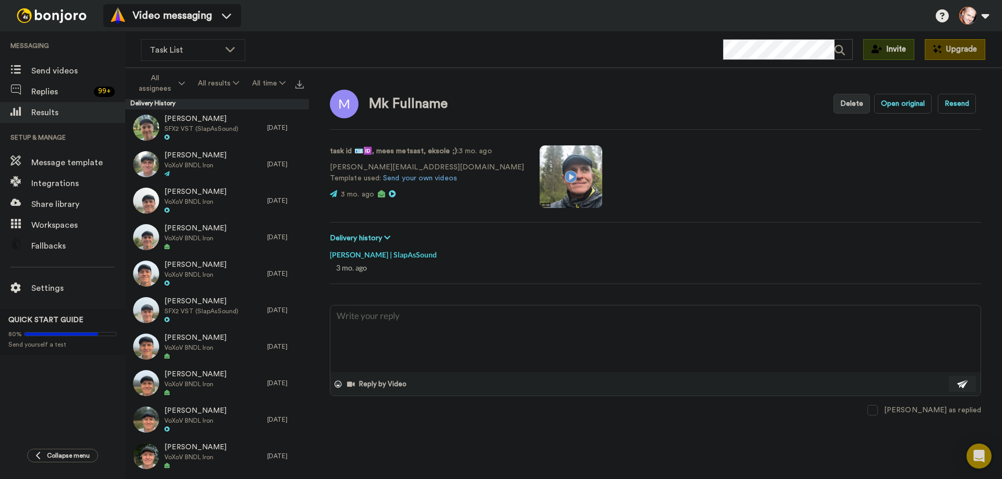
click at [539, 179] on video at bounding box center [570, 177] width 63 height 63
click at [539, 181] on video at bounding box center [570, 177] width 63 height 63
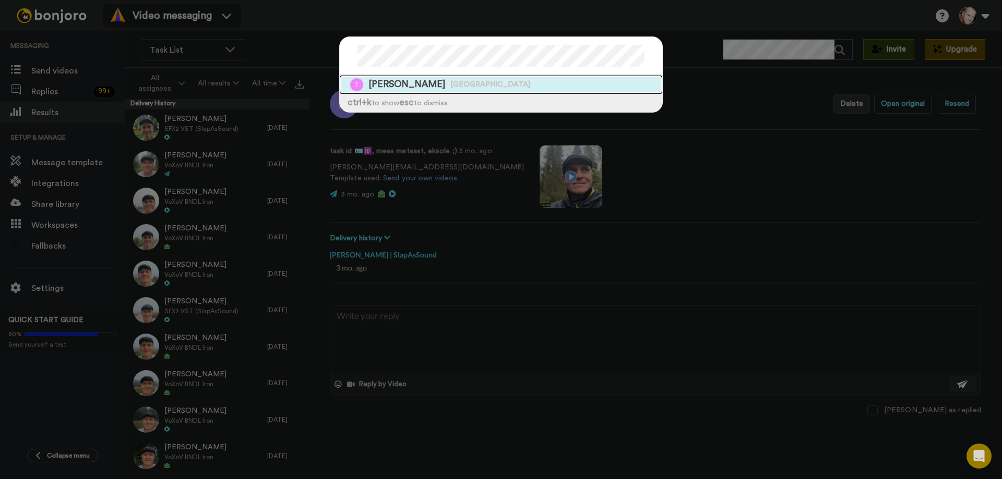
click at [398, 85] on span "Taye Akintoye" at bounding box center [406, 84] width 77 height 13
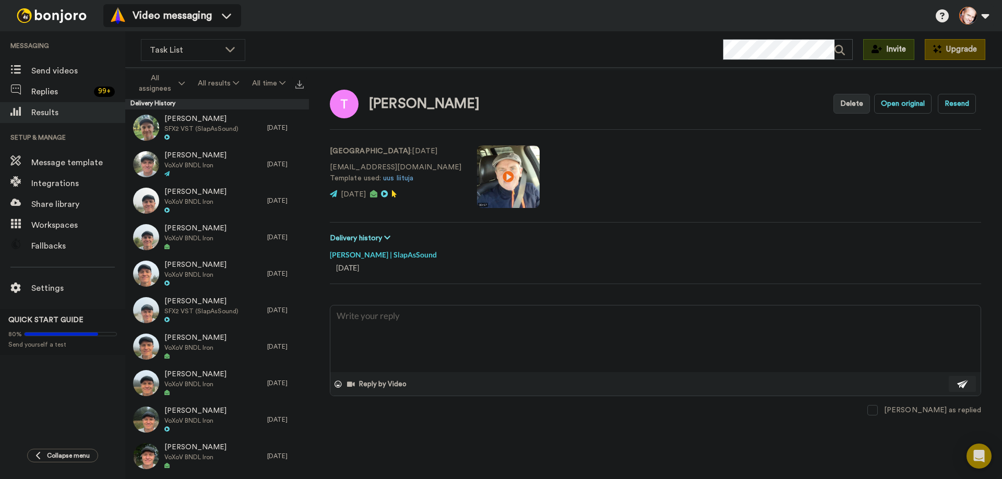
click at [389, 237] on icon at bounding box center [387, 237] width 6 height 7
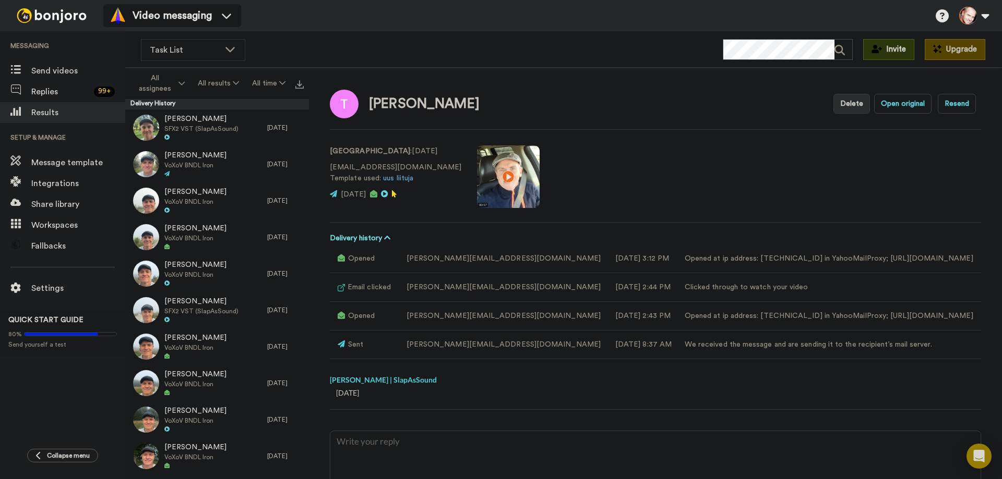
click at [389, 237] on icon at bounding box center [387, 237] width 6 height 7
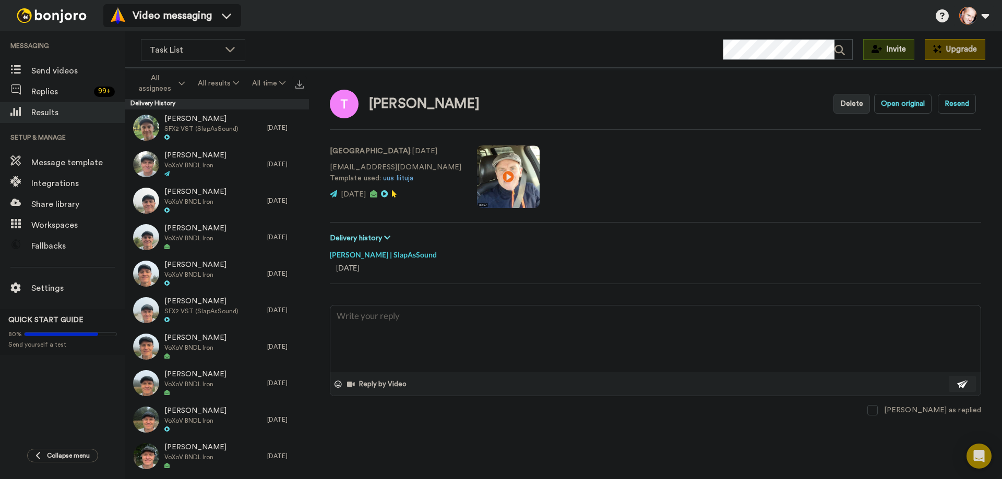
click at [389, 237] on icon at bounding box center [387, 237] width 6 height 7
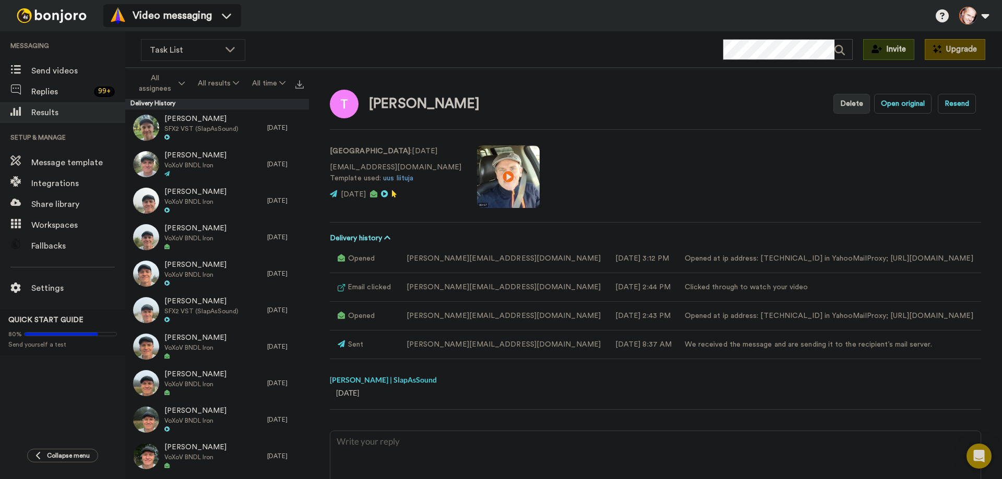
click at [388, 239] on icon at bounding box center [387, 237] width 6 height 7
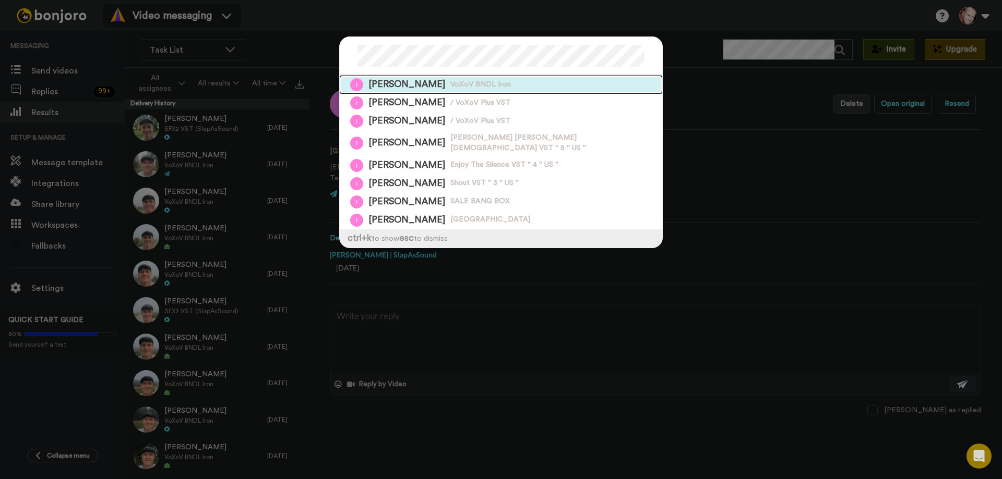
click at [450, 84] on span "VoXoV BNDL Iron" at bounding box center [480, 85] width 61 height 10
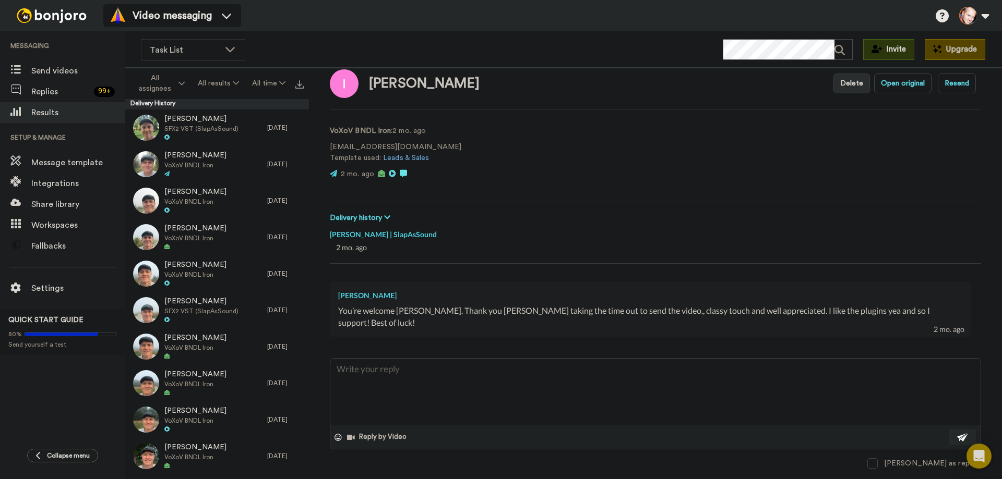
scroll to position [29, 0]
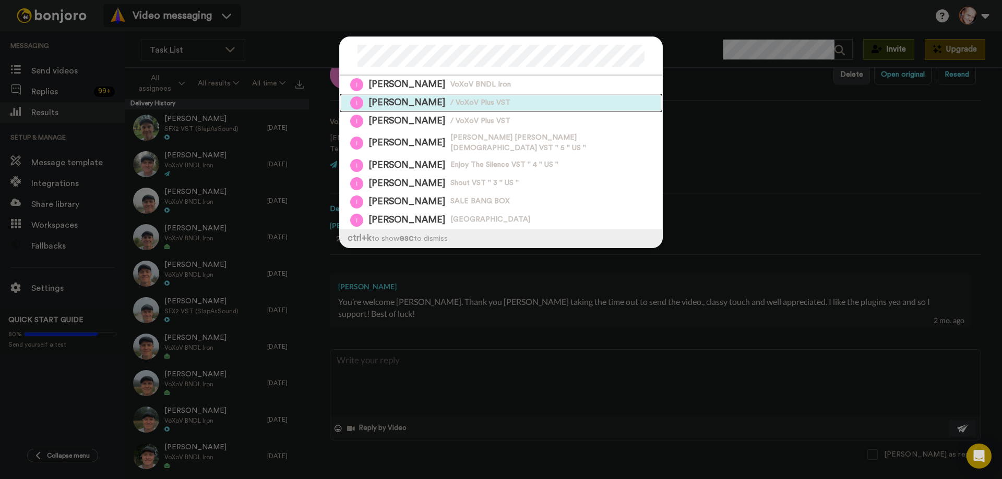
click at [472, 100] on span "/ VoXoV Plus VST" at bounding box center [480, 103] width 60 height 10
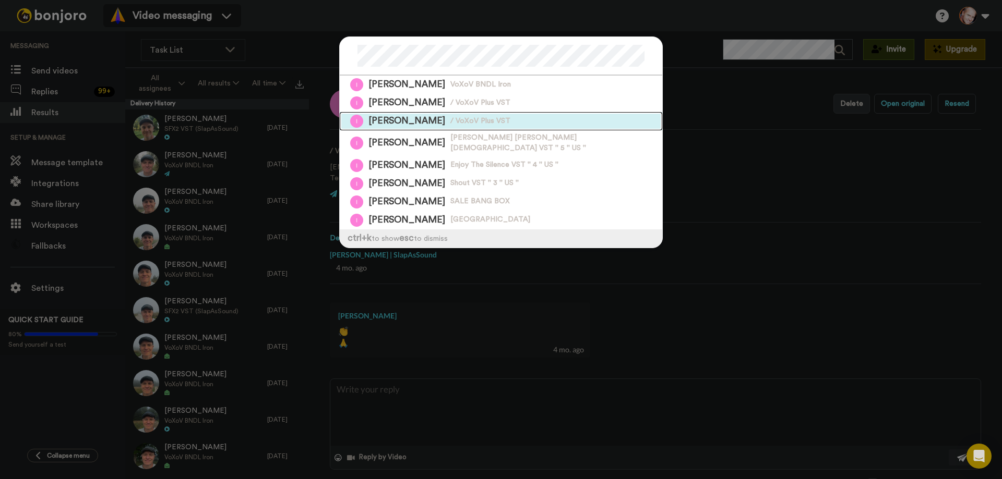
click at [479, 123] on span "/ VoXoV Plus VST" at bounding box center [480, 121] width 60 height 10
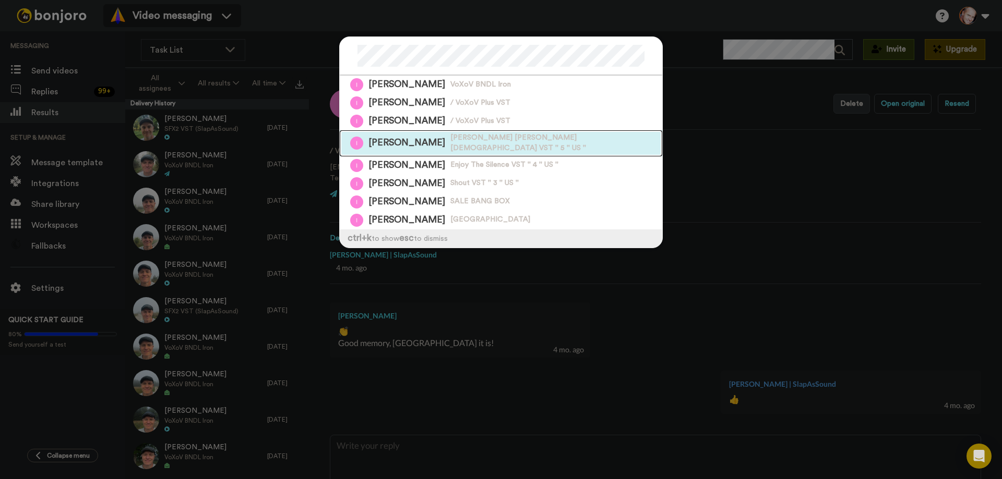
click at [481, 139] on span "Cheri Cheri Lady VST '' 5 '' US ''" at bounding box center [556, 143] width 212 height 21
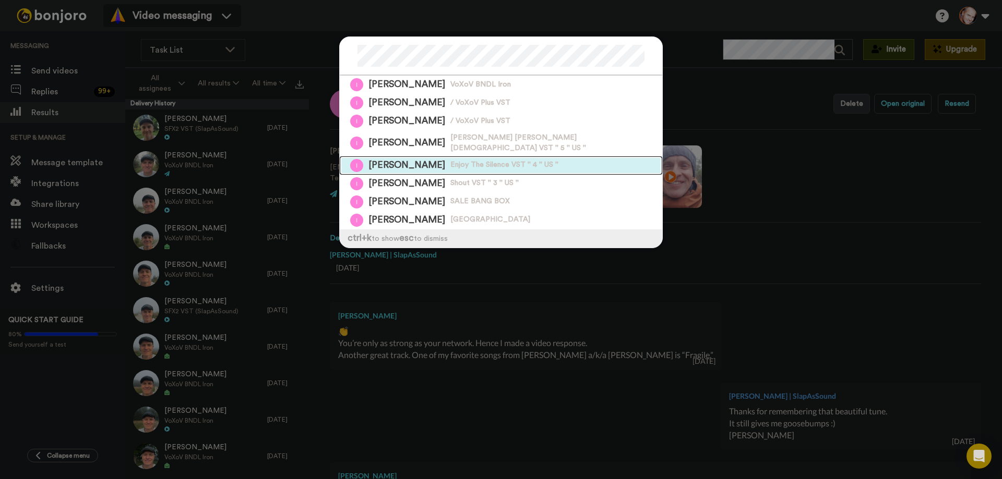
click at [471, 160] on span "Enjoy The Silence VST '' 4 '' US ''" at bounding box center [504, 165] width 108 height 10
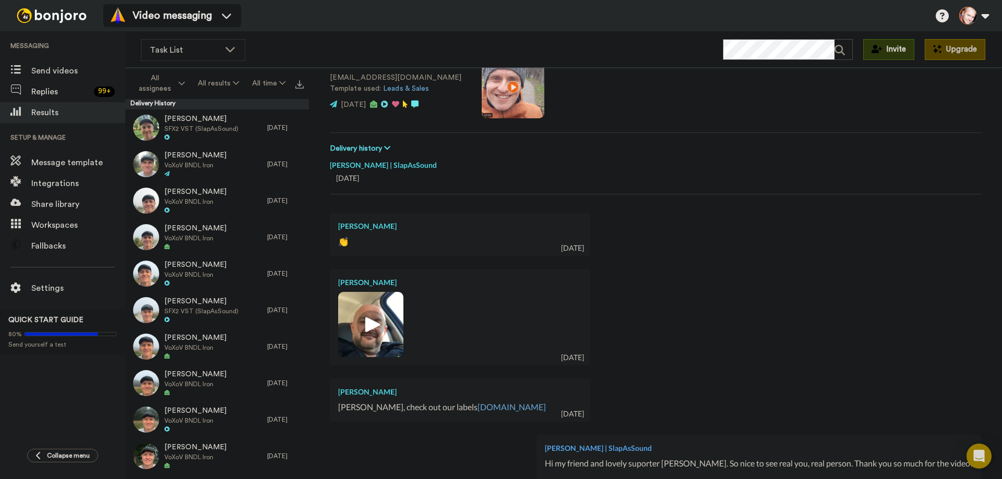
scroll to position [9, 0]
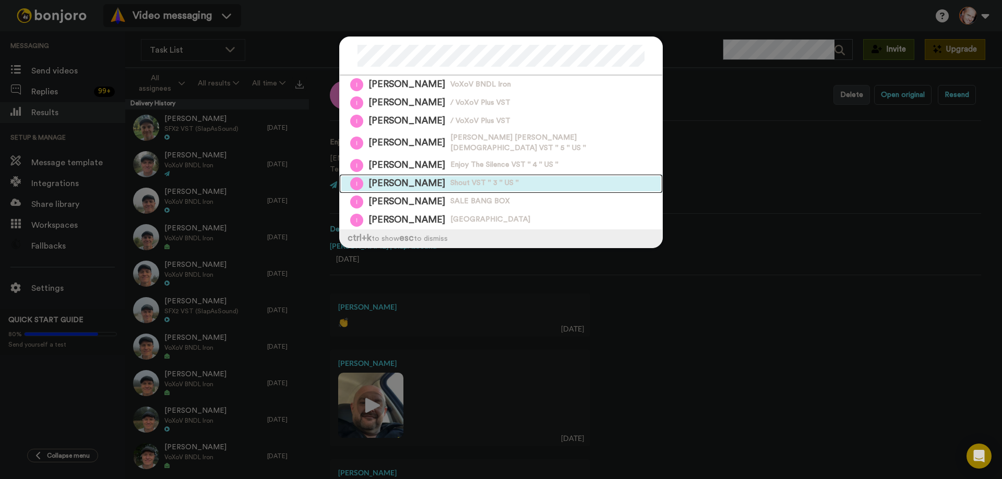
click at [484, 178] on span "Shout VST '' 3 '' US ''" at bounding box center [484, 183] width 68 height 10
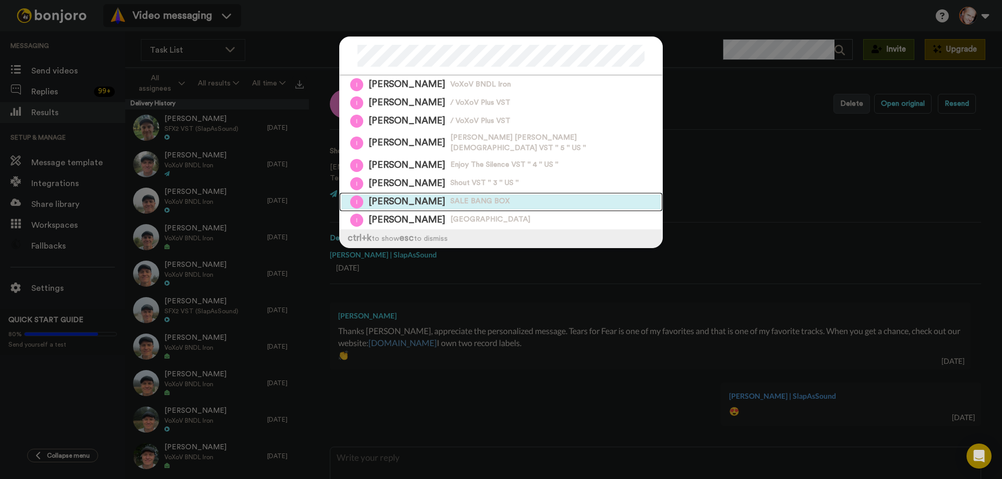
click at [465, 197] on span "SALE BANG BOX" at bounding box center [479, 202] width 59 height 10
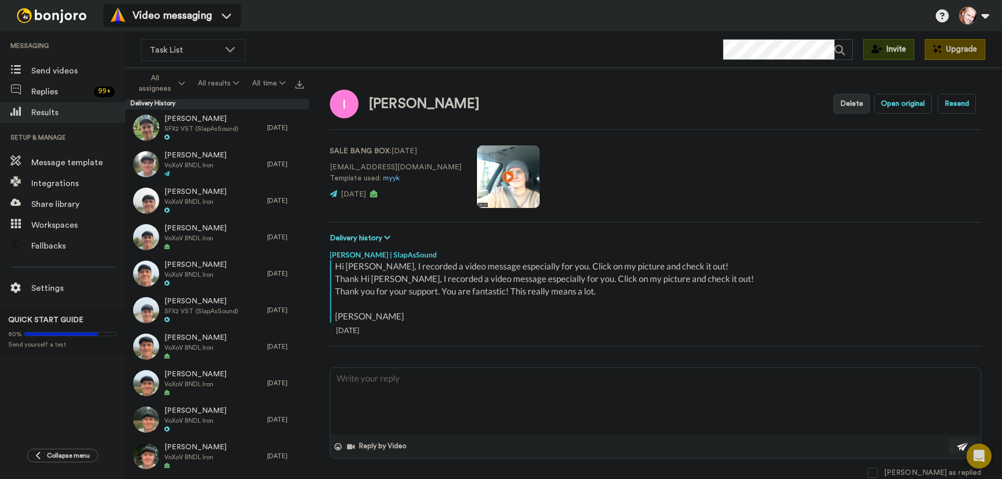
scroll to position [30, 0]
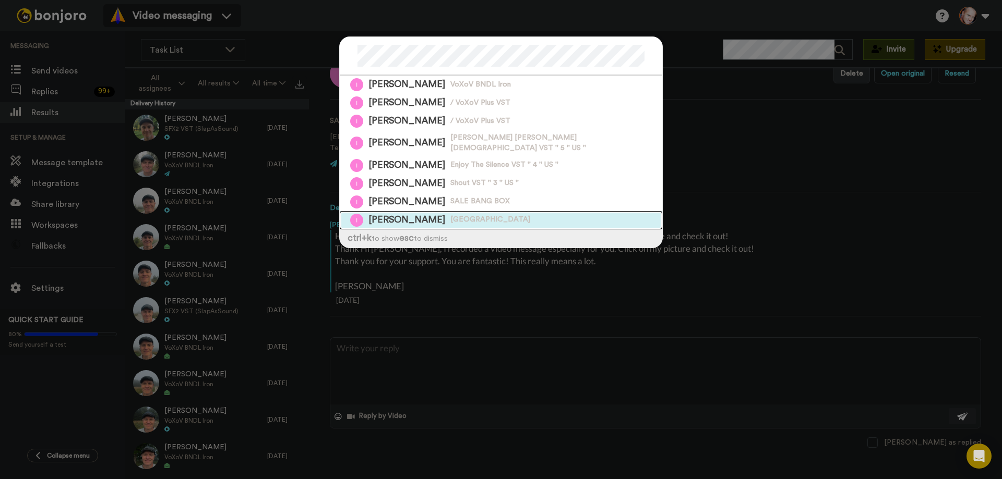
click at [474, 215] on span "United States" at bounding box center [490, 220] width 80 height 10
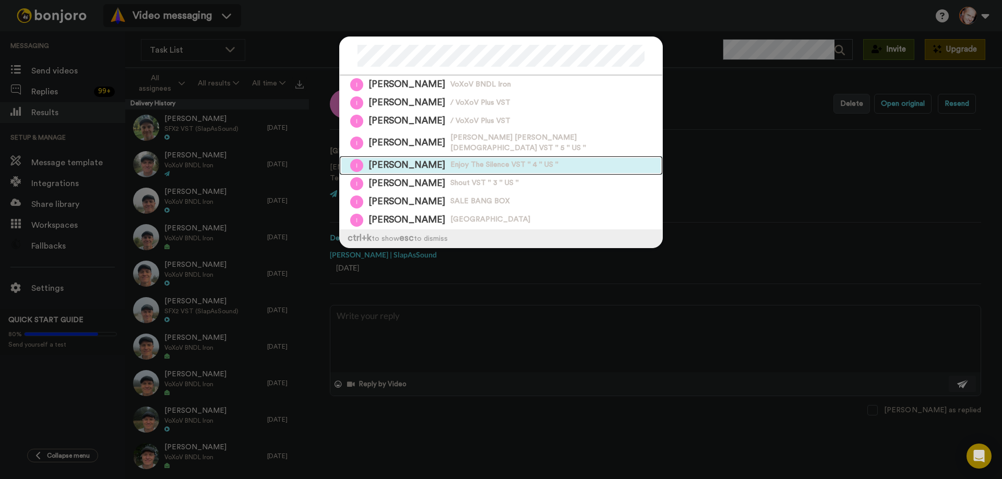
click at [470, 160] on span "Enjoy The Silence VST '' 4 '' US ''" at bounding box center [504, 165] width 108 height 10
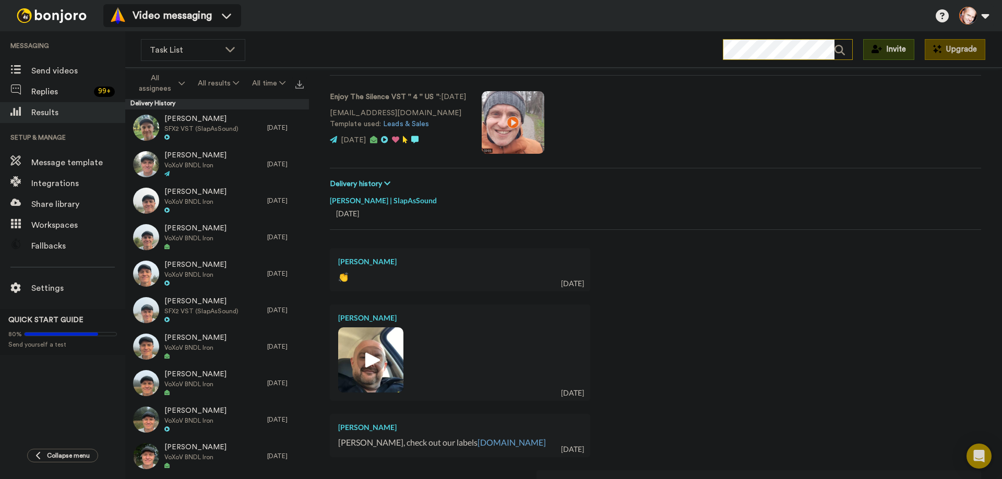
scroll to position [52, 0]
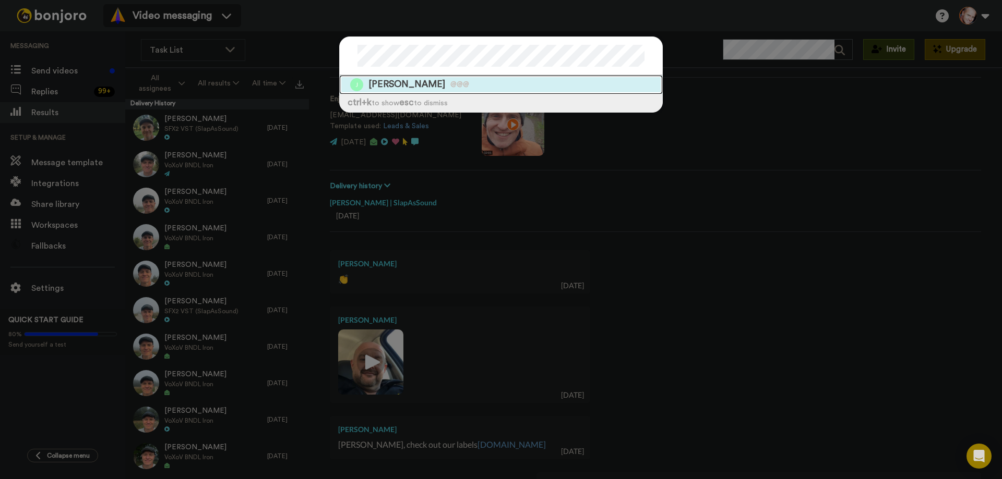
click at [422, 82] on span "JASPER LABUSCHAGNE" at bounding box center [406, 84] width 77 height 13
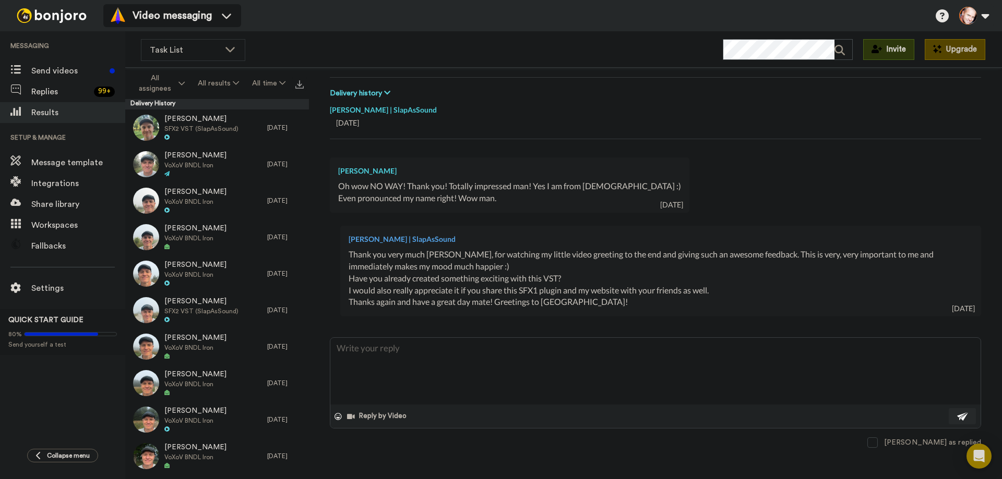
scroll to position [93, 0]
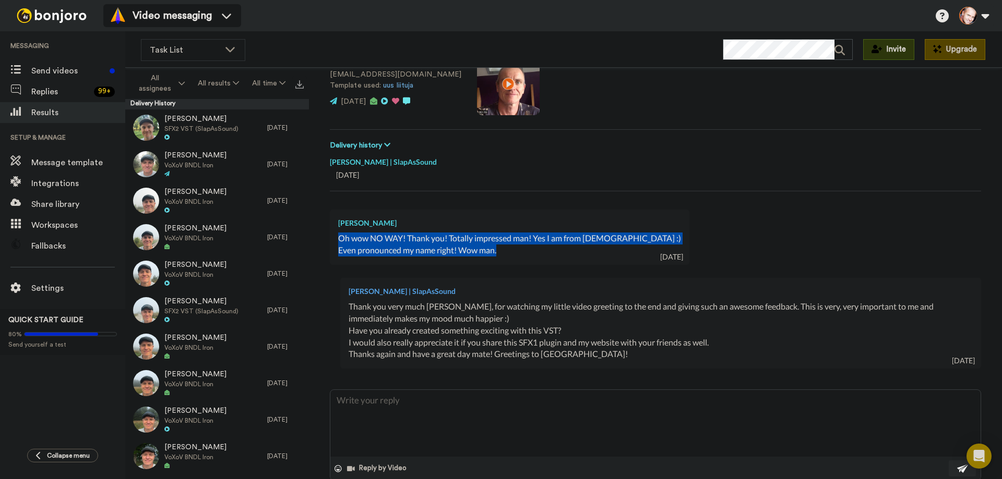
drag, startPoint x: 339, startPoint y: 239, endPoint x: 503, endPoint y: 249, distance: 164.1
click at [503, 249] on div "JASPER LABUSCHAGNE Oh wow NO WAY! Thank you! Totally impressed man! Yes I am fr…" at bounding box center [509, 237] width 359 height 55
copy div "Oh wow NO WAY! Thank you! Totally impressed man! Yes I am from South Africa :) …"
click at [477, 87] on video at bounding box center [508, 84] width 63 height 63
click at [477, 86] on video at bounding box center [508, 84] width 63 height 63
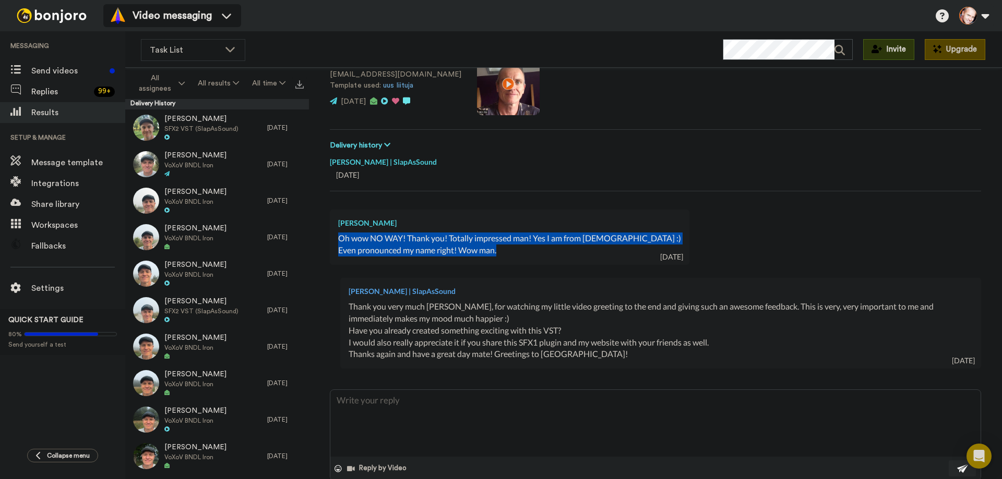
type textarea "x"
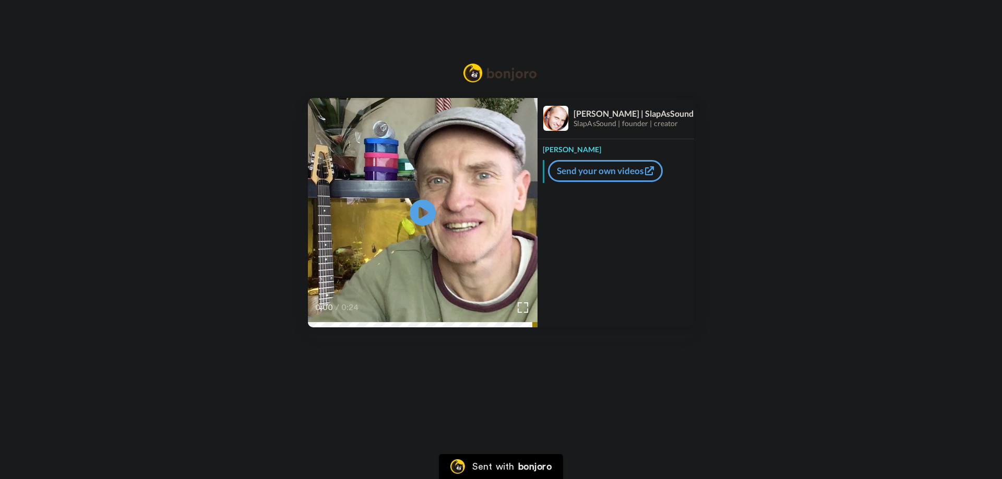
click at [477, 199] on video at bounding box center [423, 213] width 230 height 230
drag, startPoint x: 428, startPoint y: 209, endPoint x: 432, endPoint y: 204, distance: 5.9
click at [428, 209] on icon at bounding box center [423, 213] width 28 height 28
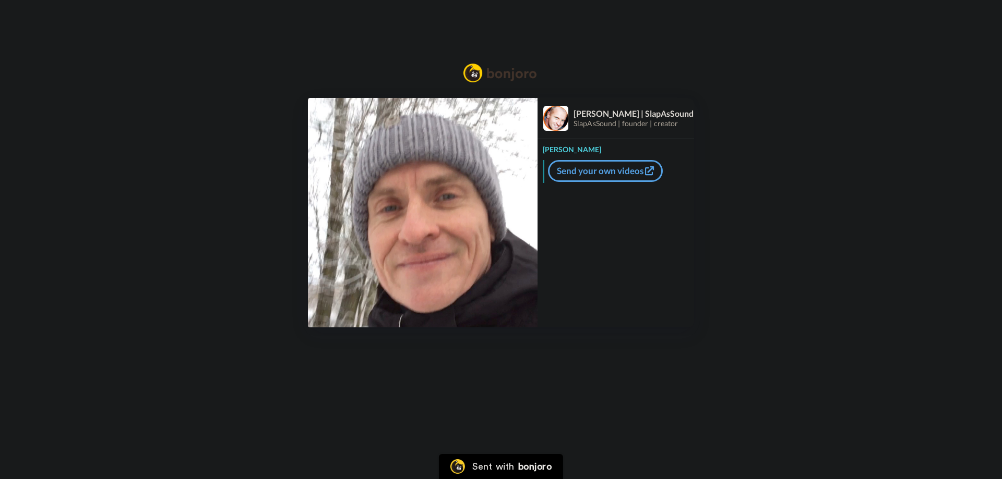
click at [437, 181] on img at bounding box center [423, 213] width 230 height 230
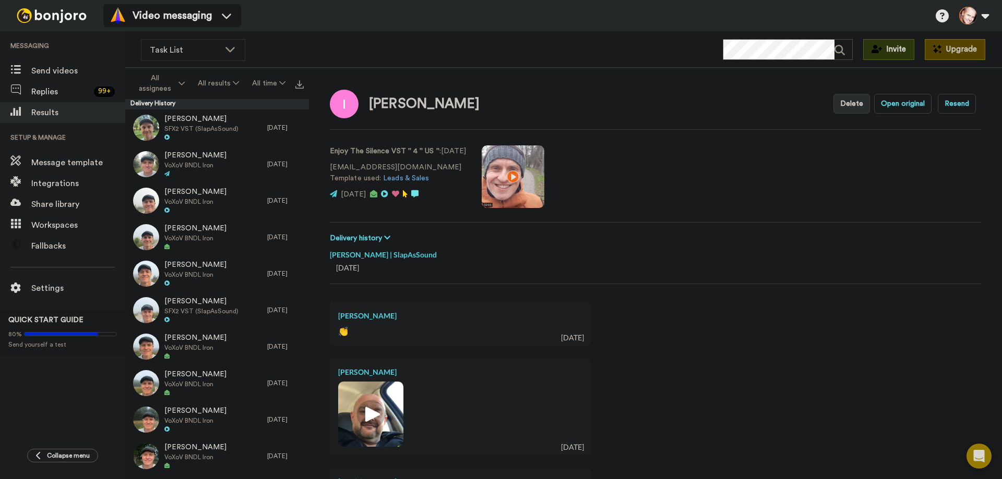
scroll to position [157, 0]
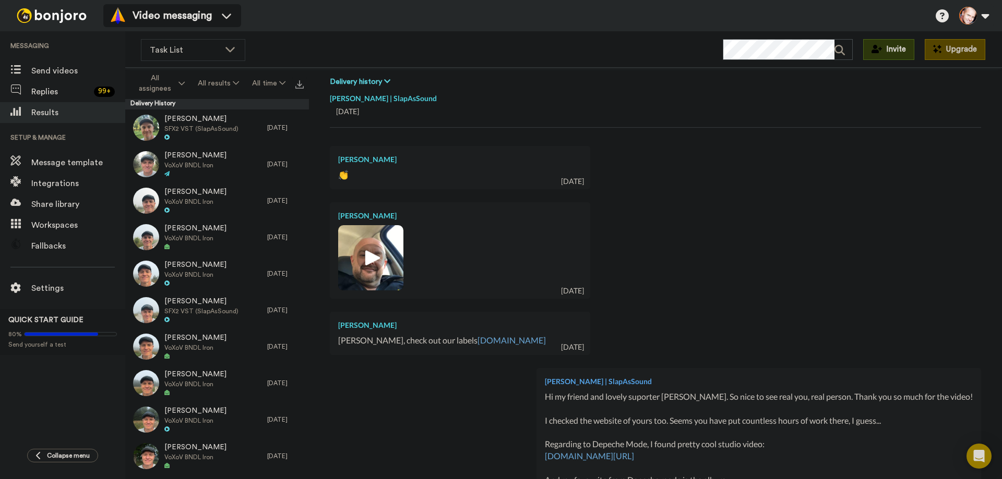
click at [374, 263] on img at bounding box center [370, 258] width 29 height 29
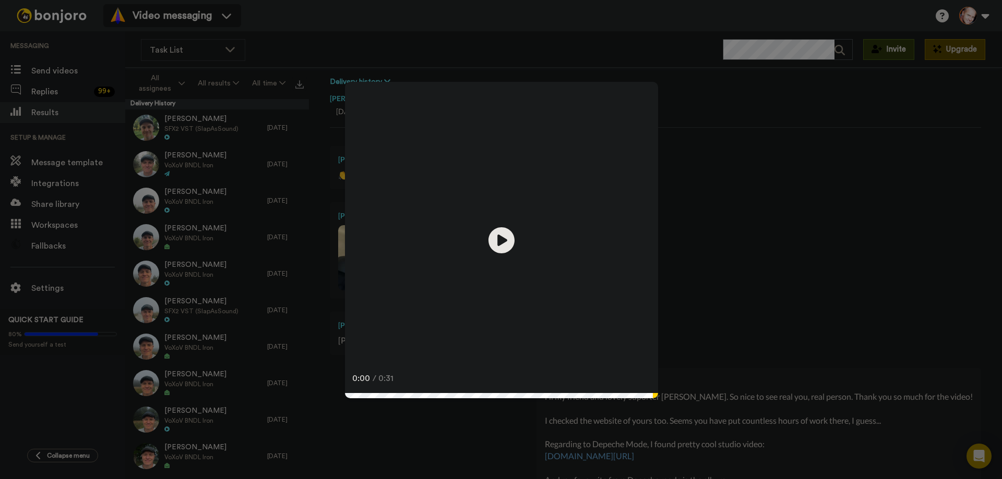
drag, startPoint x: 501, startPoint y: 238, endPoint x: 549, endPoint y: 242, distance: 48.6
click at [501, 238] on icon "Play/Pause" at bounding box center [501, 240] width 26 height 47
click at [819, 143] on div "Play/Pause 0:31 / 0:31" at bounding box center [501, 239] width 1002 height 479
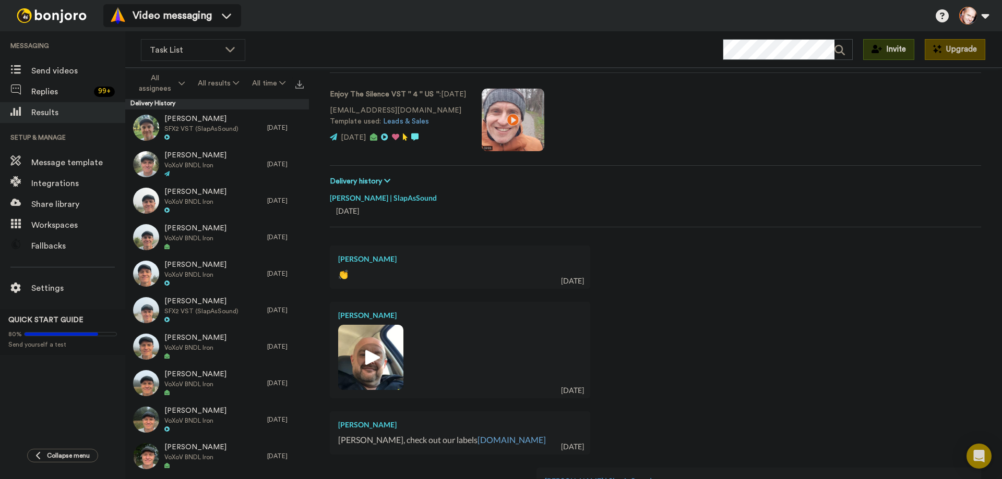
scroll to position [0, 0]
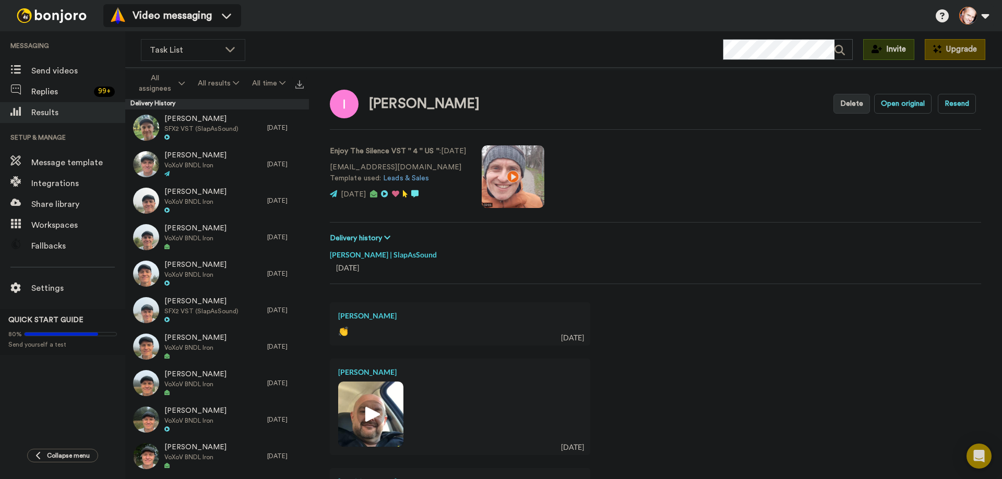
type textarea "x"
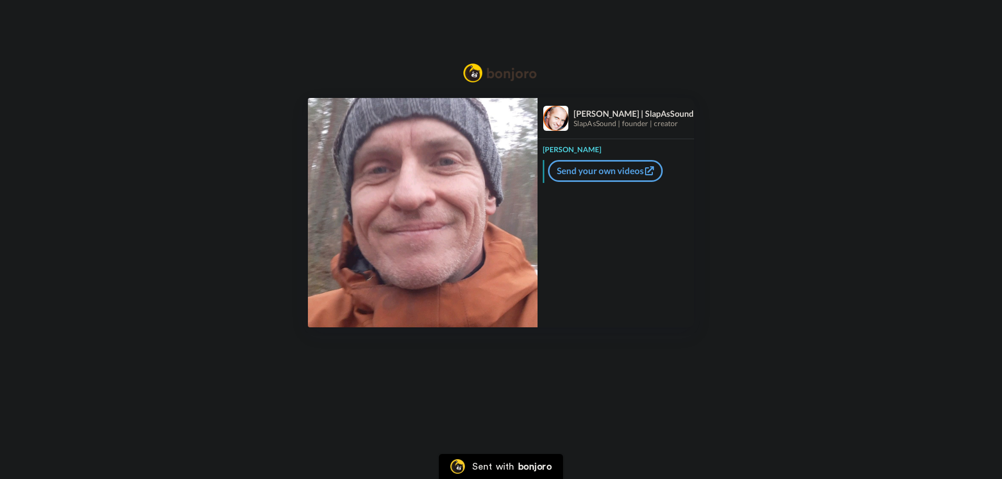
click at [394, 225] on img at bounding box center [423, 213] width 230 height 230
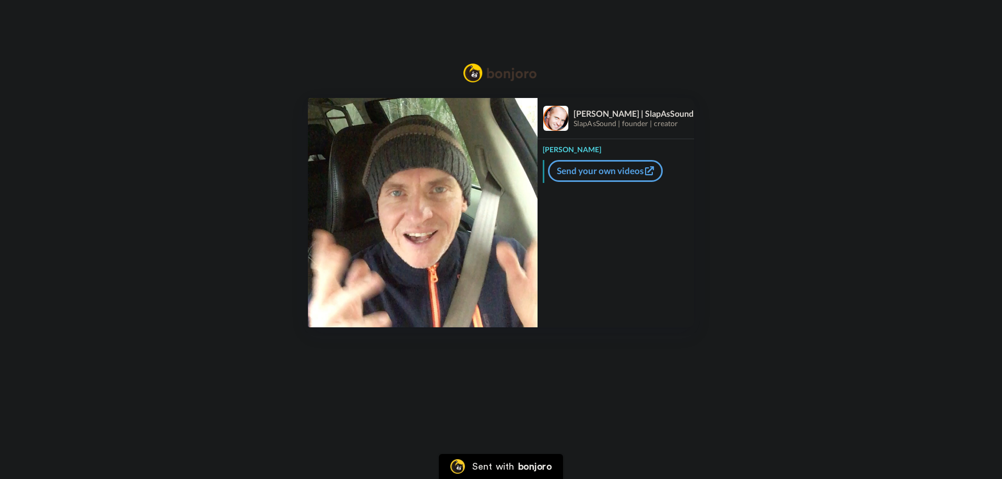
click at [383, 195] on img at bounding box center [423, 213] width 230 height 230
click at [462, 183] on video at bounding box center [423, 213] width 230 height 230
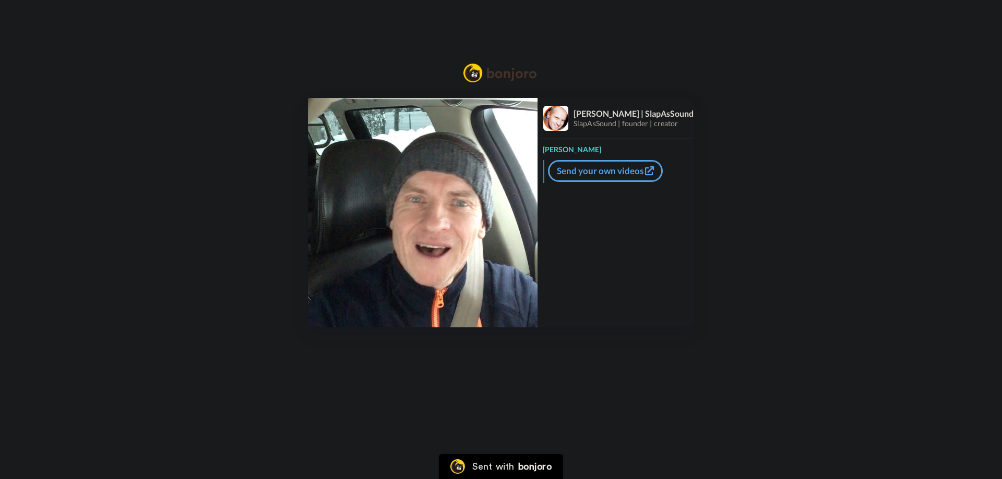
click at [410, 232] on img at bounding box center [423, 213] width 230 height 230
drag, startPoint x: 444, startPoint y: 208, endPoint x: 447, endPoint y: 200, distance: 8.2
click at [445, 208] on video at bounding box center [423, 213] width 230 height 230
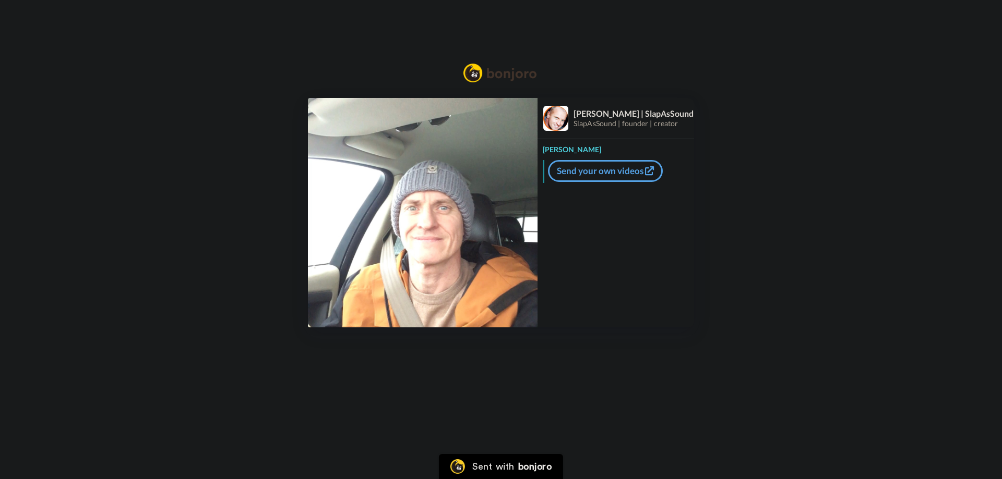
click at [443, 169] on img at bounding box center [423, 213] width 230 height 230
click at [444, 173] on video at bounding box center [423, 213] width 230 height 230
click at [451, 167] on video at bounding box center [423, 213] width 230 height 230
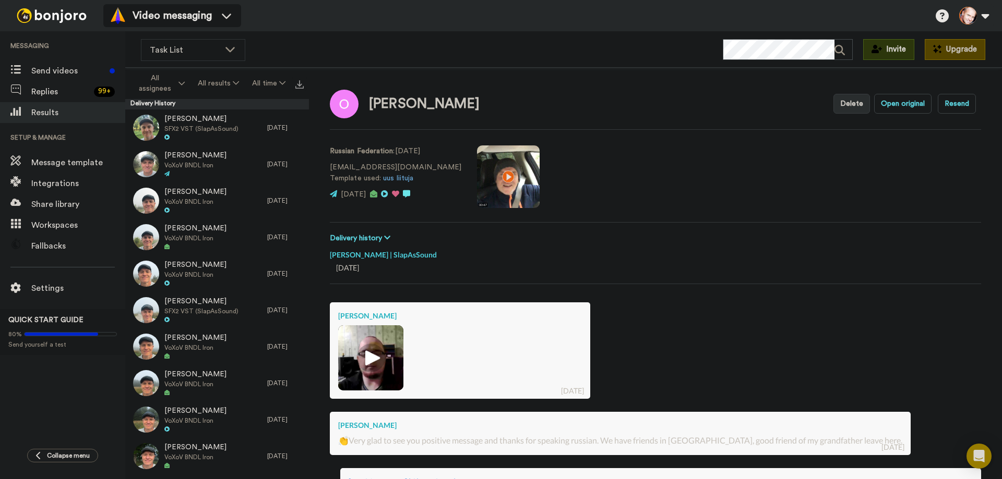
click at [377, 356] on img at bounding box center [370, 358] width 29 height 29
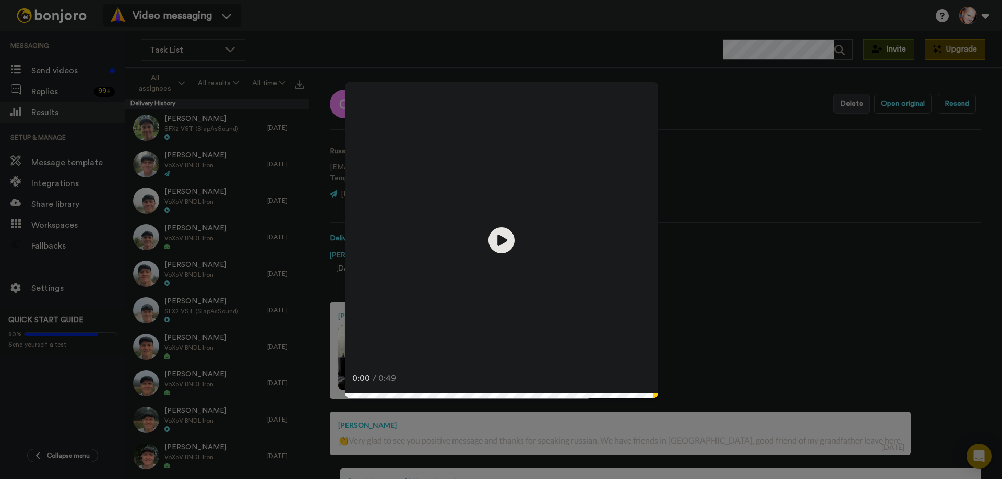
click at [473, 246] on video at bounding box center [501, 238] width 313 height 313
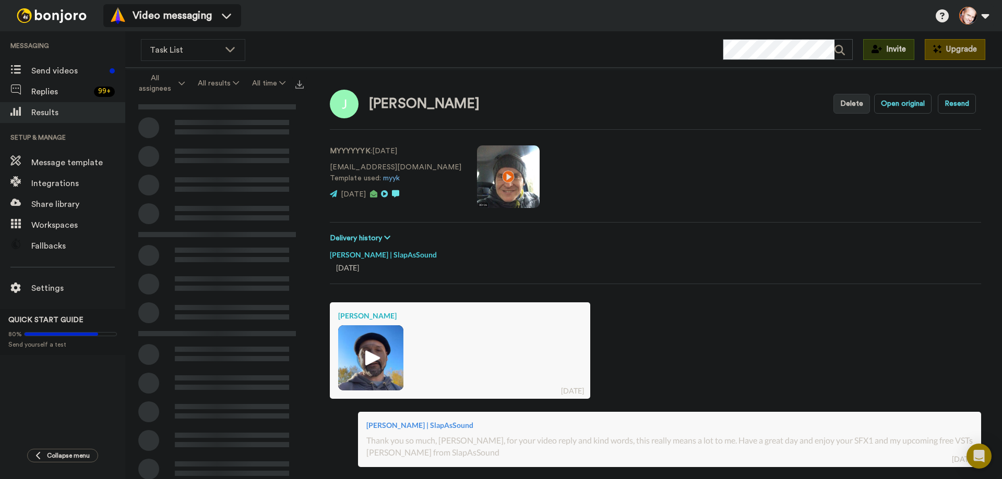
click at [374, 355] on img at bounding box center [370, 358] width 29 height 29
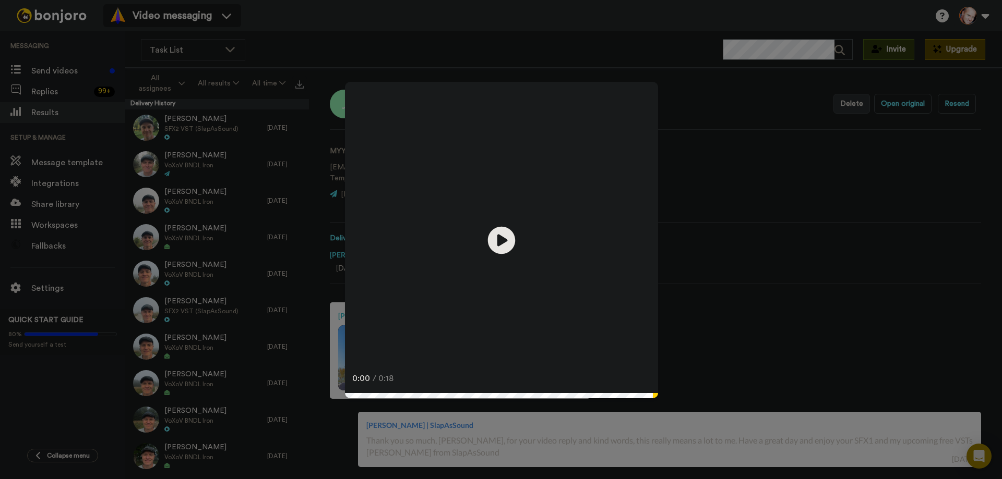
click at [489, 246] on icon at bounding box center [502, 240] width 28 height 28
drag, startPoint x: 443, startPoint y: 141, endPoint x: 387, endPoint y: 38, distance: 117.4
click at [443, 138] on video at bounding box center [501, 238] width 313 height 313
